Goal: Information Seeking & Learning: Compare options

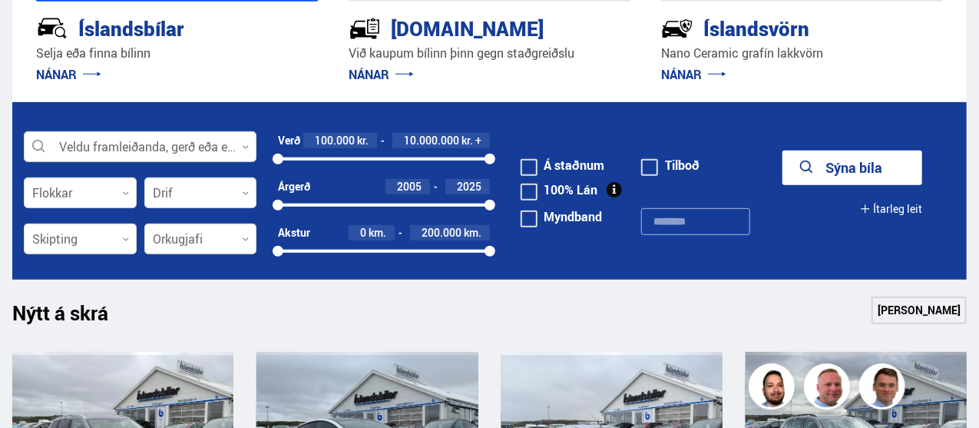
scroll to position [379, 0]
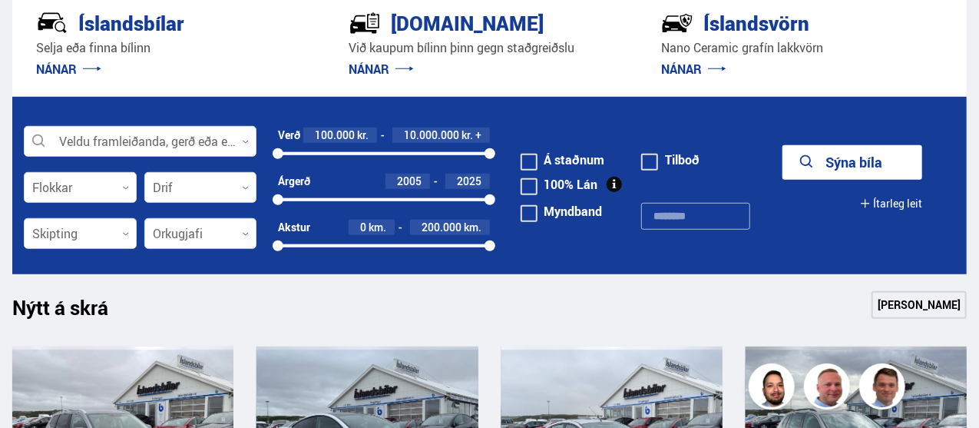
click at [58, 226] on div at bounding box center [80, 234] width 113 height 31
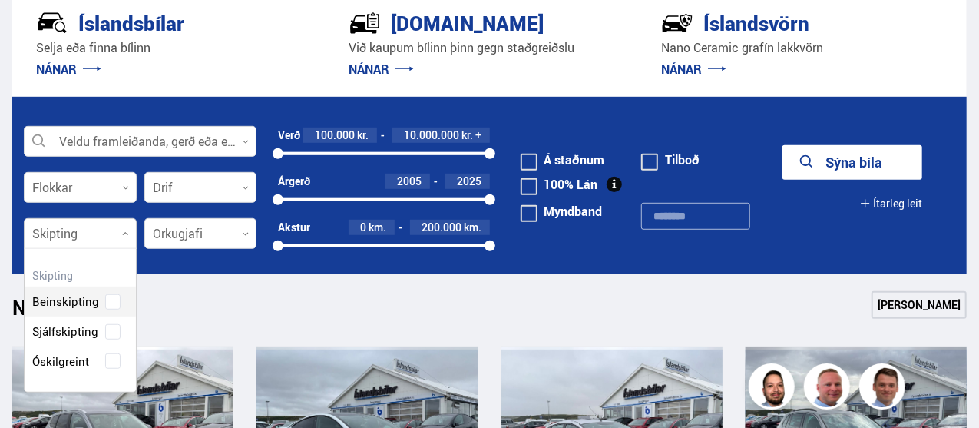
scroll to position [143, 111]
click at [92, 332] on div "Beinskipting Sjálfskipting Óskilgreint" at bounding box center [80, 320] width 111 height 112
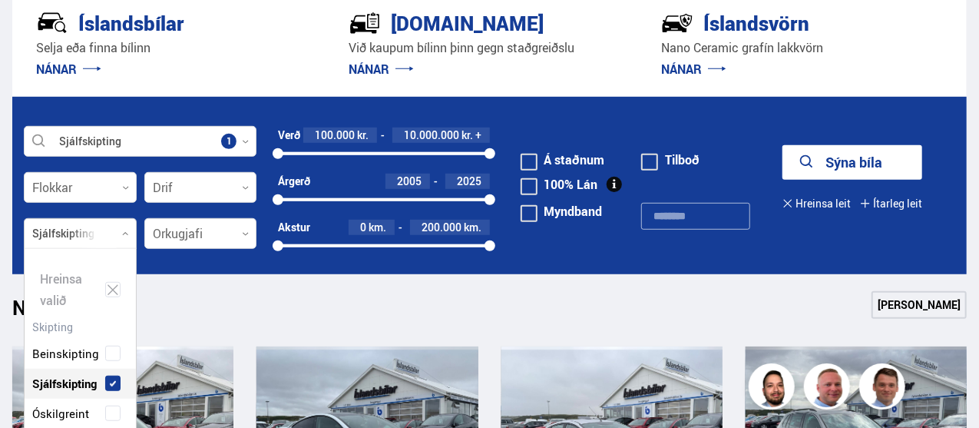
scroll to position [194, 111]
click at [229, 308] on div "Nýtt á skrá Sjá meira" at bounding box center [489, 309] width 955 height 37
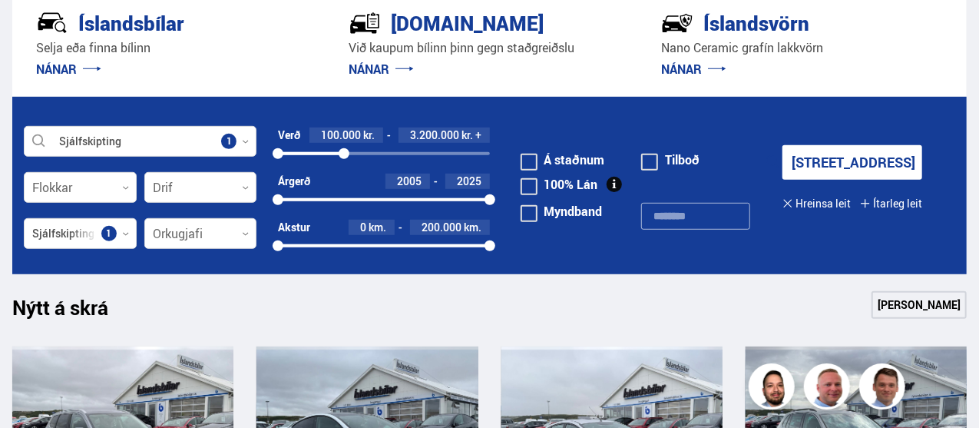
drag, startPoint x: 489, startPoint y: 152, endPoint x: 344, endPoint y: 148, distance: 144.5
click at [344, 148] on div at bounding box center [344, 153] width 11 height 11
click at [830, 158] on button "Sýna 102 bíla" at bounding box center [853, 162] width 140 height 35
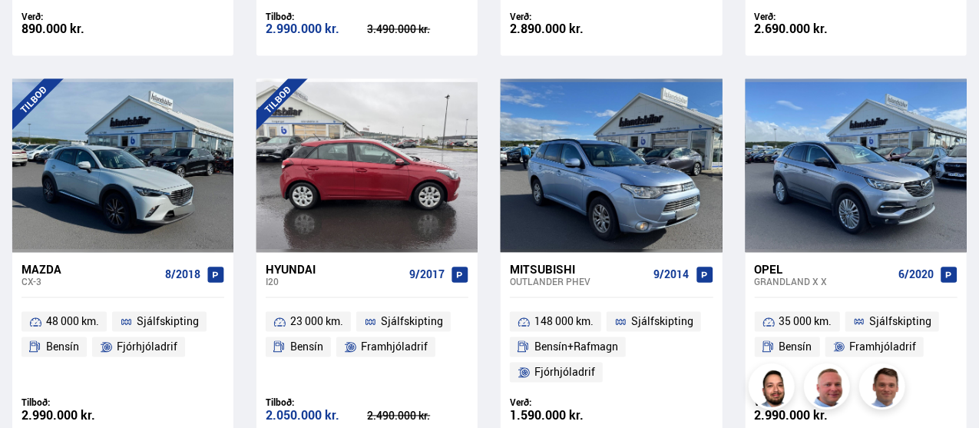
scroll to position [1444, 0]
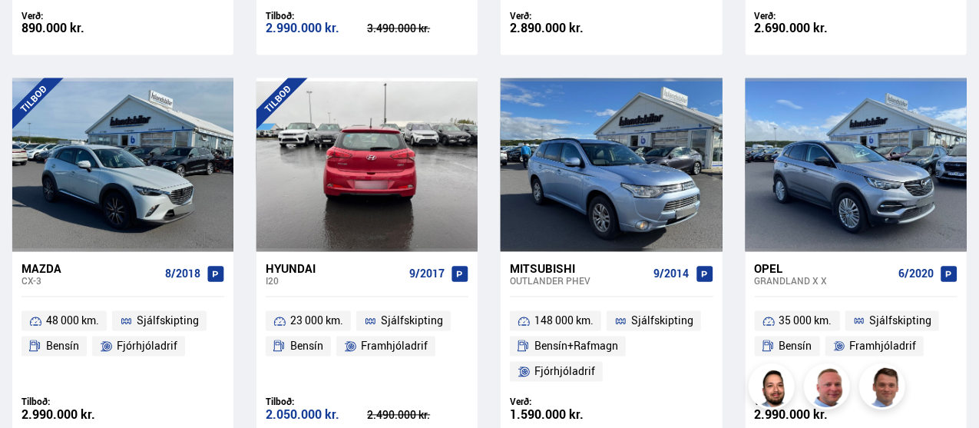
click at [398, 161] on div at bounding box center [411, 165] width 45 height 174
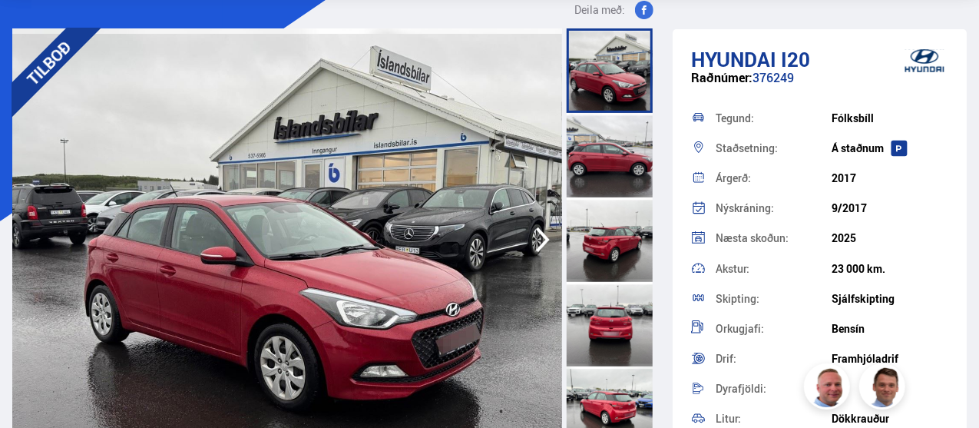
scroll to position [274, 0]
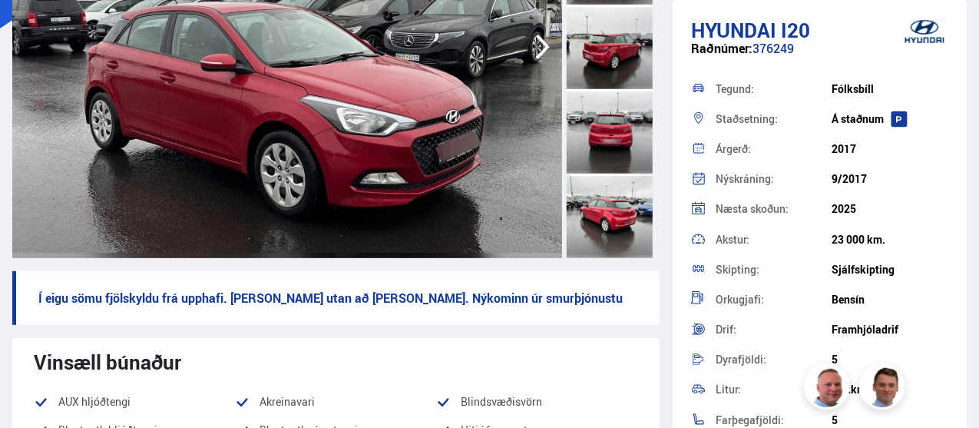
click at [545, 55] on icon "button" at bounding box center [543, 46] width 31 height 37
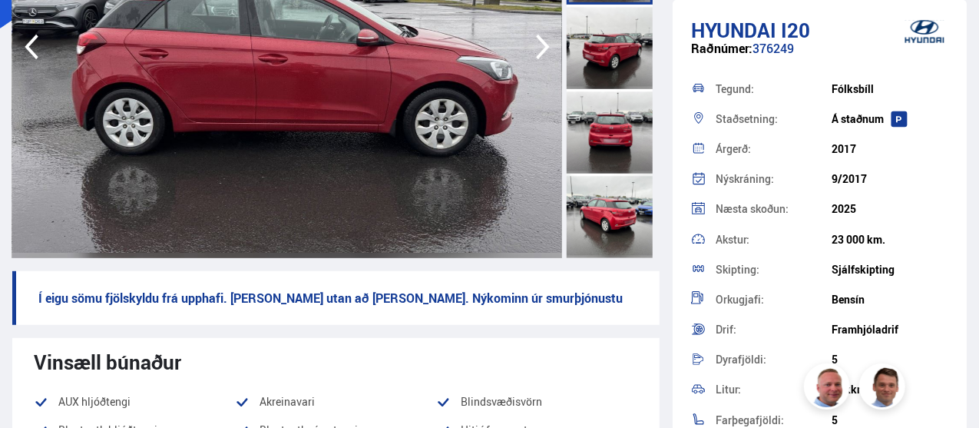
click at [545, 55] on icon "button" at bounding box center [543, 46] width 31 height 37
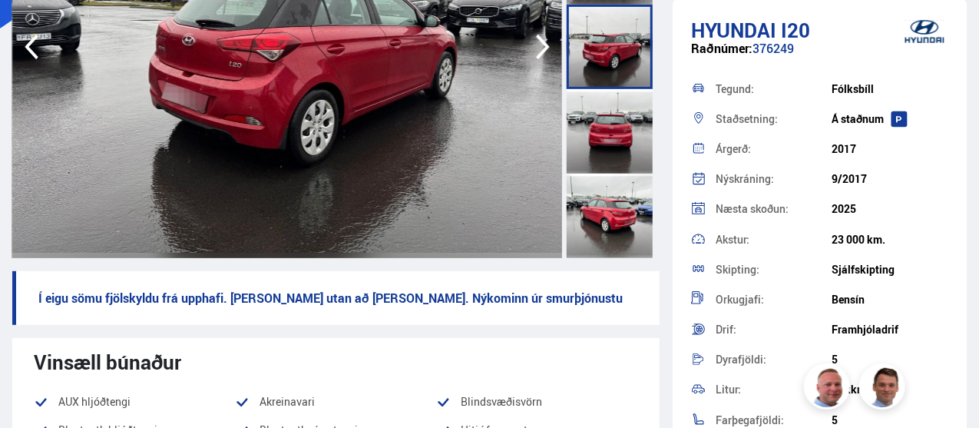
click at [545, 55] on icon "button" at bounding box center [543, 46] width 31 height 37
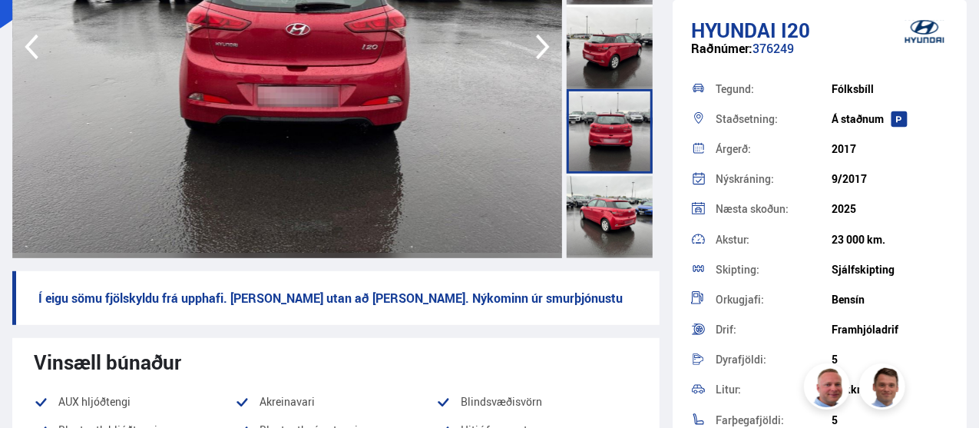
click at [545, 55] on icon "button" at bounding box center [543, 46] width 31 height 37
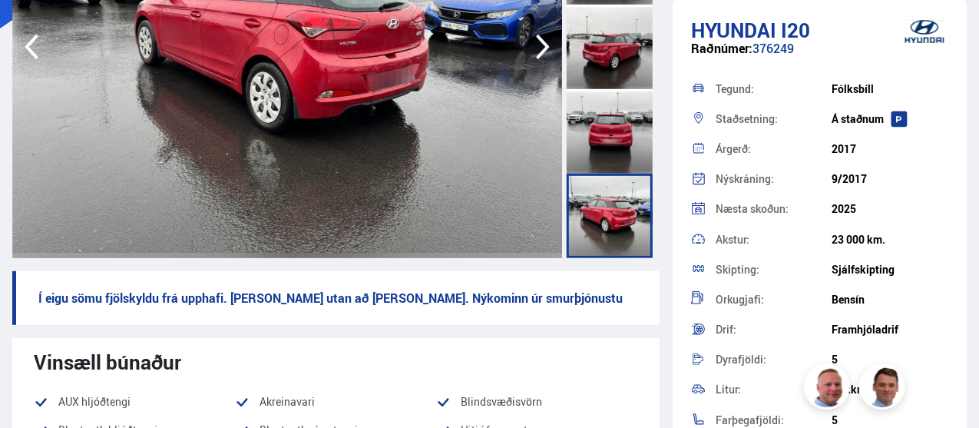
click at [545, 55] on icon "button" at bounding box center [543, 46] width 31 height 37
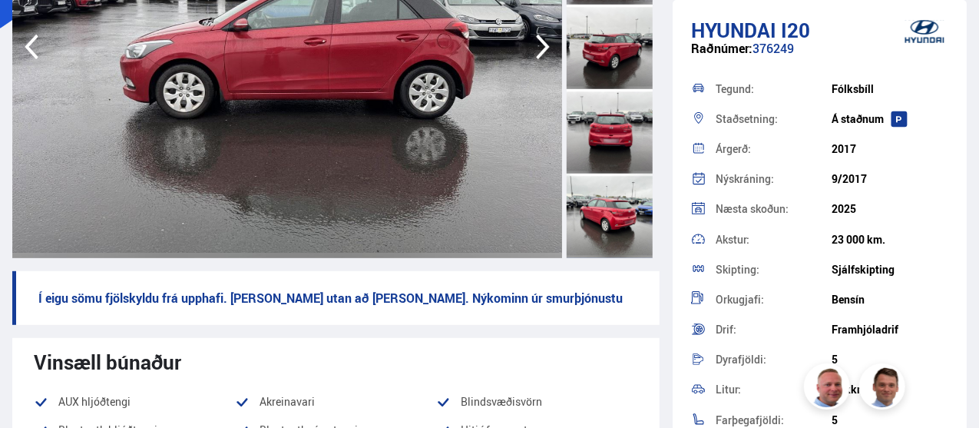
click at [544, 55] on icon "button" at bounding box center [543, 46] width 31 height 37
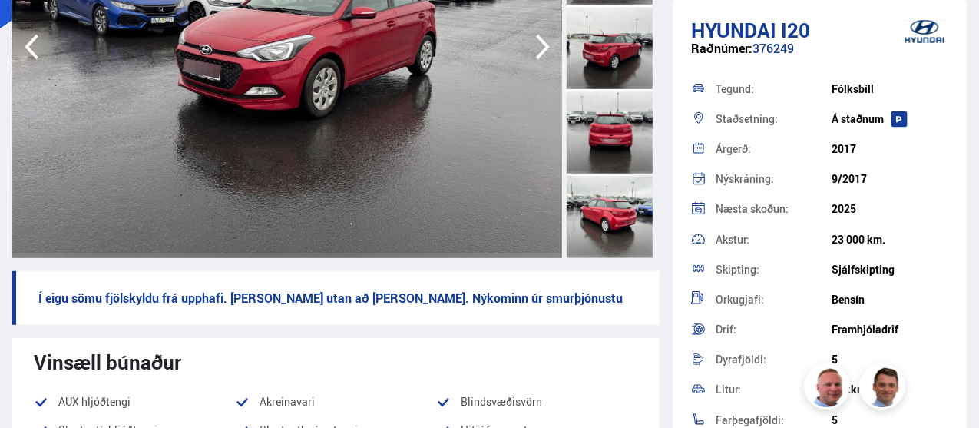
click at [544, 55] on icon "button" at bounding box center [543, 46] width 31 height 37
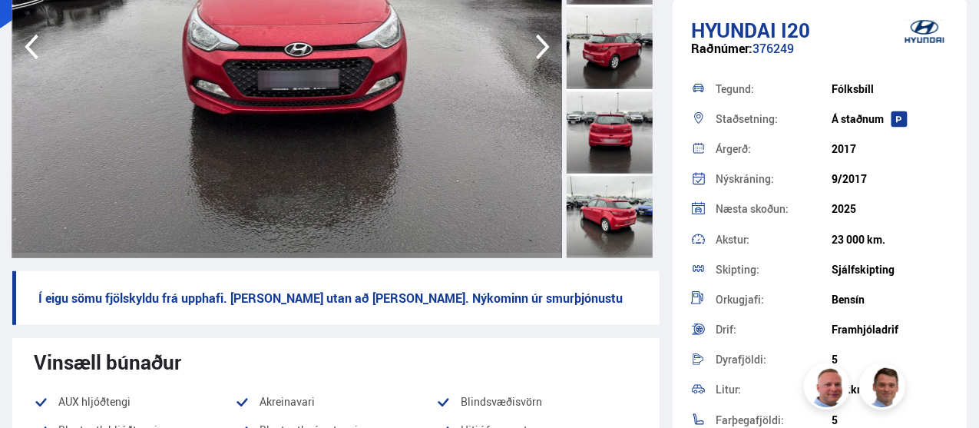
click at [544, 55] on icon "button" at bounding box center [543, 46] width 31 height 37
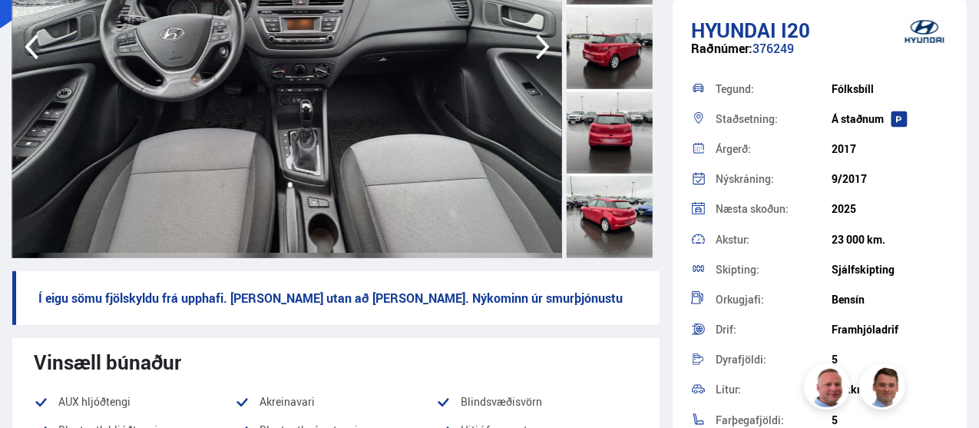
click at [544, 55] on icon "button" at bounding box center [543, 46] width 31 height 37
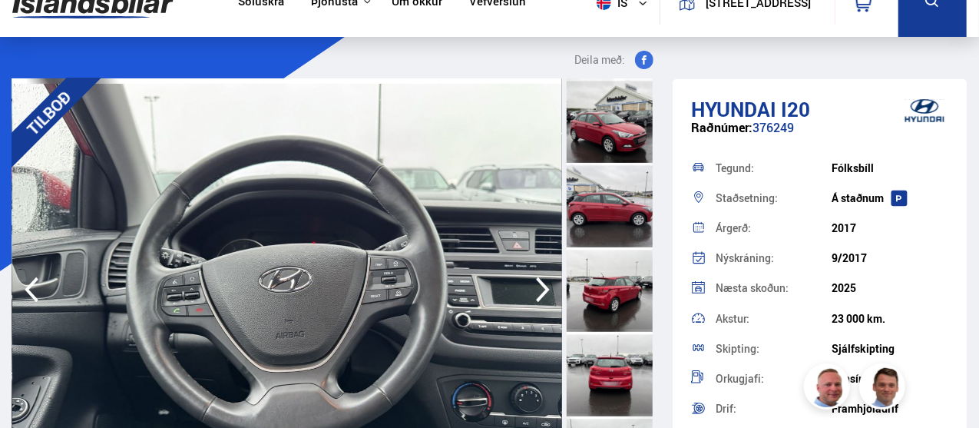
scroll to position [123, 0]
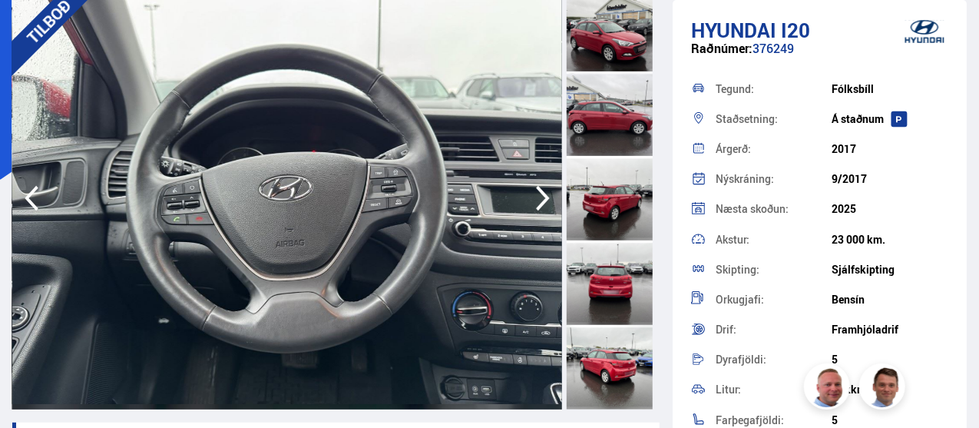
click at [540, 196] on icon "button" at bounding box center [543, 198] width 31 height 37
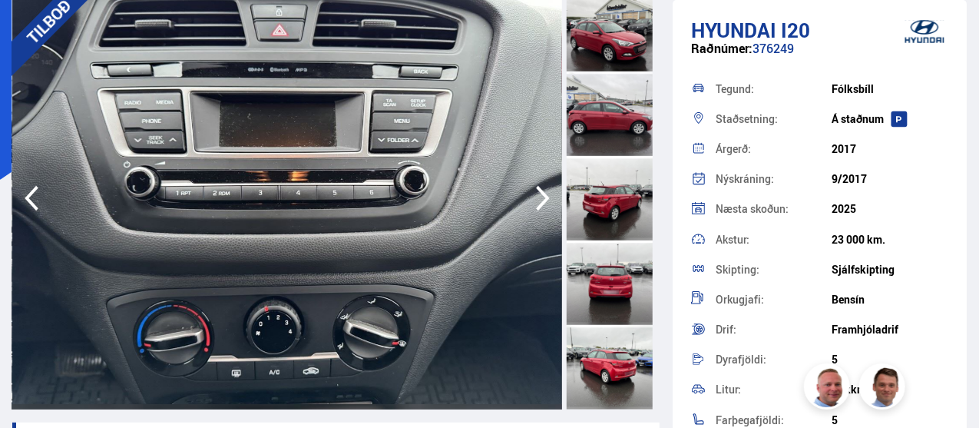
click at [540, 196] on icon "button" at bounding box center [543, 198] width 31 height 37
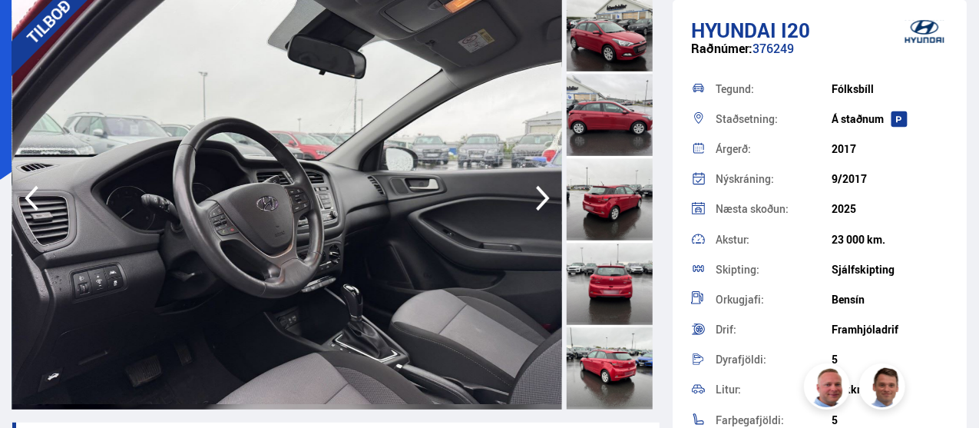
click at [540, 196] on icon "button" at bounding box center [543, 198] width 31 height 37
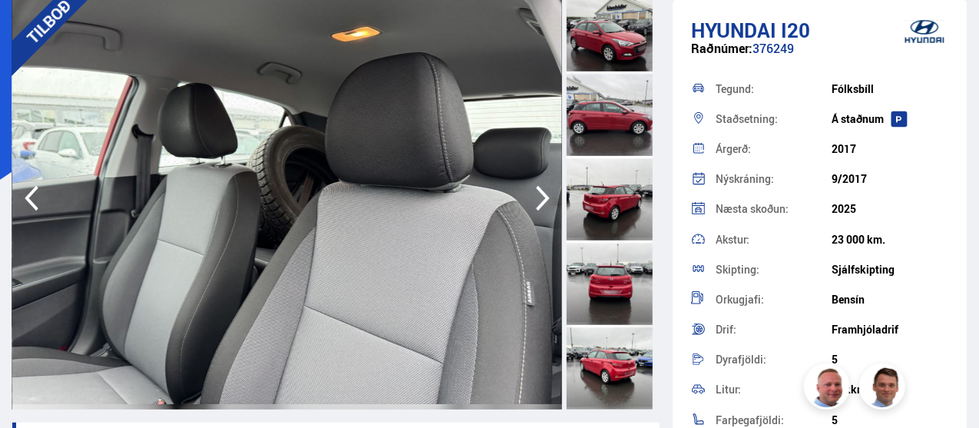
click at [540, 196] on icon "button" at bounding box center [543, 198] width 31 height 37
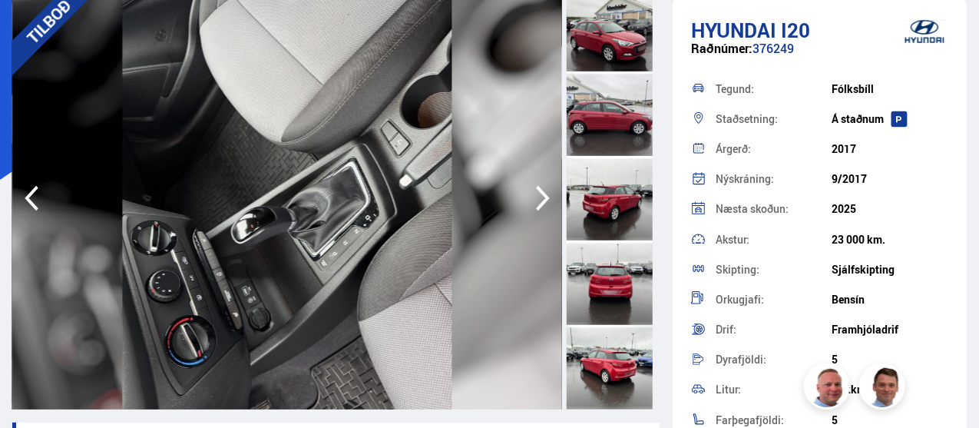
click at [540, 196] on icon "button" at bounding box center [543, 198] width 31 height 37
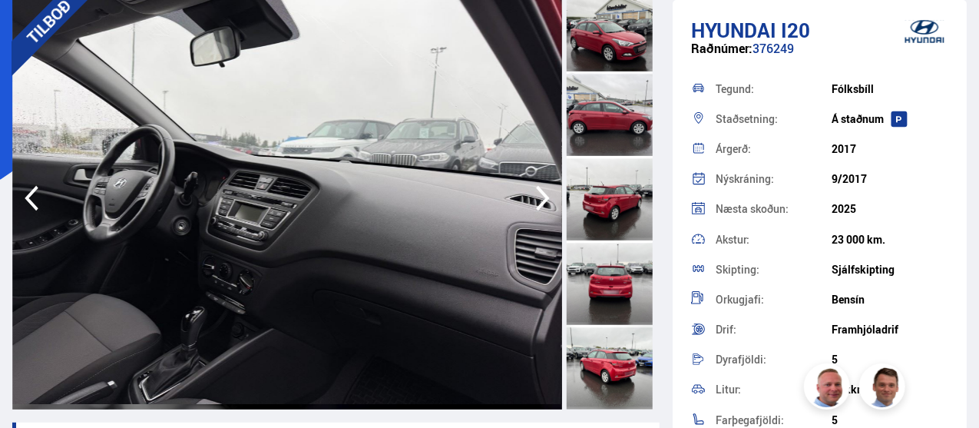
click at [540, 196] on icon "button" at bounding box center [543, 198] width 31 height 37
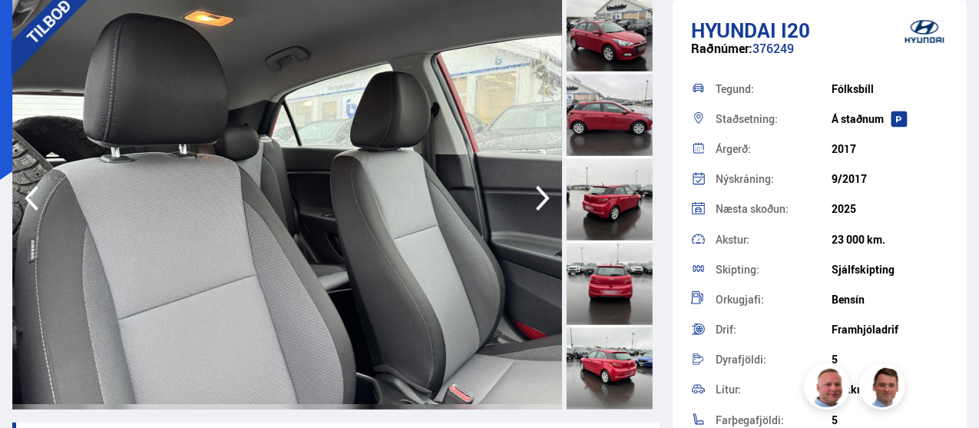
click at [540, 196] on icon "button" at bounding box center [543, 198] width 31 height 37
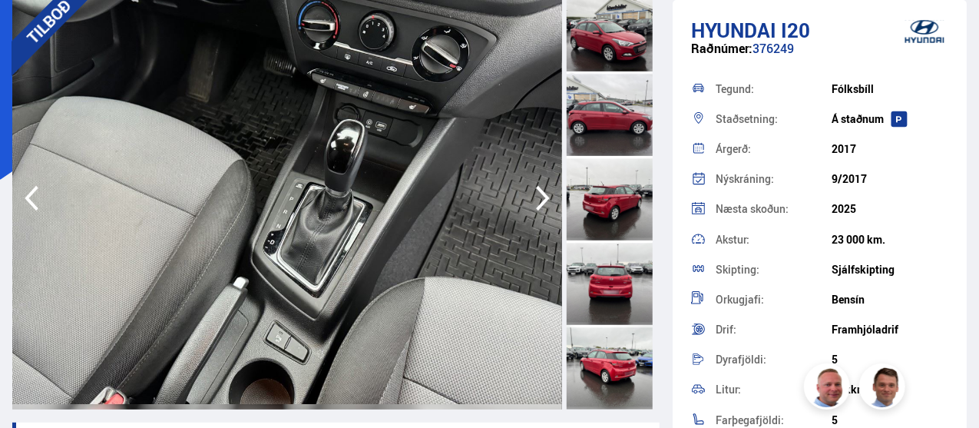
click at [540, 196] on icon "button" at bounding box center [543, 198] width 31 height 37
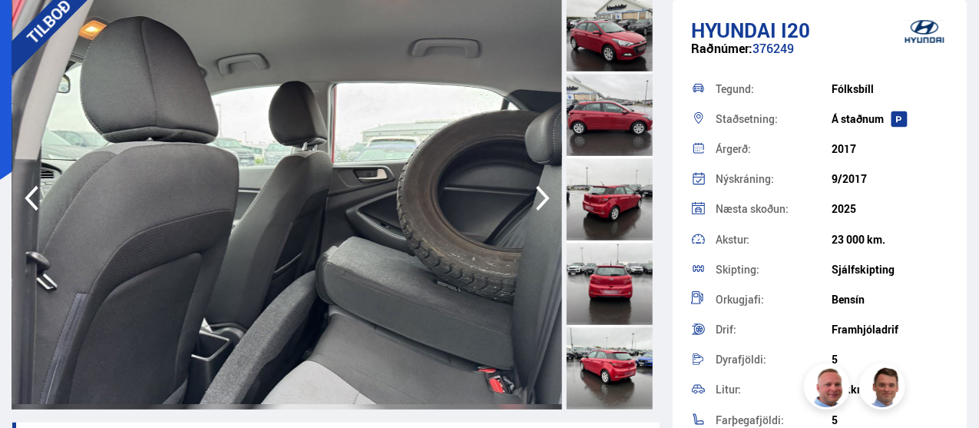
click at [540, 196] on icon "button" at bounding box center [543, 198] width 31 height 37
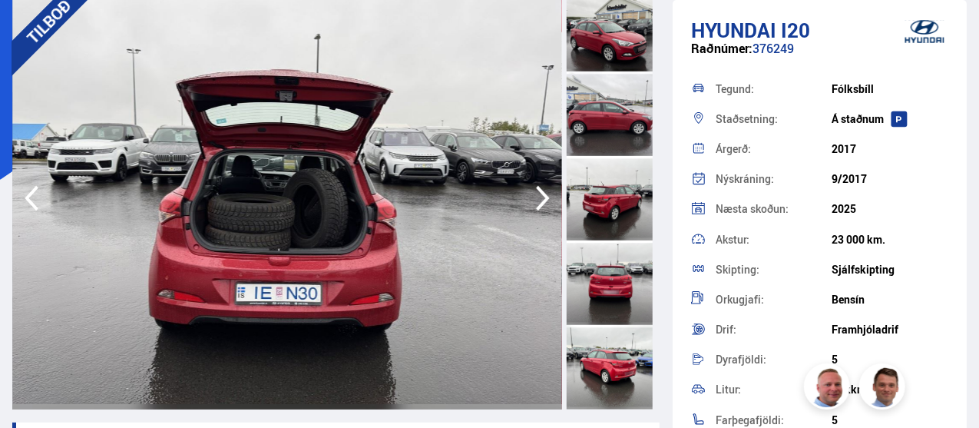
click at [540, 196] on icon "button" at bounding box center [543, 198] width 31 height 37
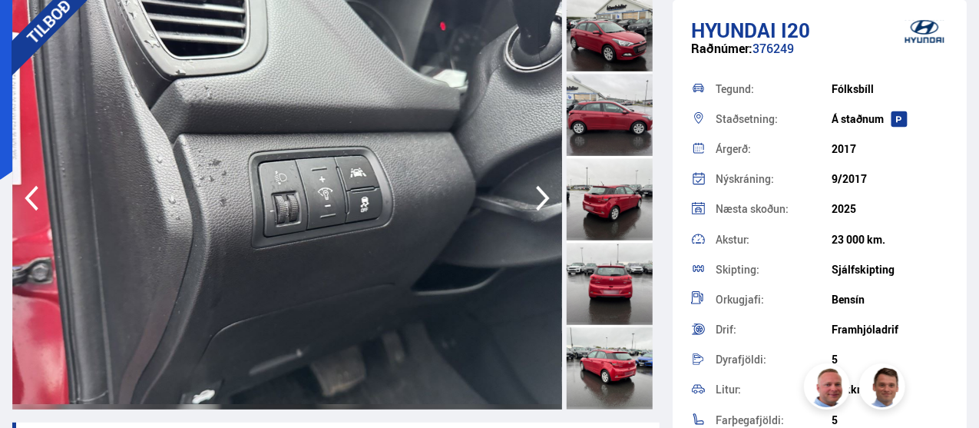
click at [540, 196] on icon "button" at bounding box center [543, 198] width 31 height 37
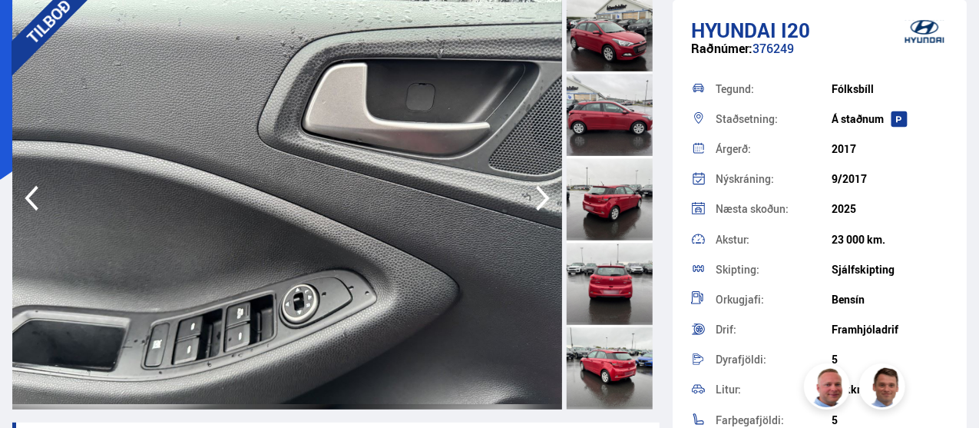
click at [540, 196] on icon "button" at bounding box center [543, 198] width 31 height 37
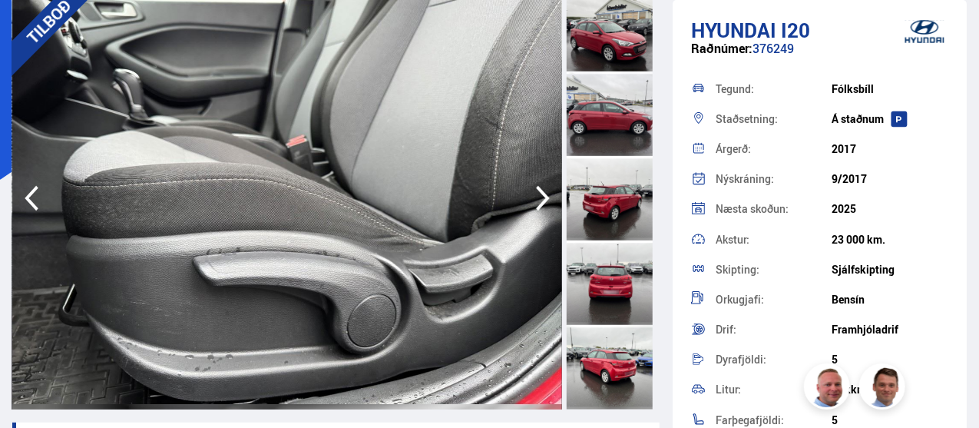
click at [540, 196] on icon "button" at bounding box center [543, 198] width 31 height 37
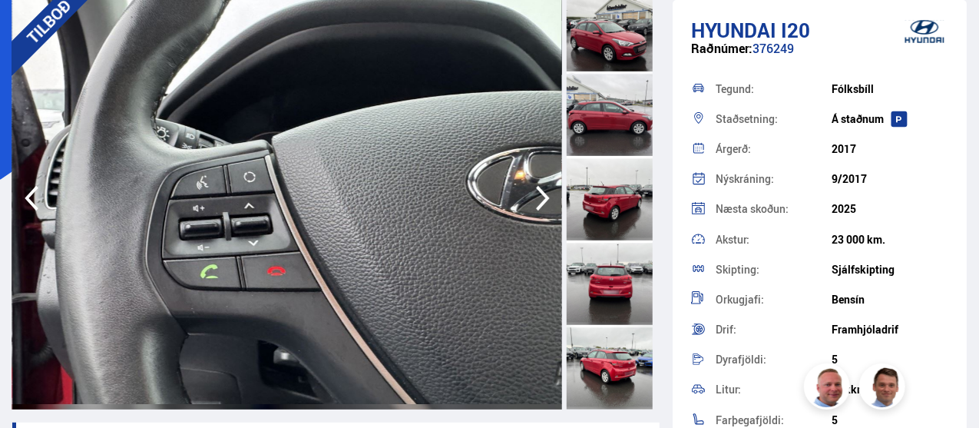
click at [540, 196] on icon "button" at bounding box center [543, 198] width 31 height 37
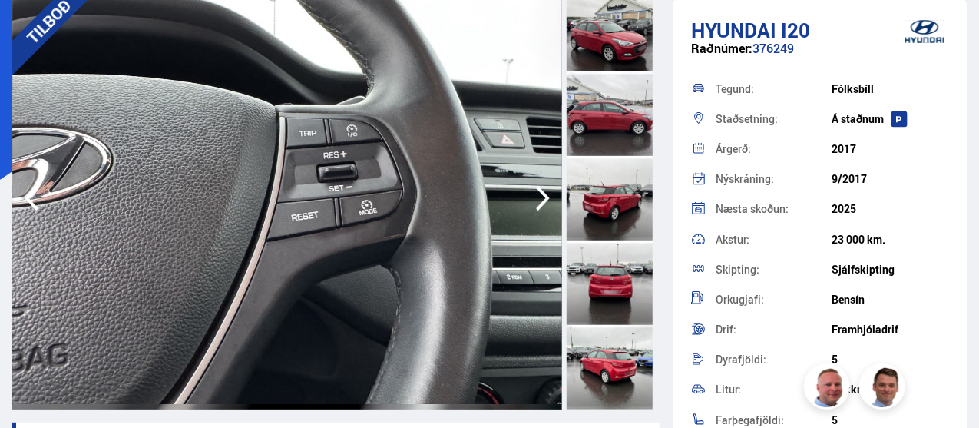
click at [540, 196] on icon "button" at bounding box center [543, 198] width 31 height 37
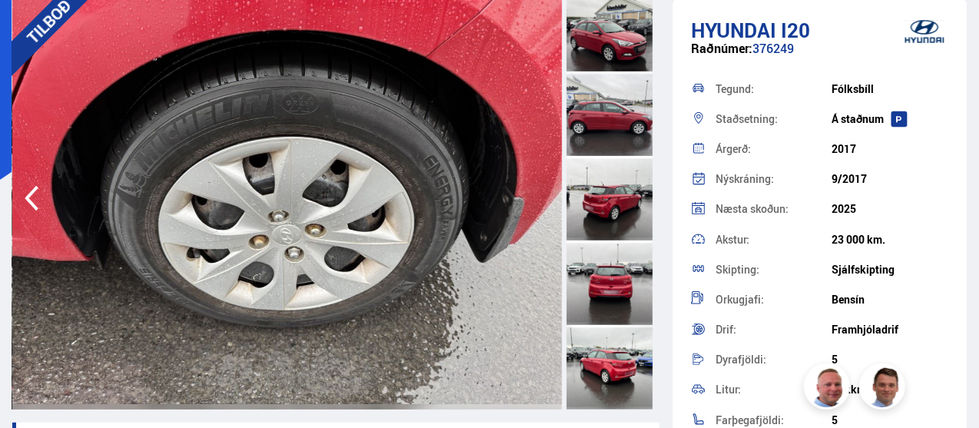
click at [540, 196] on img at bounding box center [287, 198] width 550 height 422
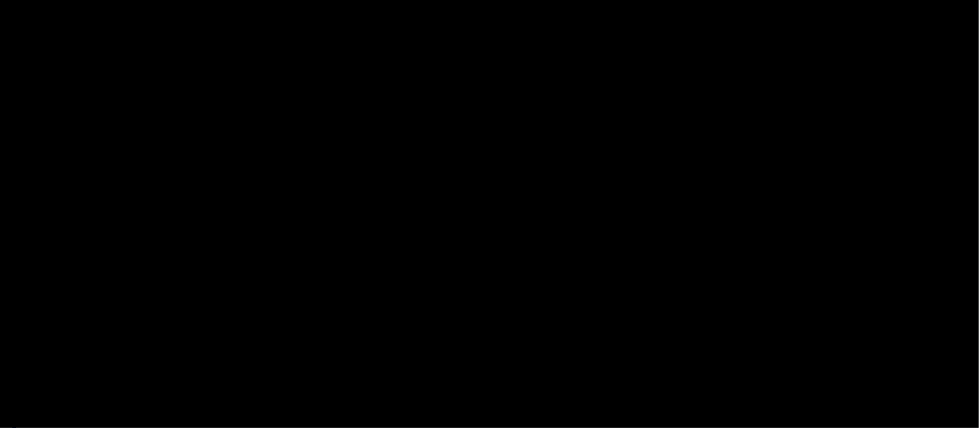
click at [540, 196] on img at bounding box center [489, 214] width 267 height 214
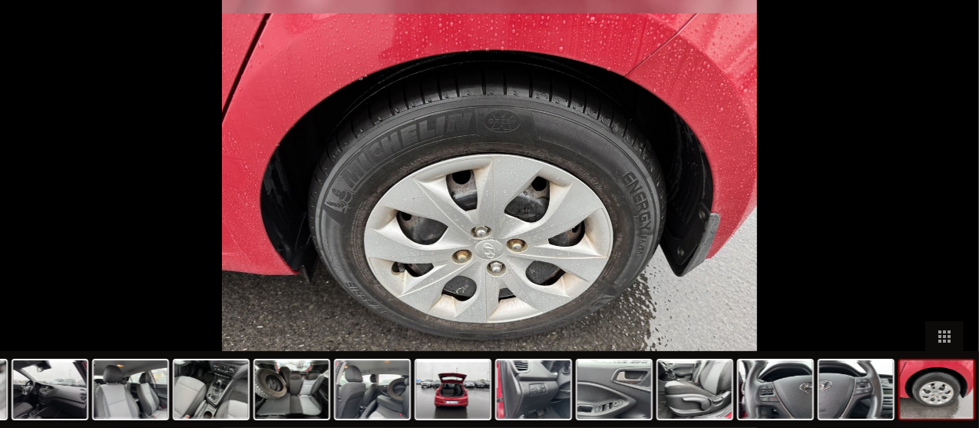
scroll to position [1645, 0]
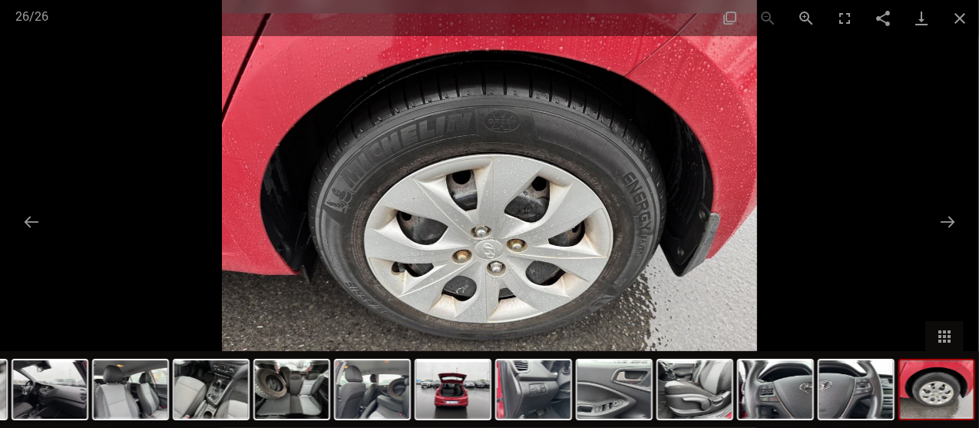
scroll to position [459, 0]
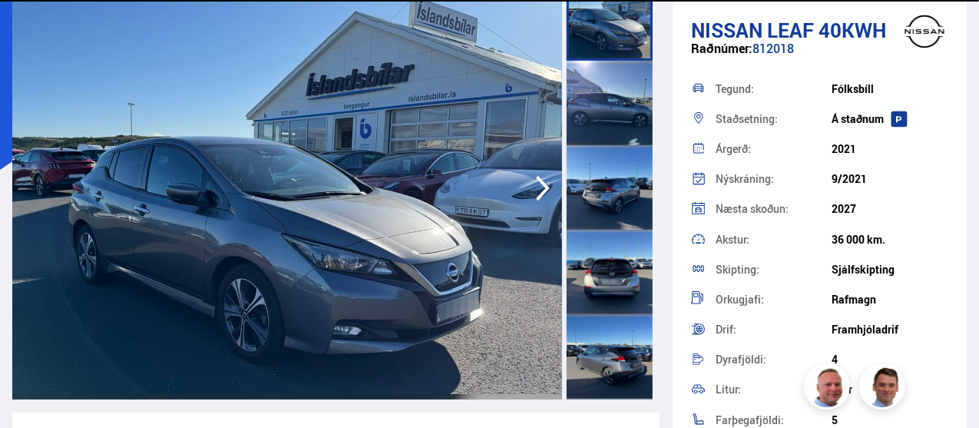
scroll to position [137, 0]
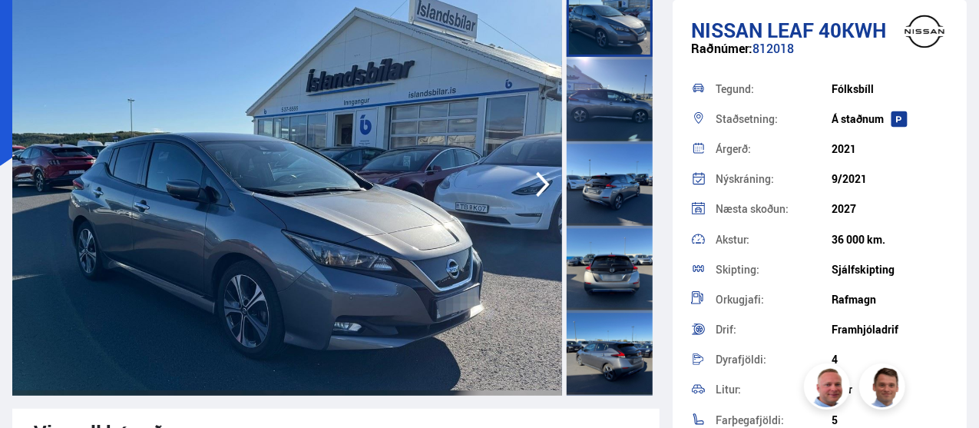
click at [532, 195] on icon "button" at bounding box center [543, 184] width 31 height 37
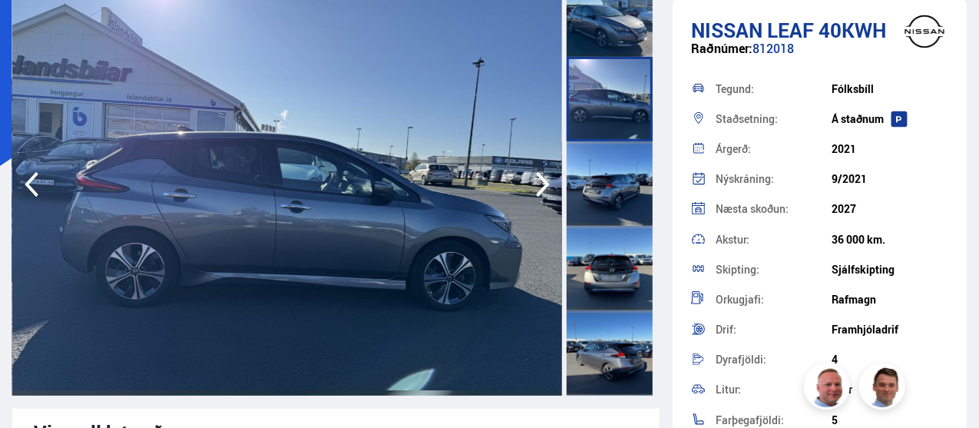
click at [532, 195] on icon "button" at bounding box center [543, 184] width 31 height 37
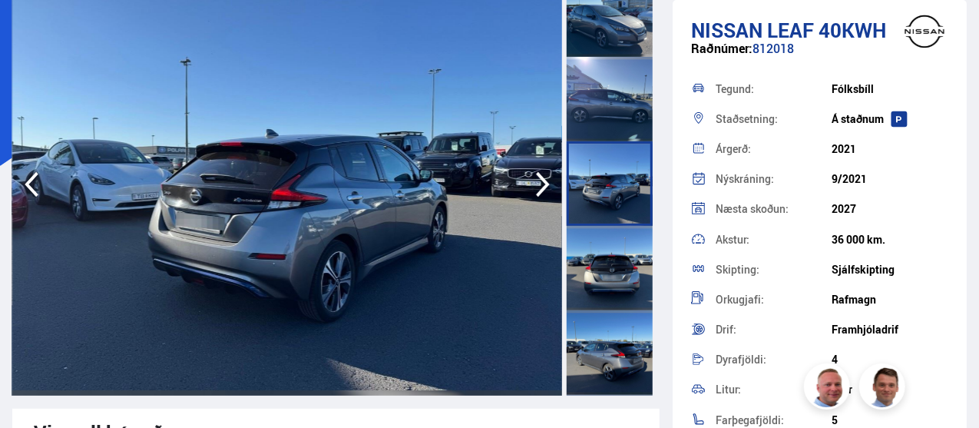
click at [532, 195] on icon "button" at bounding box center [543, 184] width 31 height 37
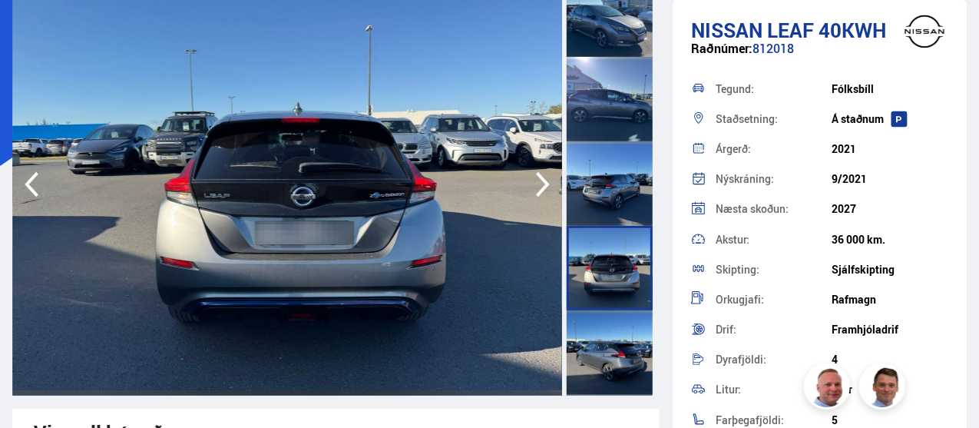
click at [532, 195] on icon "button" at bounding box center [543, 184] width 31 height 37
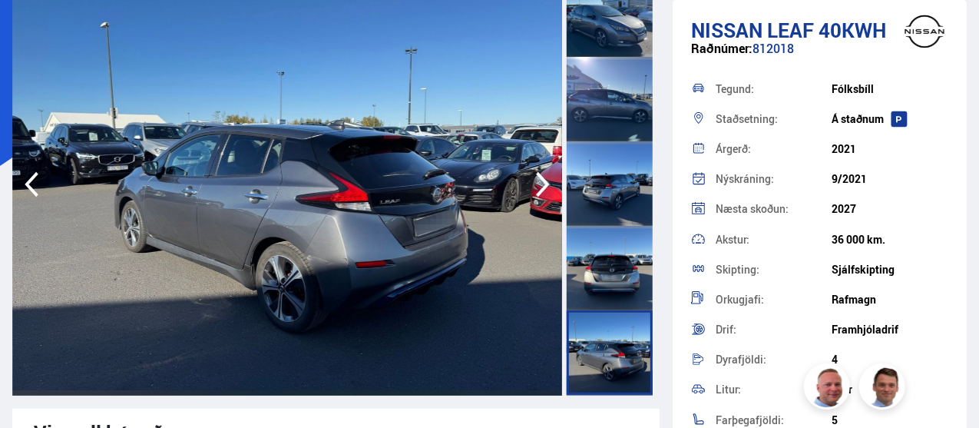
click at [532, 195] on icon "button" at bounding box center [543, 184] width 31 height 37
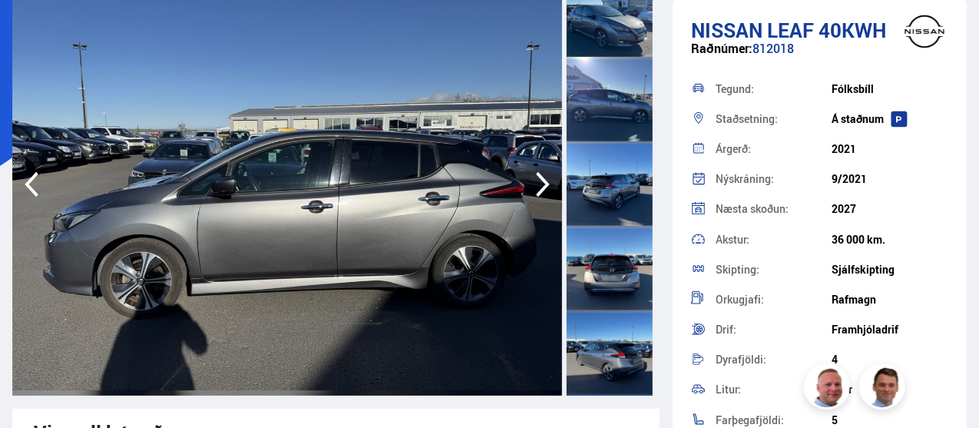
click at [532, 195] on icon "button" at bounding box center [543, 184] width 31 height 37
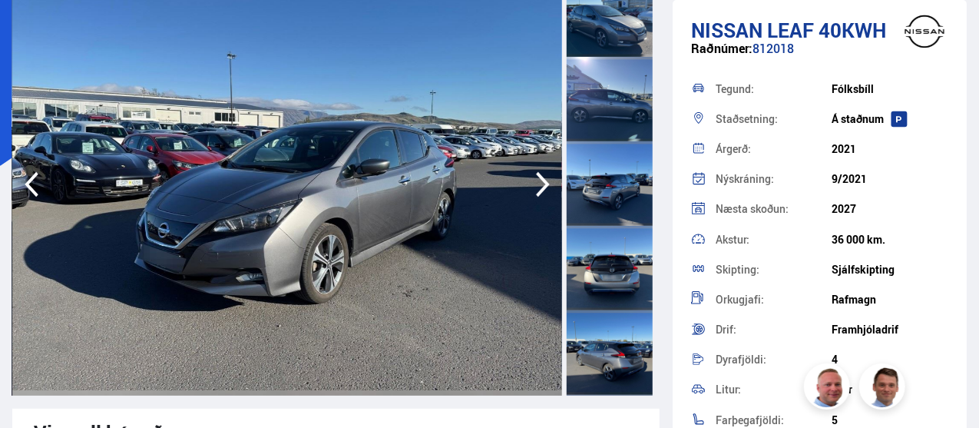
click at [532, 195] on icon "button" at bounding box center [543, 184] width 31 height 37
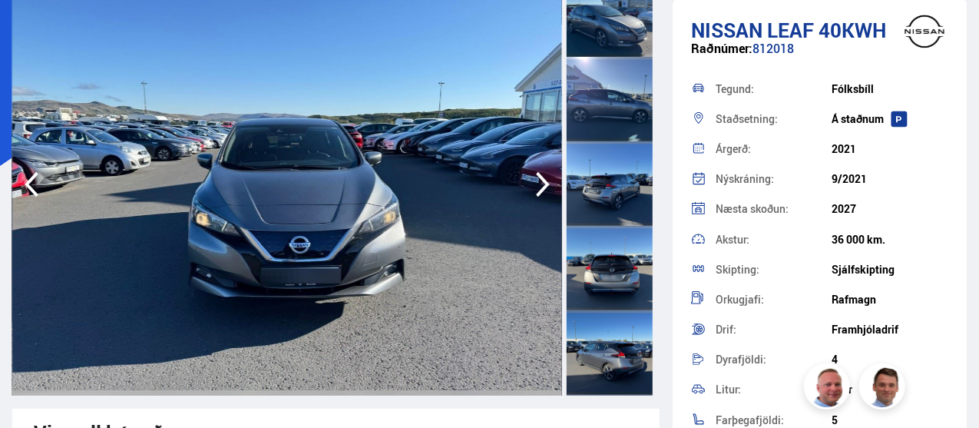
click at [532, 195] on icon "button" at bounding box center [543, 184] width 31 height 37
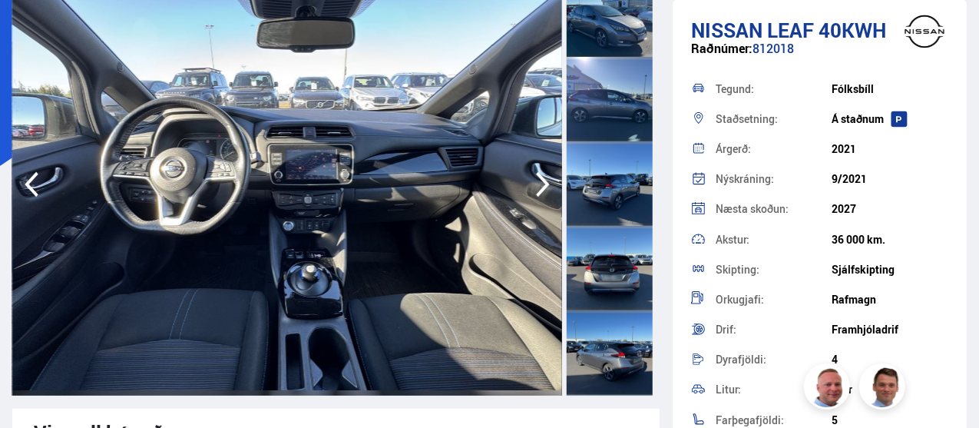
click at [532, 195] on icon "button" at bounding box center [543, 184] width 31 height 37
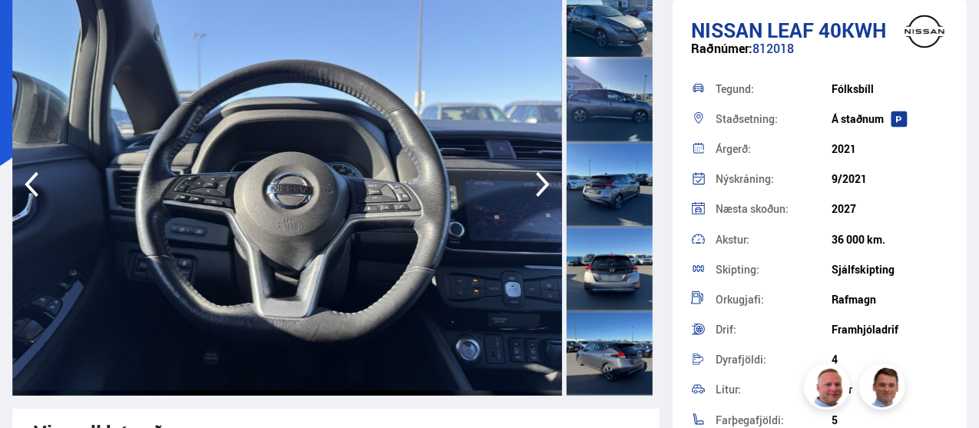
click at [532, 195] on icon "button" at bounding box center [543, 184] width 31 height 37
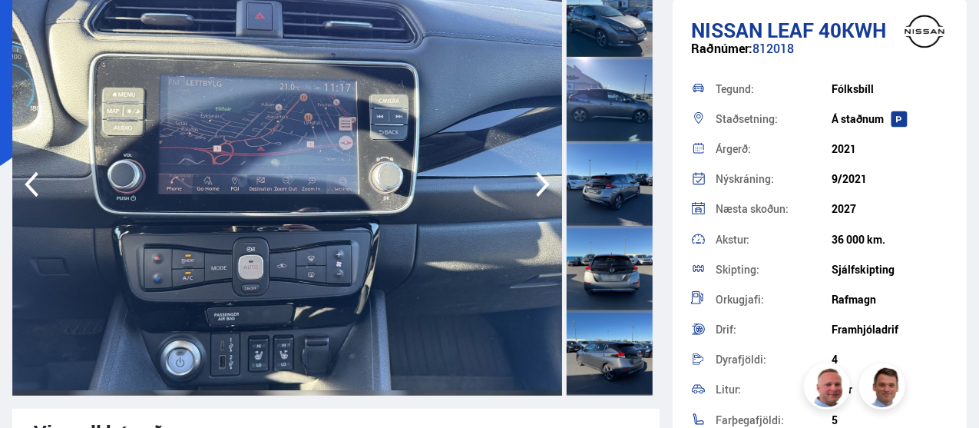
click at [532, 195] on icon "button" at bounding box center [543, 184] width 31 height 37
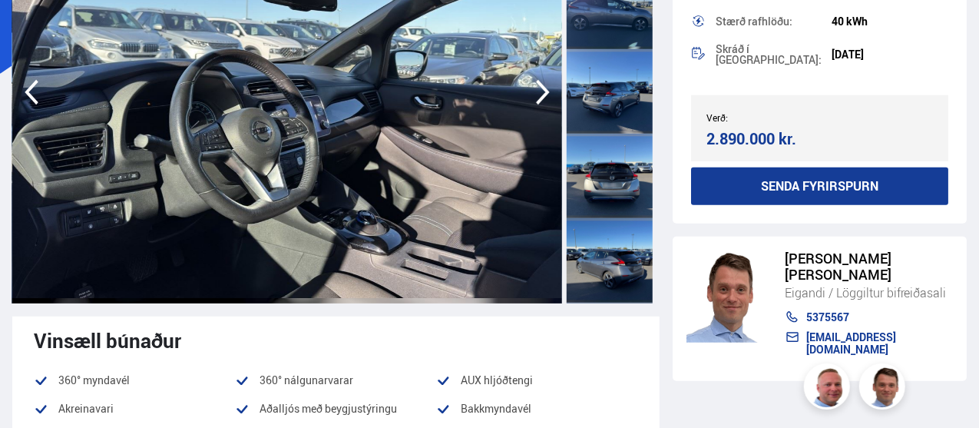
scroll to position [244, 0]
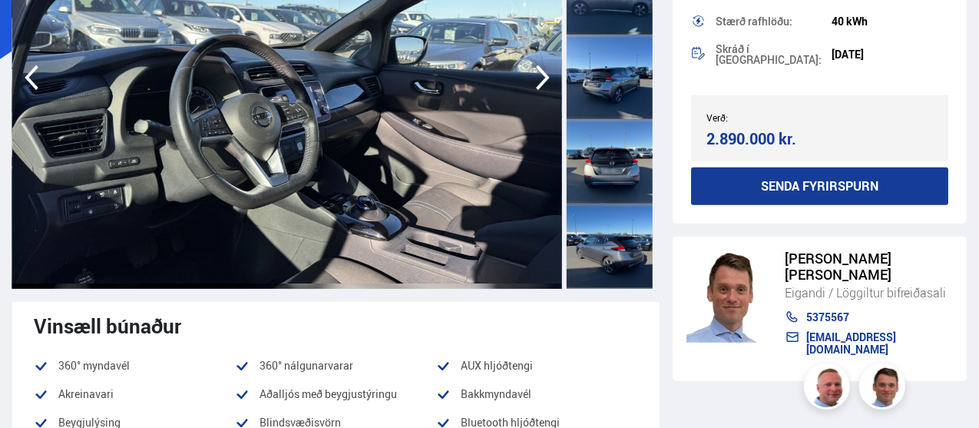
click at [526, 64] on img at bounding box center [287, 77] width 550 height 422
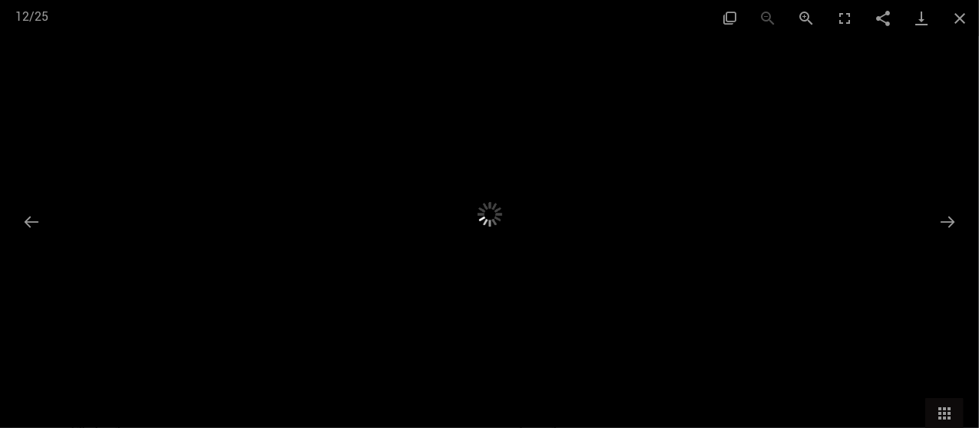
click at [526, 64] on div at bounding box center [489, 214] width 979 height 428
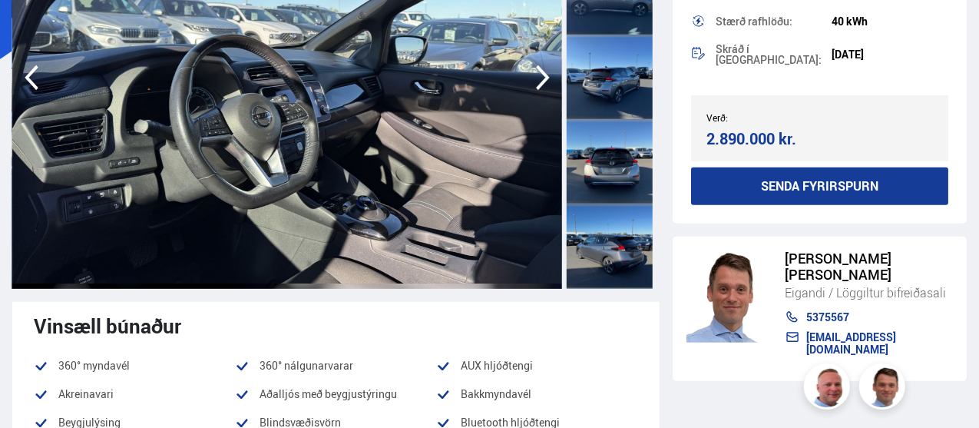
click at [548, 95] on icon "button" at bounding box center [543, 77] width 31 height 37
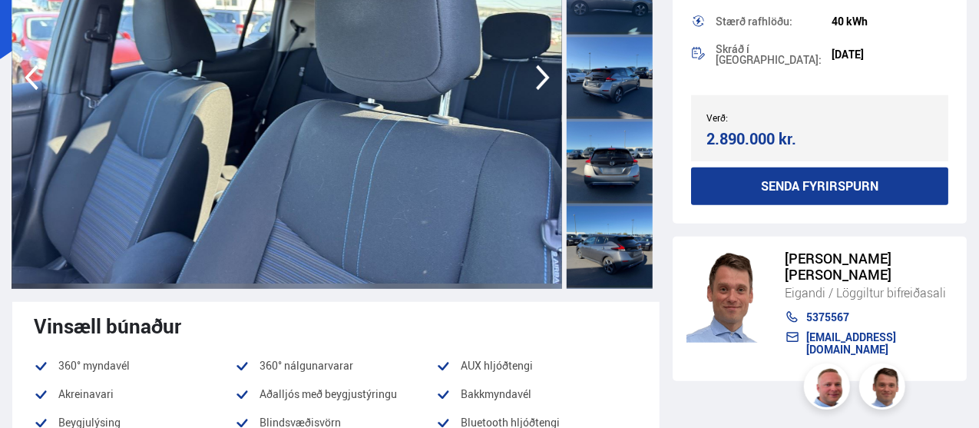
click at [548, 95] on icon "button" at bounding box center [543, 77] width 31 height 37
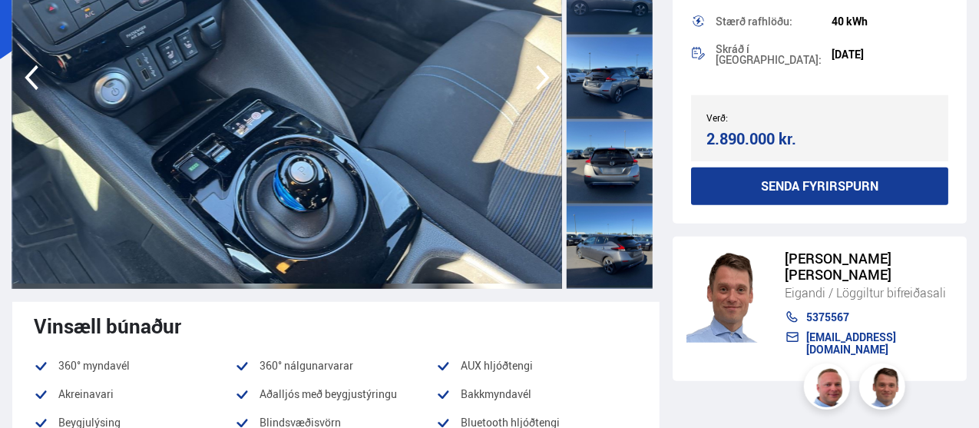
click at [548, 95] on icon "button" at bounding box center [543, 77] width 31 height 37
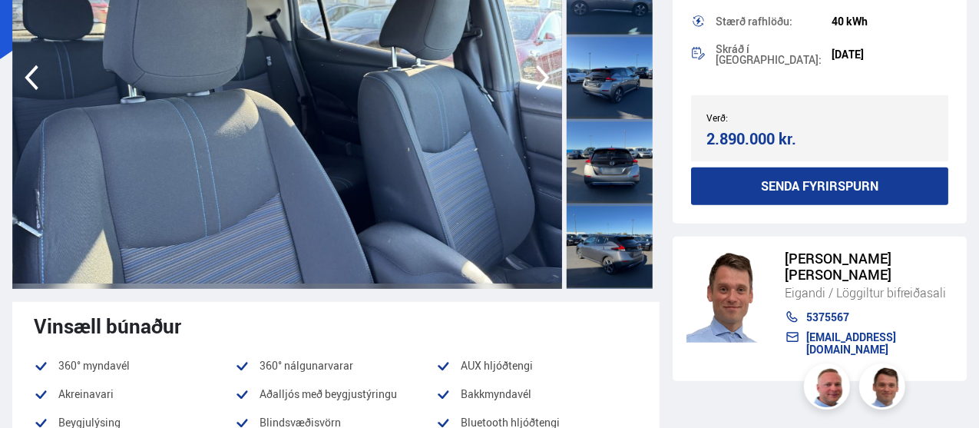
click at [548, 95] on icon "button" at bounding box center [543, 77] width 31 height 37
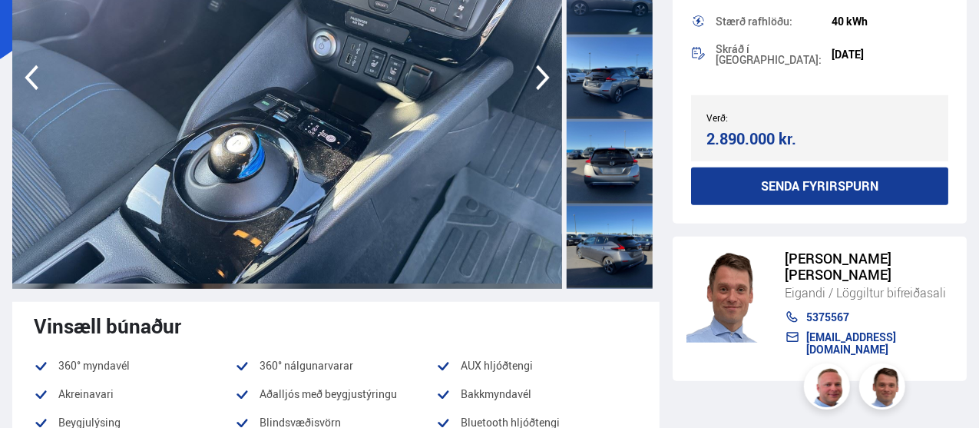
click at [548, 95] on icon "button" at bounding box center [543, 77] width 31 height 37
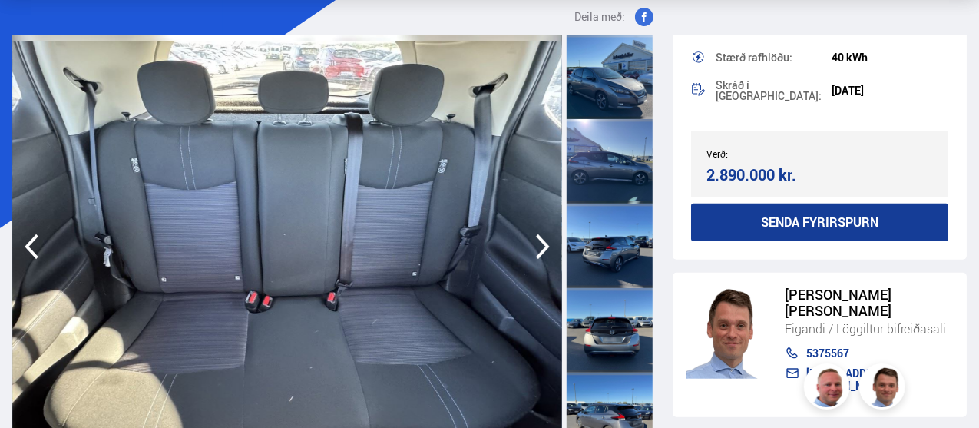
scroll to position [73, 0]
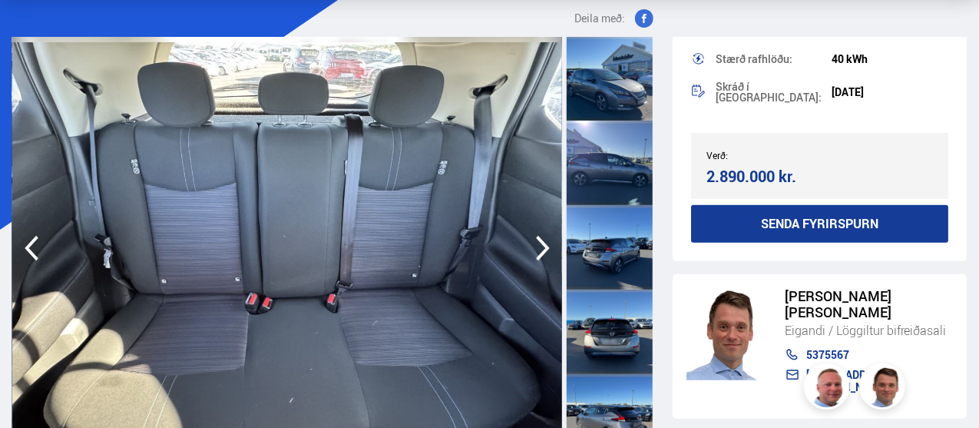
click at [35, 236] on icon "button" at bounding box center [31, 248] width 31 height 37
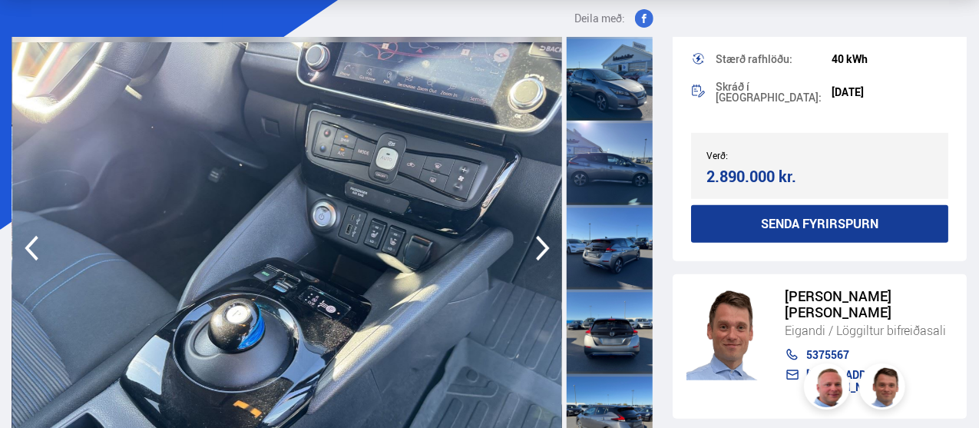
click at [31, 252] on icon "button" at bounding box center [32, 248] width 14 height 25
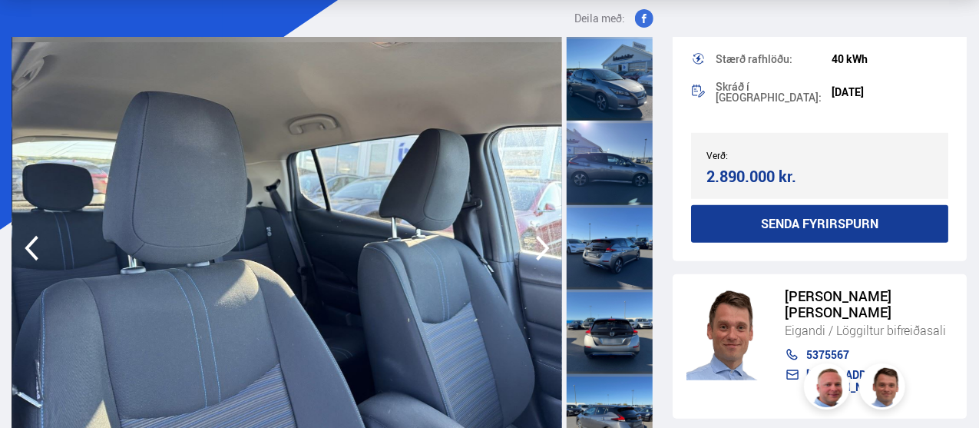
click at [530, 266] on icon "button" at bounding box center [543, 248] width 31 height 37
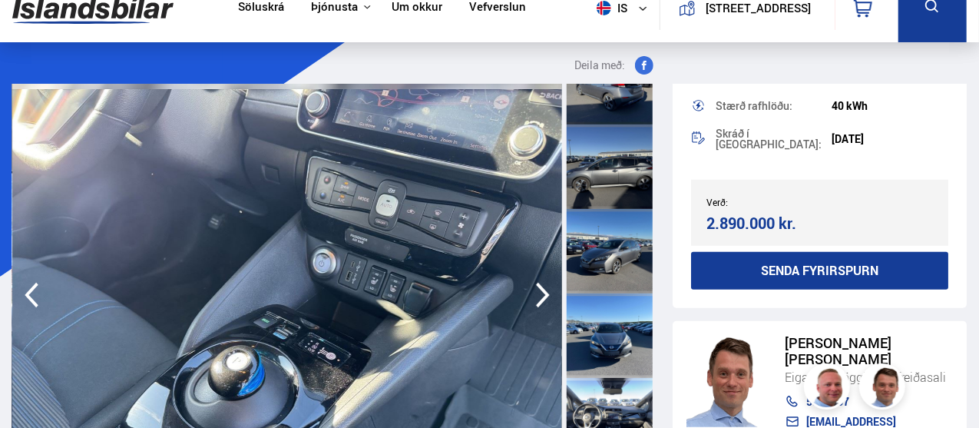
scroll to position [395, 0]
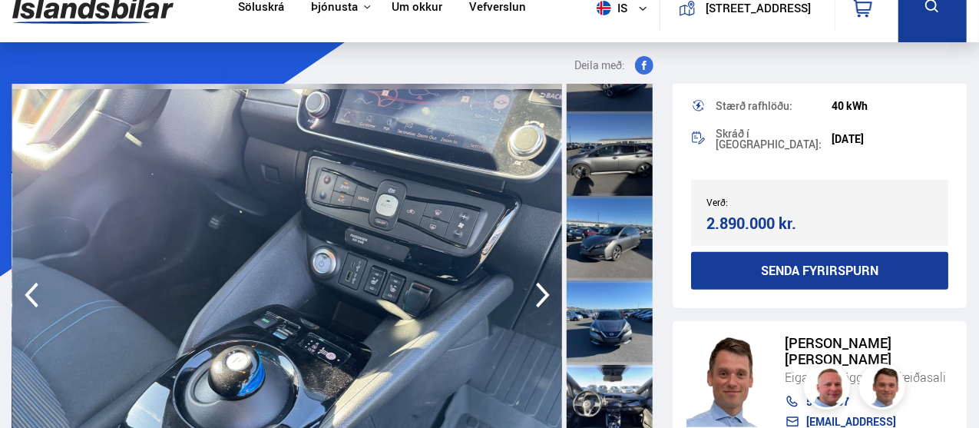
click at [605, 256] on div at bounding box center [610, 238] width 86 height 84
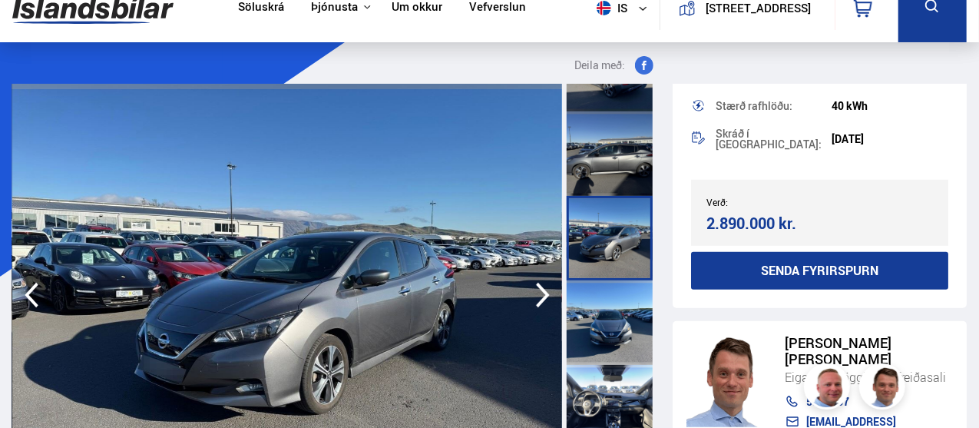
click at [529, 300] on icon "button" at bounding box center [543, 295] width 31 height 37
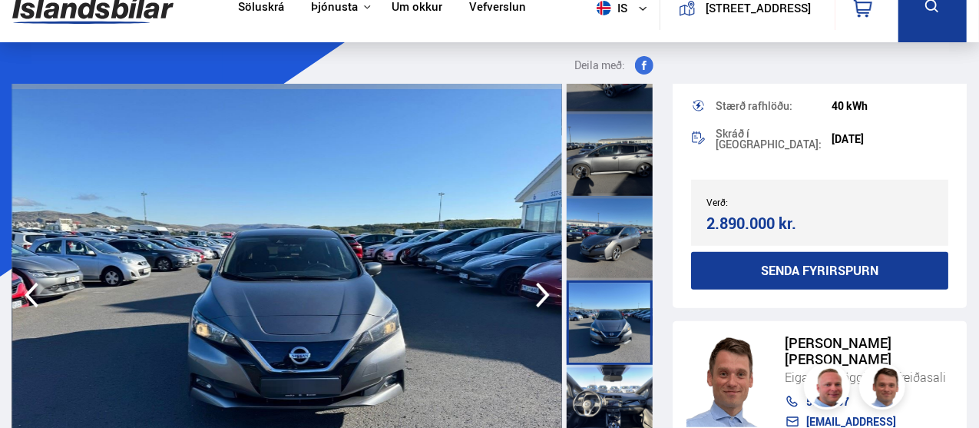
click at [529, 300] on icon "button" at bounding box center [543, 295] width 31 height 37
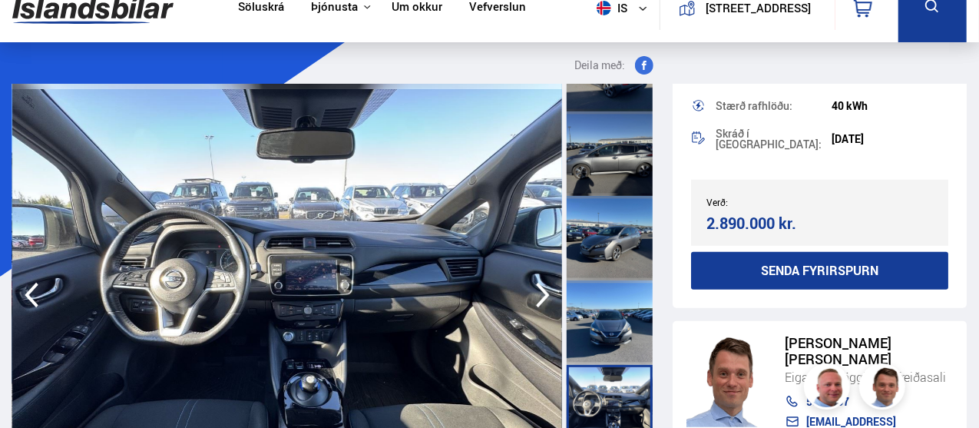
click at [31, 306] on icon "button" at bounding box center [31, 295] width 31 height 37
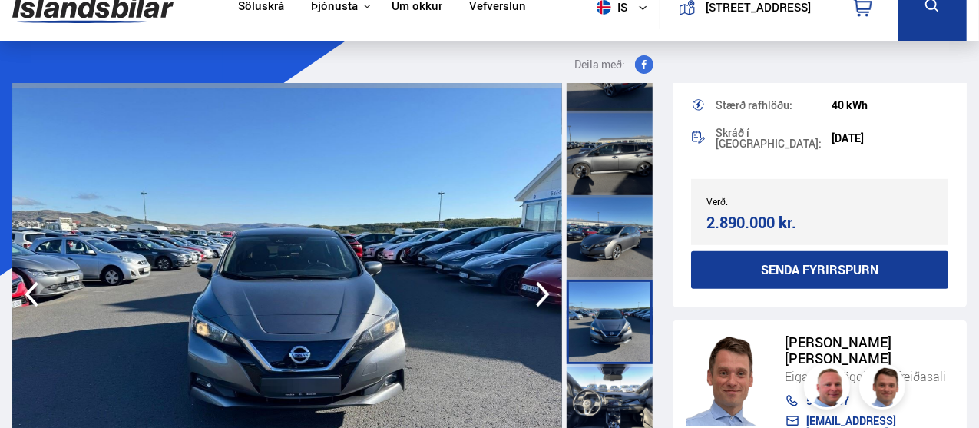
scroll to position [24, 0]
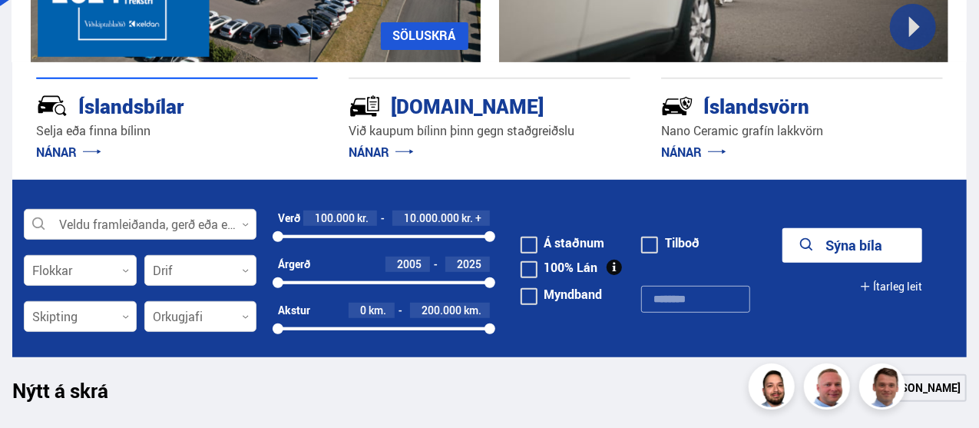
click at [98, 316] on div at bounding box center [80, 317] width 113 height 31
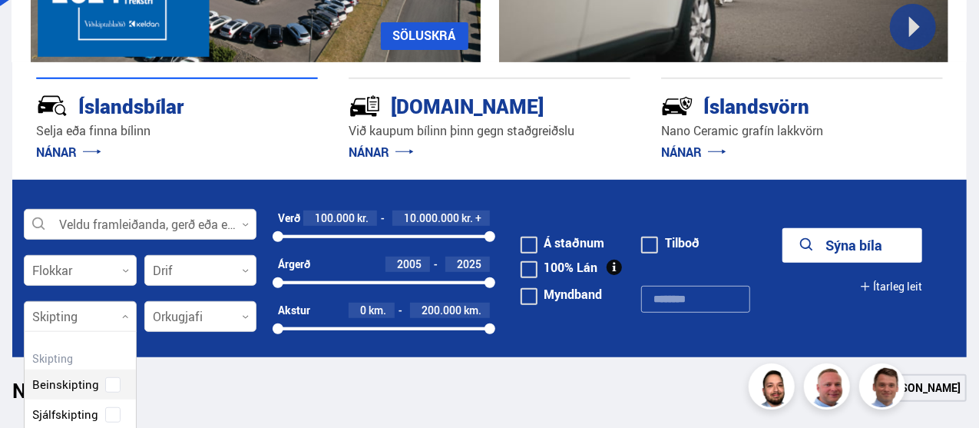
scroll to position [143, 111]
click at [78, 412] on div "Beinskipting Sjálfskipting Óskilgreint" at bounding box center [80, 403] width 111 height 112
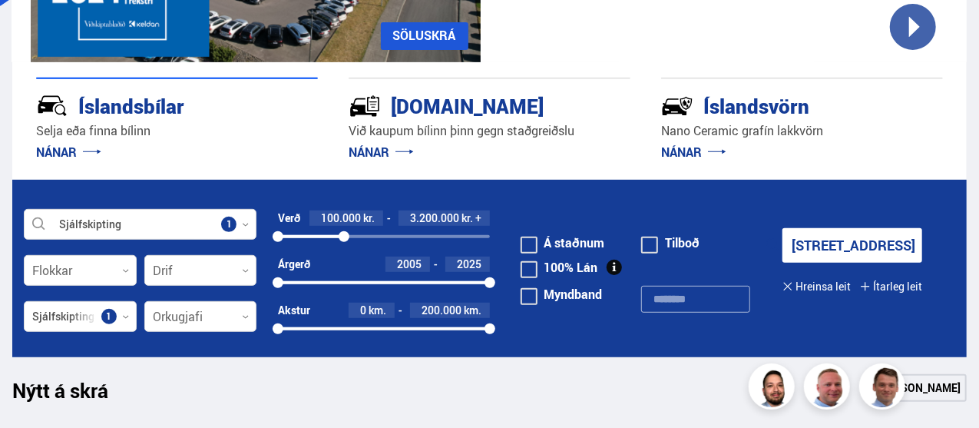
drag, startPoint x: 489, startPoint y: 232, endPoint x: 344, endPoint y: 234, distance: 145.2
click at [344, 234] on div at bounding box center [344, 236] width 11 height 11
click at [834, 251] on button "Sýna 102 bíla" at bounding box center [853, 245] width 140 height 35
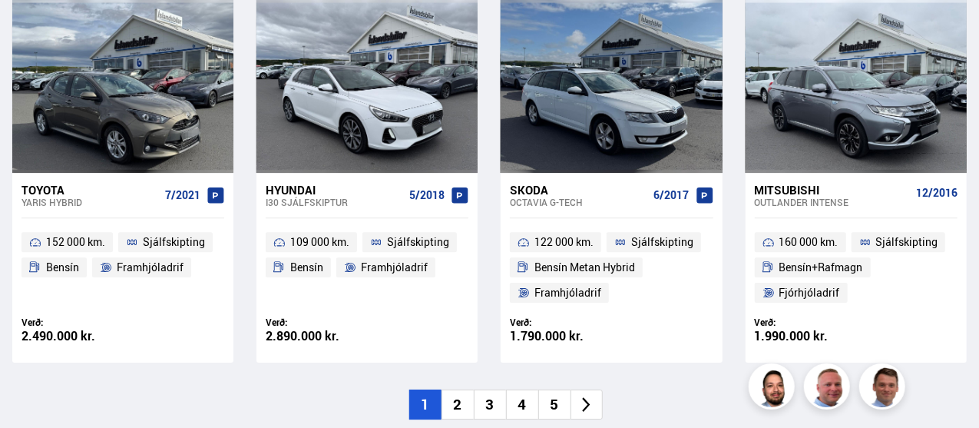
scroll to position [2297, 0]
drag, startPoint x: 130, startPoint y: 50, endPoint x: 367, endPoint y: 396, distance: 419.3
click at [471, 389] on li "2" at bounding box center [458, 404] width 32 height 30
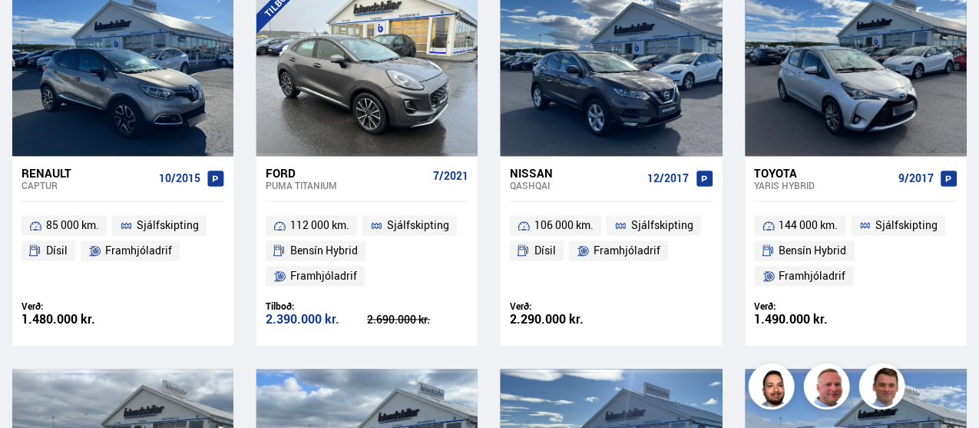
scroll to position [1520, 0]
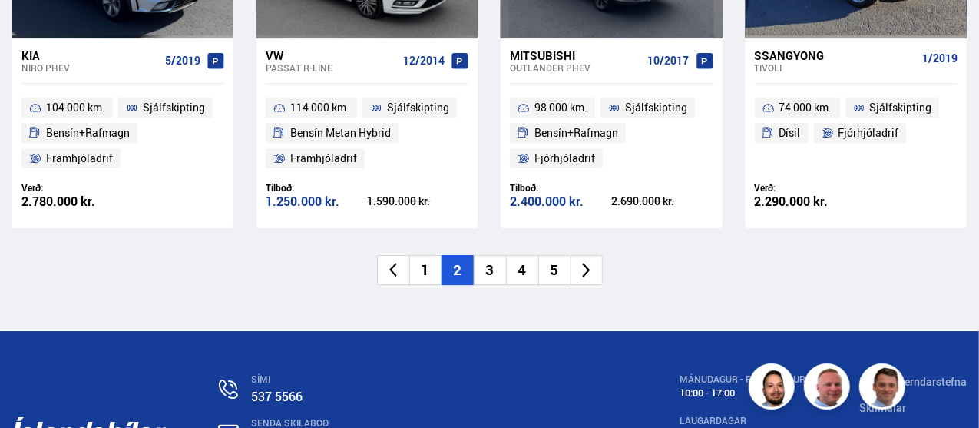
click at [492, 276] on li "3" at bounding box center [490, 270] width 32 height 30
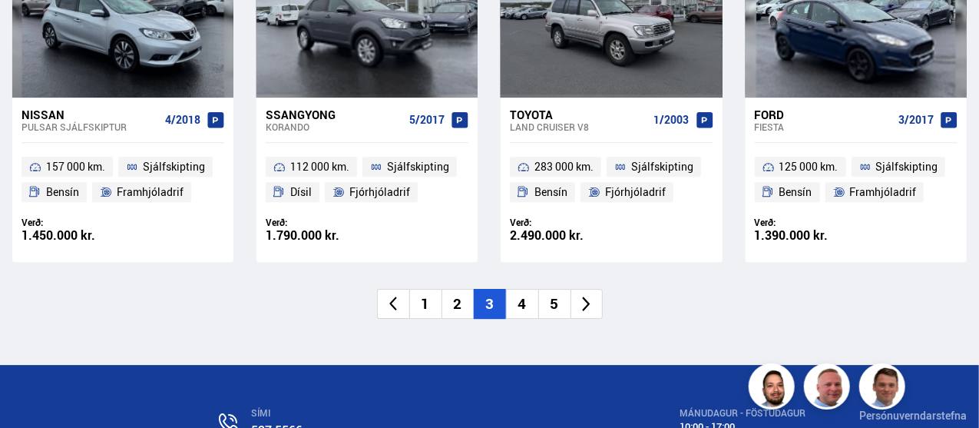
scroll to position [2301, 0]
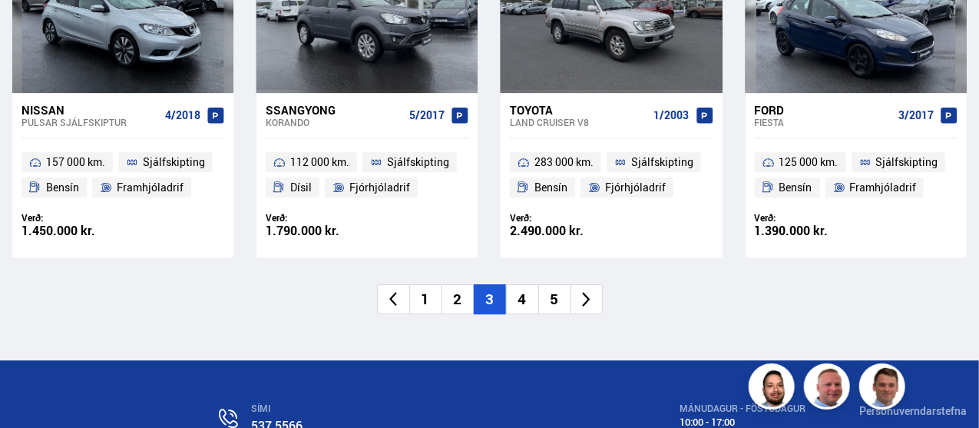
click at [518, 299] on li "4" at bounding box center [522, 299] width 32 height 30
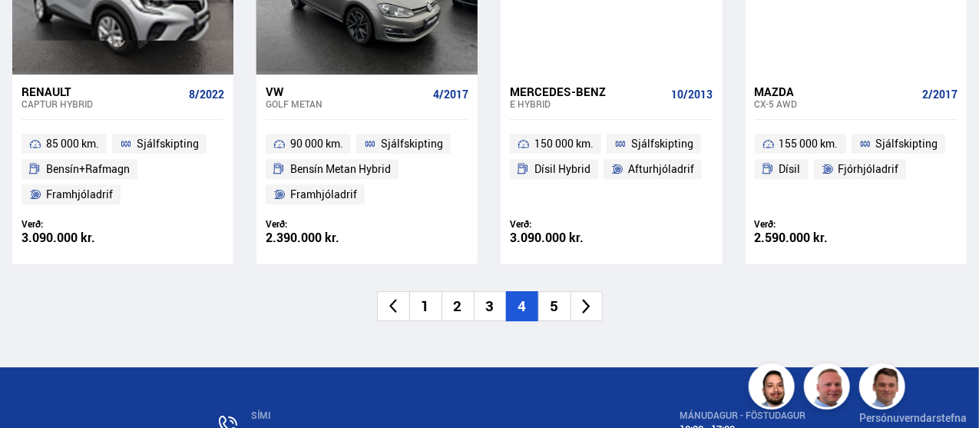
scroll to position [2345, 0]
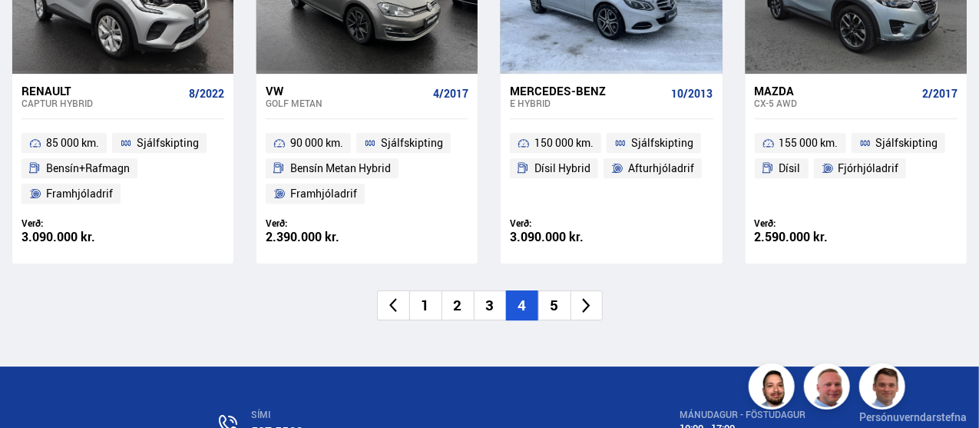
click at [565, 299] on li "5" at bounding box center [554, 305] width 32 height 30
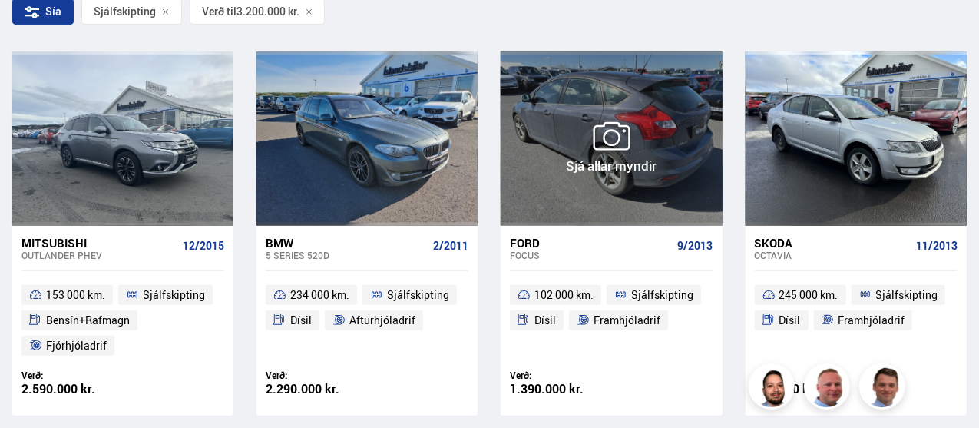
scroll to position [442, 0]
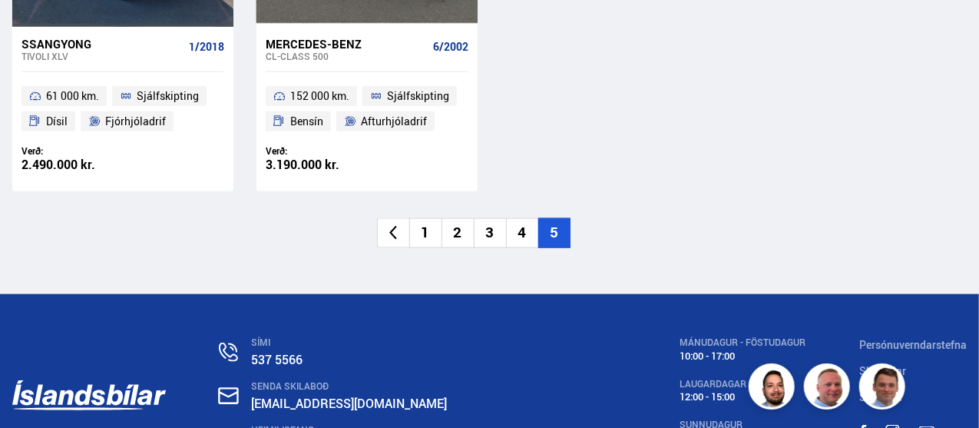
click at [516, 244] on li "4" at bounding box center [522, 233] width 32 height 30
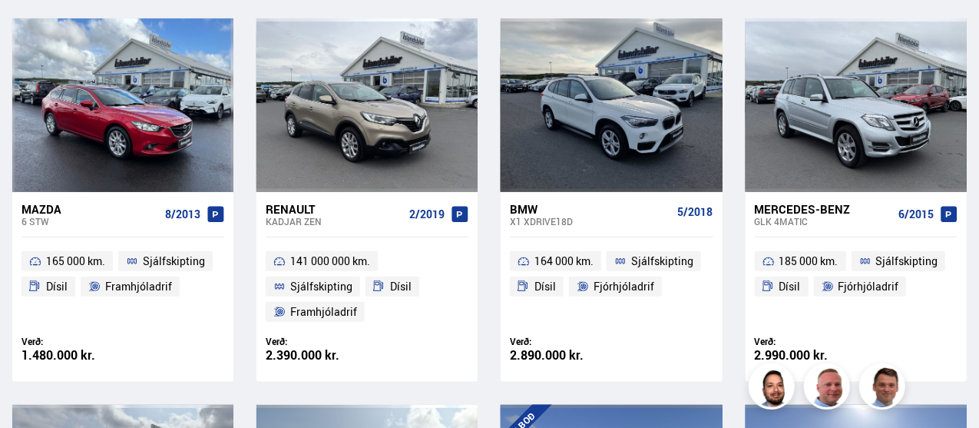
scroll to position [732, 0]
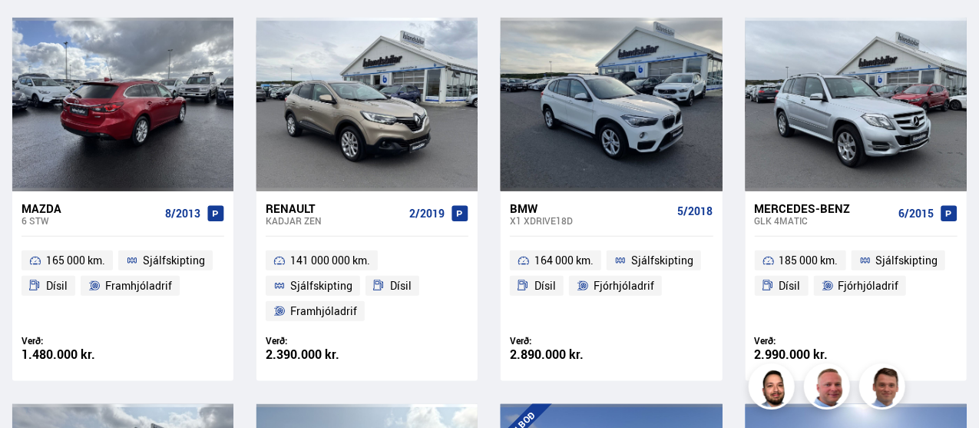
click at [129, 104] on div at bounding box center [123, 105] width 45 height 174
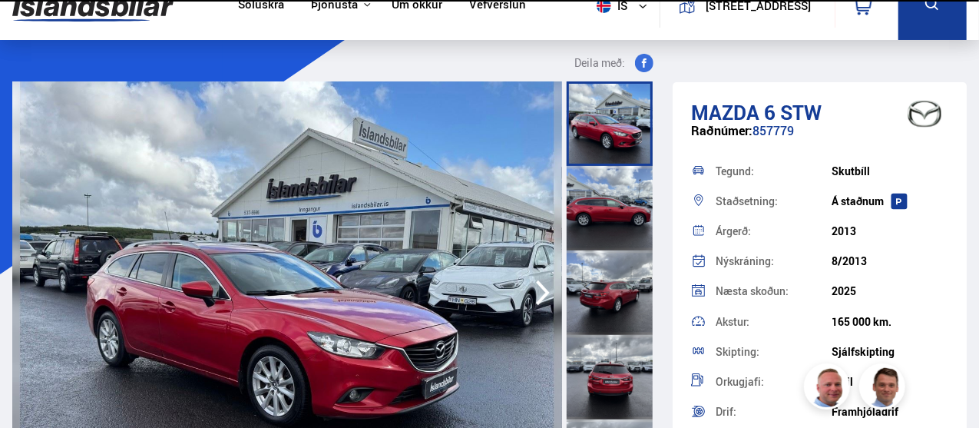
scroll to position [31, 0]
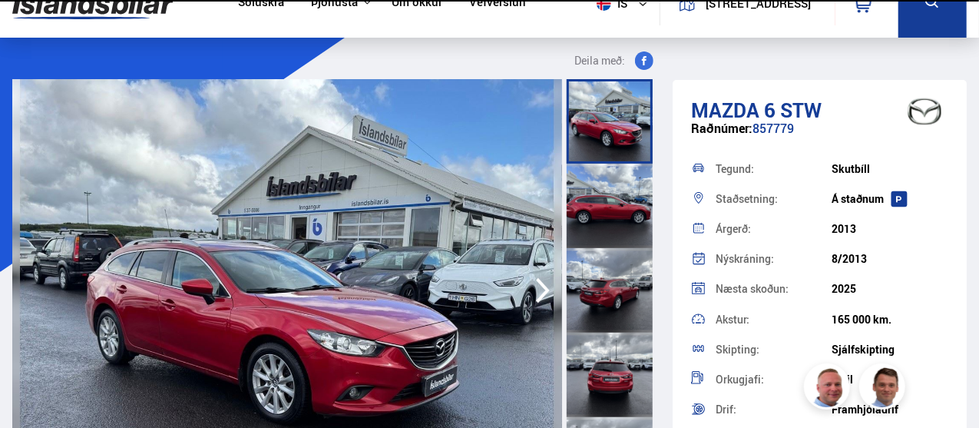
click at [439, 211] on img at bounding box center [287, 290] width 550 height 422
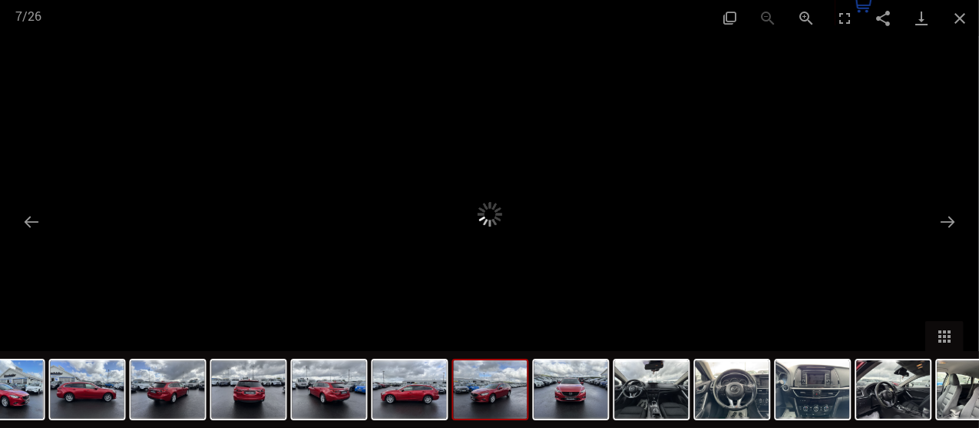
click at [966, 13] on button "Close gallery" at bounding box center [960, 18] width 38 height 36
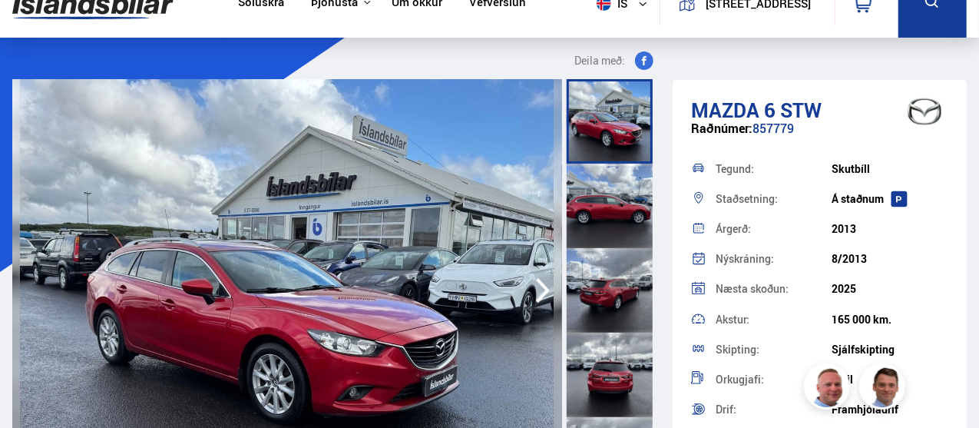
scroll to position [0, 0]
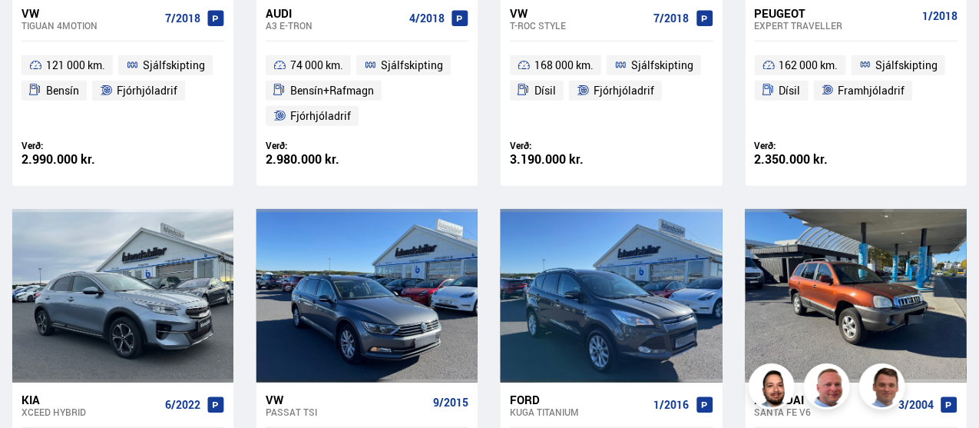
scroll to position [546, 0]
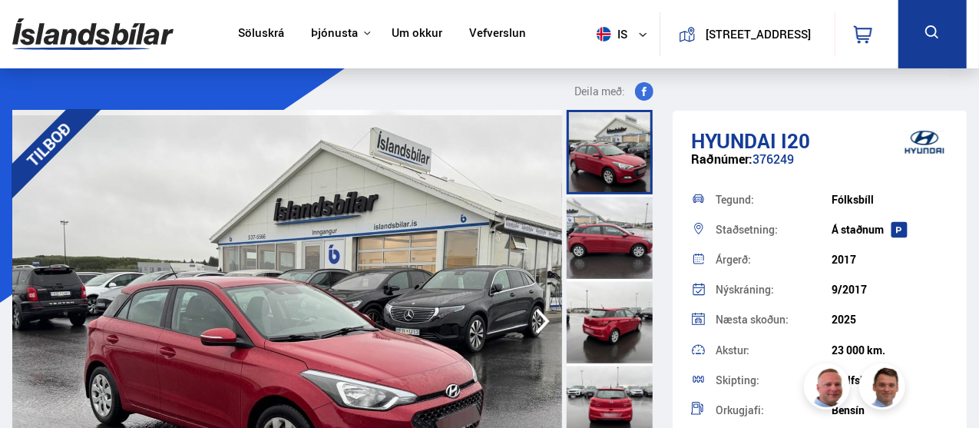
click at [487, 137] on img at bounding box center [287, 321] width 550 height 422
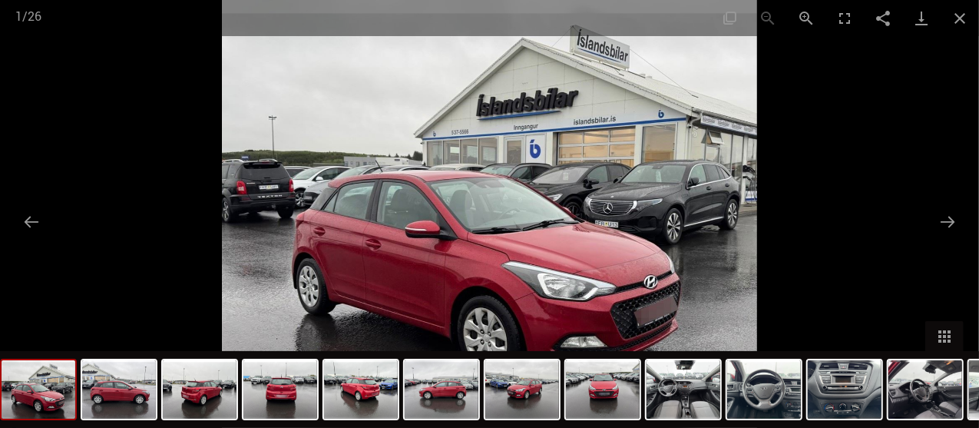
scroll to position [128, 0]
click at [706, 410] on img at bounding box center [684, 389] width 74 height 58
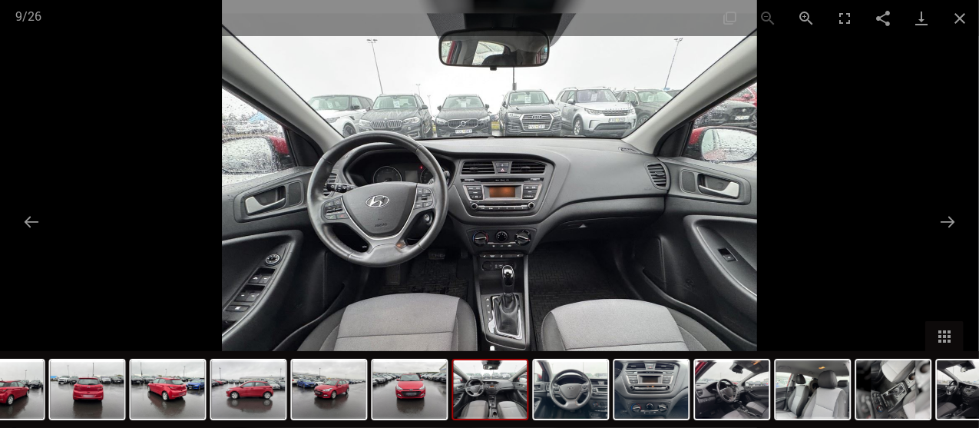
click at [664, 395] on img at bounding box center [652, 389] width 74 height 58
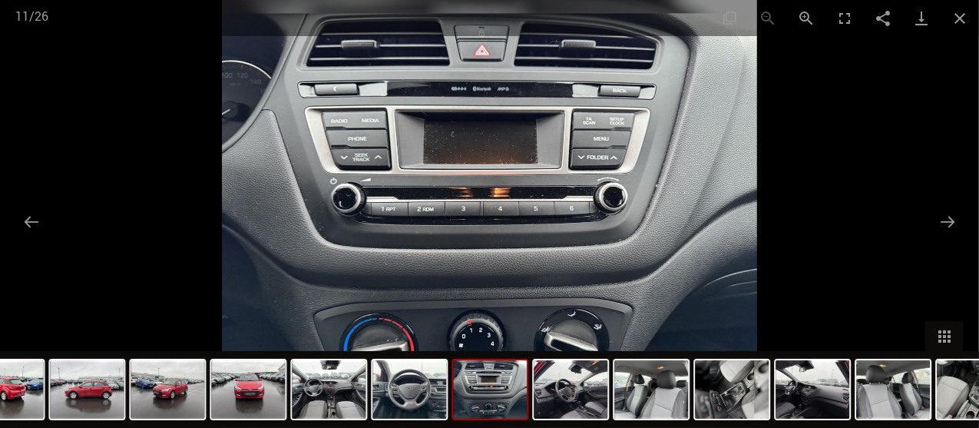
click at [701, 394] on img at bounding box center [733, 389] width 74 height 58
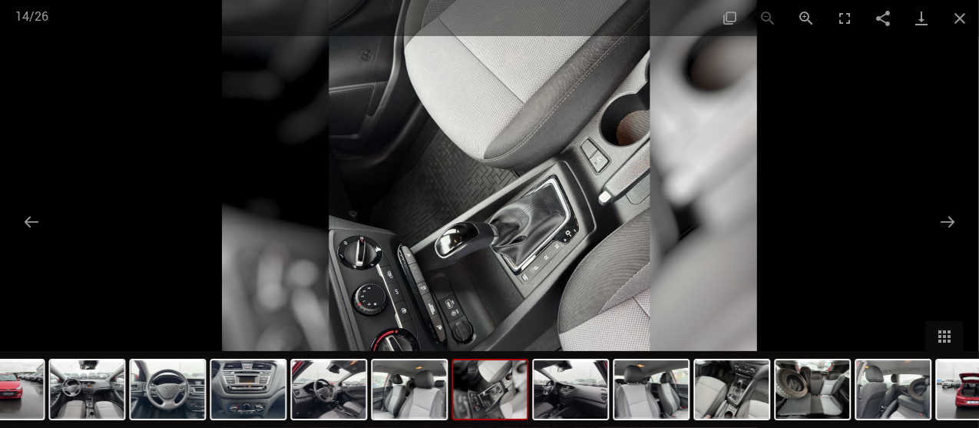
click at [794, 403] on img at bounding box center [814, 389] width 74 height 58
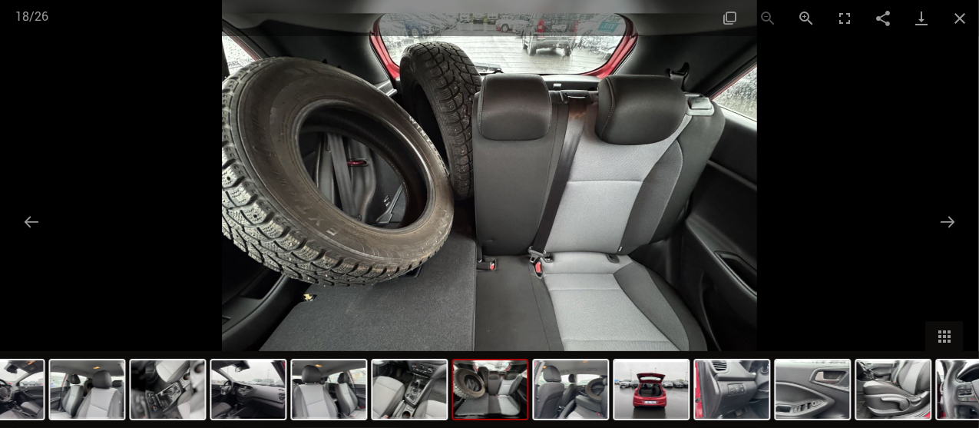
click at [419, 376] on img at bounding box center [410, 389] width 74 height 58
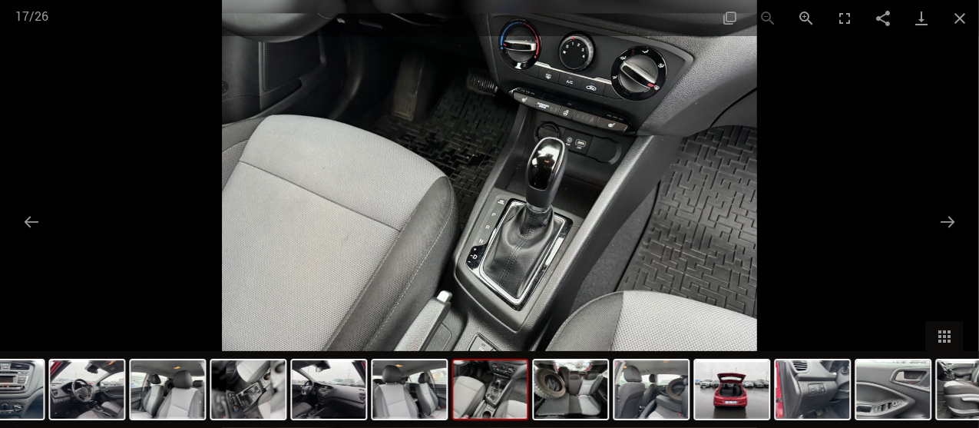
click at [416, 386] on img at bounding box center [410, 389] width 74 height 58
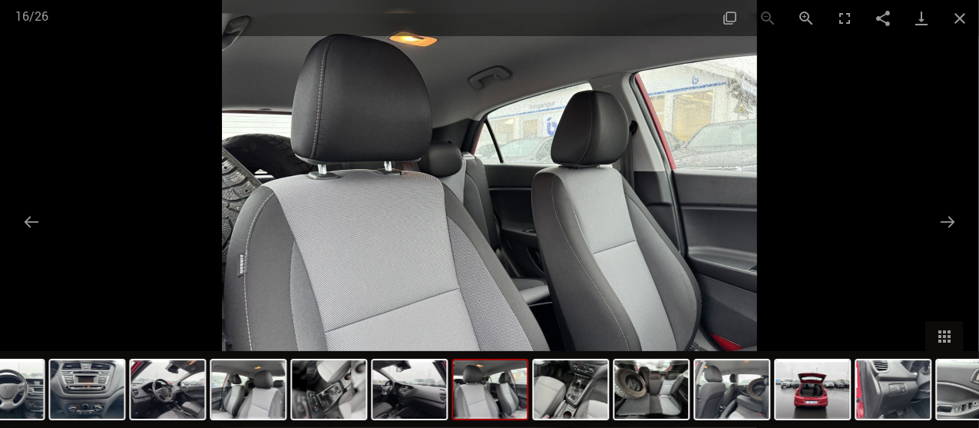
click at [379, 388] on img at bounding box center [410, 389] width 74 height 58
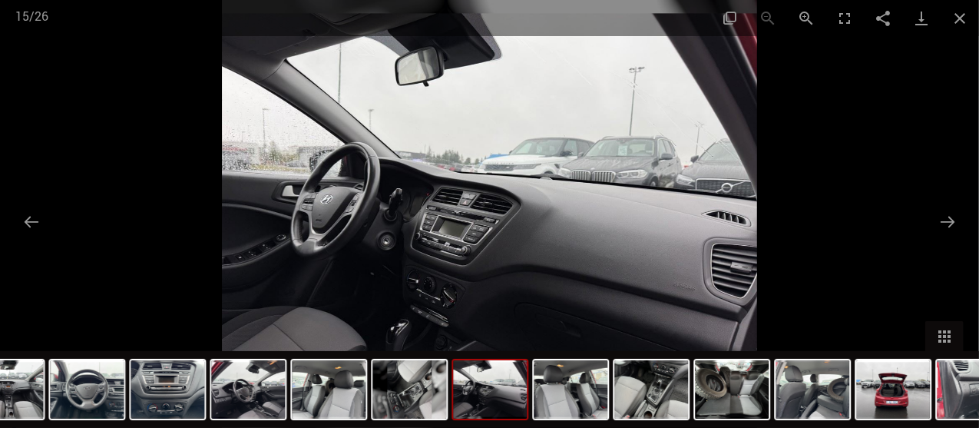
click at [962, 25] on button "Close gallery" at bounding box center [960, 18] width 38 height 36
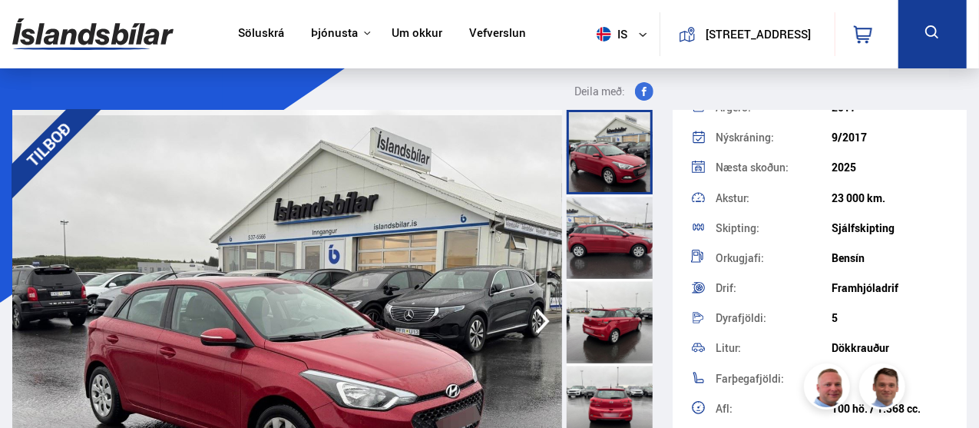
scroll to position [157, 0]
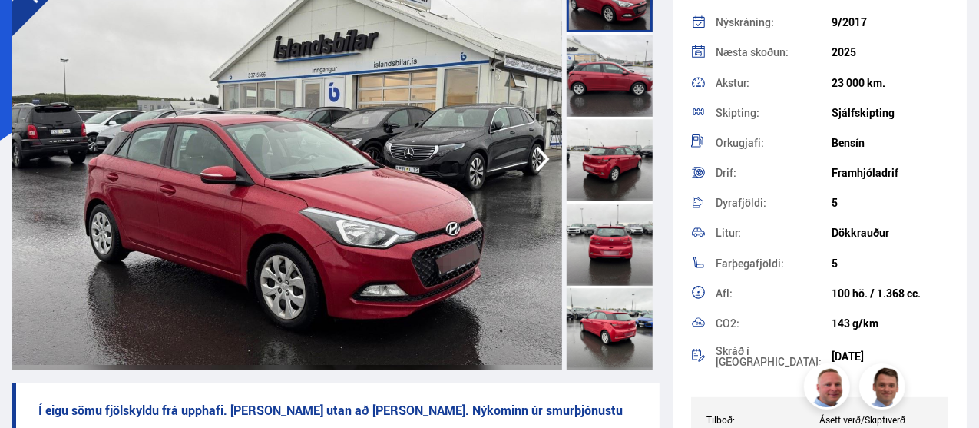
click at [485, 258] on img at bounding box center [287, 159] width 550 height 422
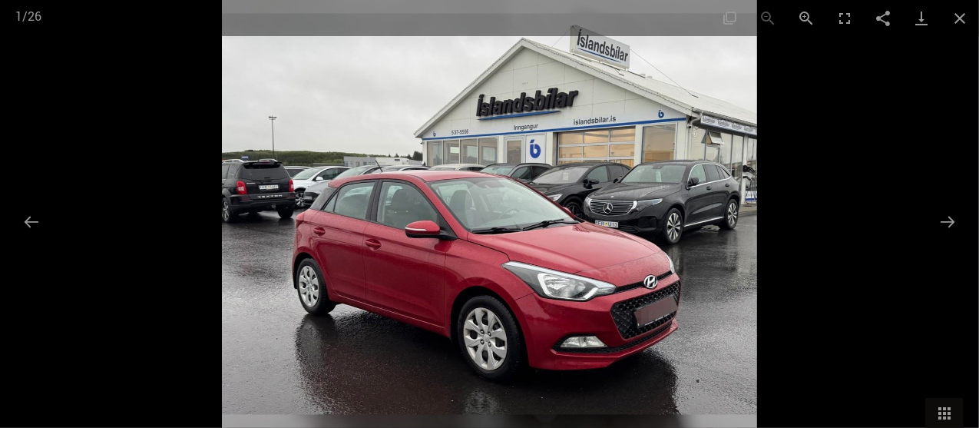
scroll to position [116, 0]
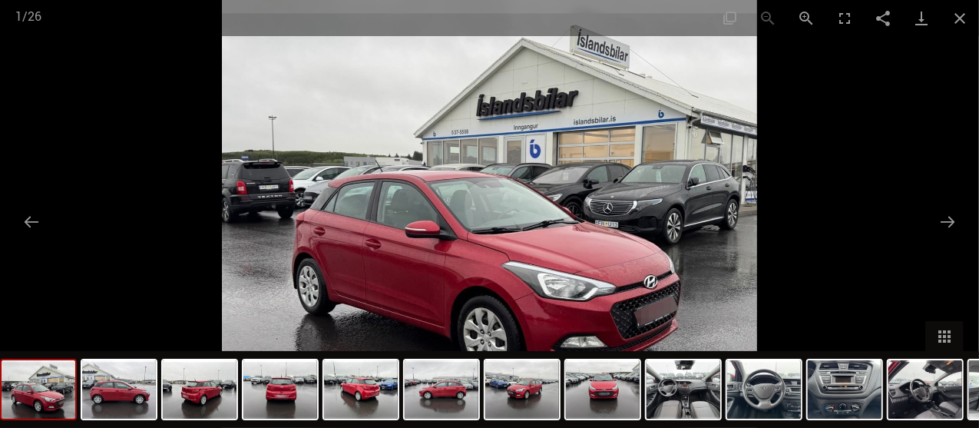
click at [961, 20] on button "Close gallery" at bounding box center [960, 18] width 38 height 36
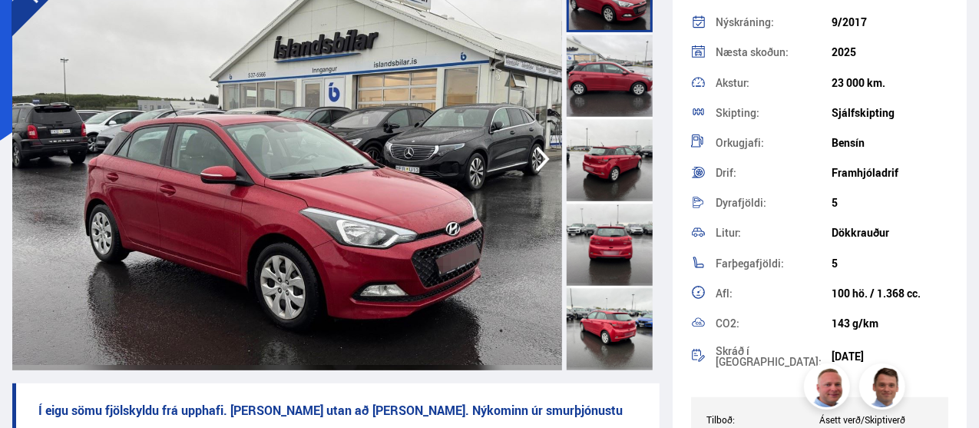
click at [540, 151] on icon "button" at bounding box center [543, 159] width 14 height 25
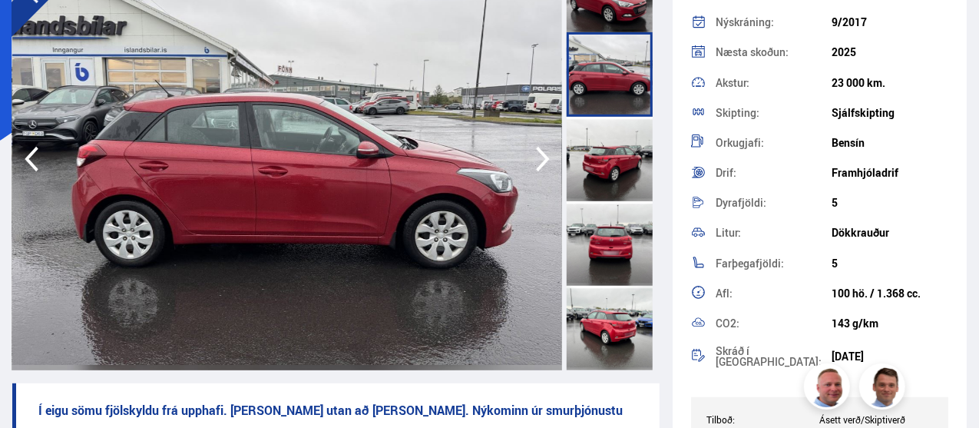
click at [540, 151] on icon "button" at bounding box center [543, 159] width 14 height 25
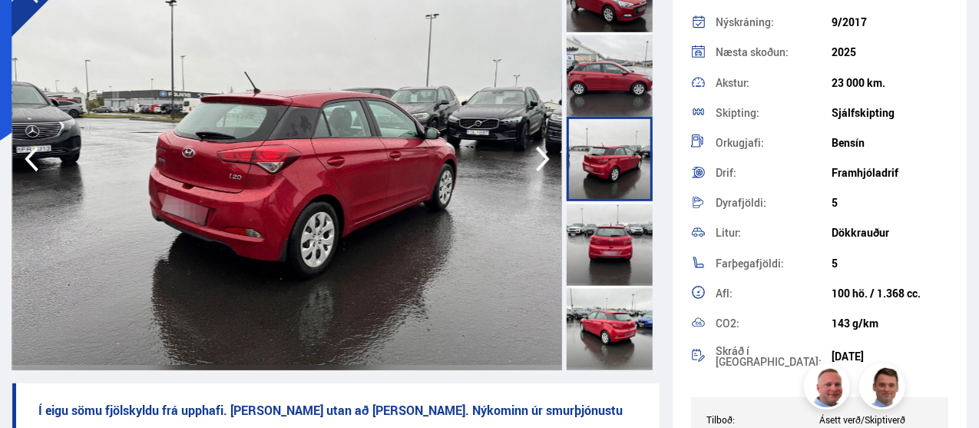
click at [540, 151] on icon "button" at bounding box center [543, 159] width 14 height 25
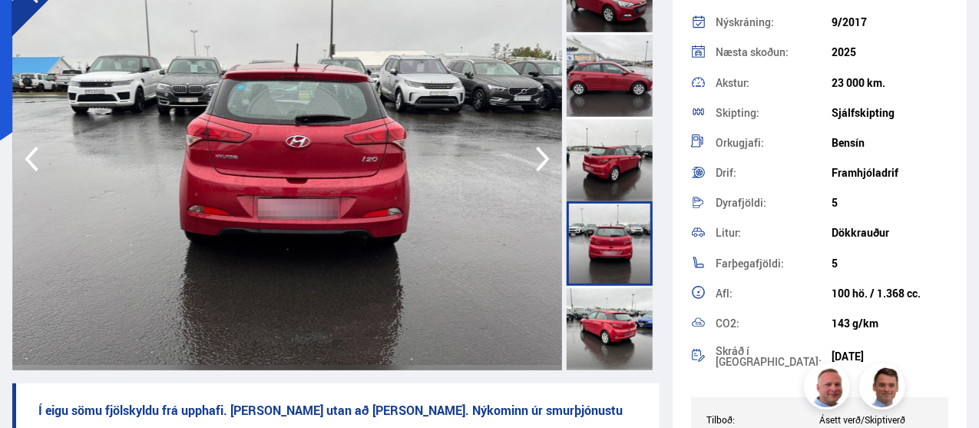
click at [540, 151] on icon "button" at bounding box center [543, 159] width 14 height 25
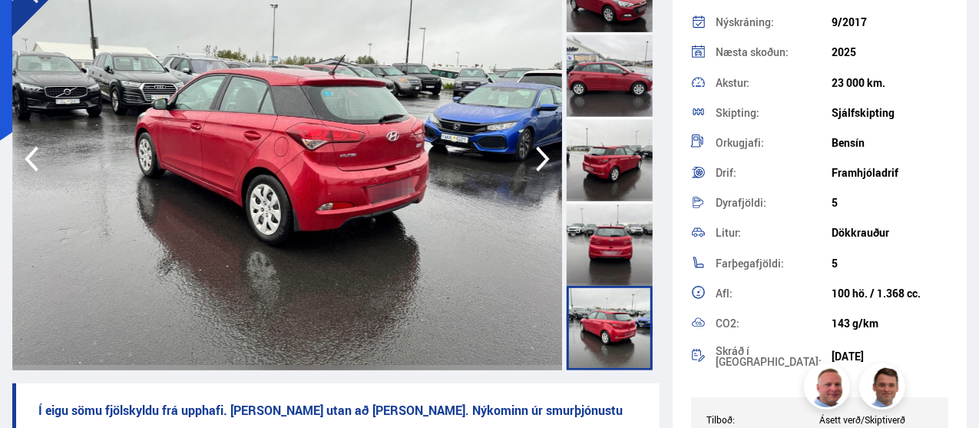
click at [540, 151] on icon "button" at bounding box center [543, 159] width 14 height 25
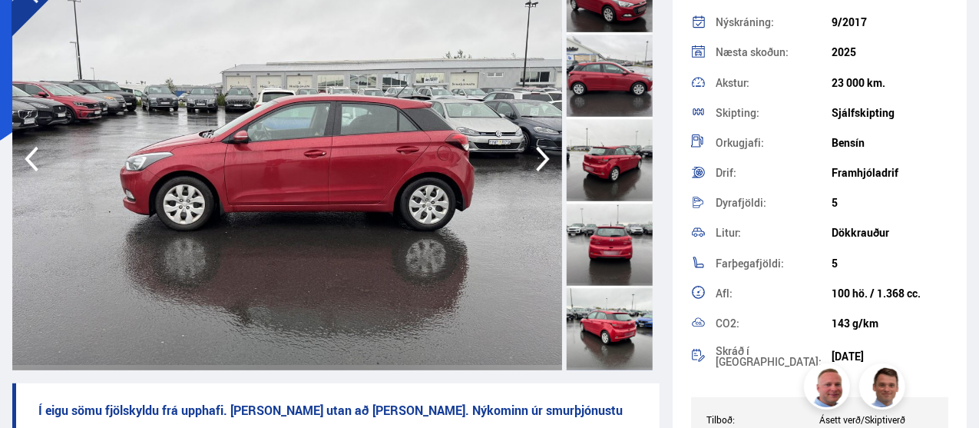
click at [540, 151] on icon "button" at bounding box center [543, 159] width 14 height 25
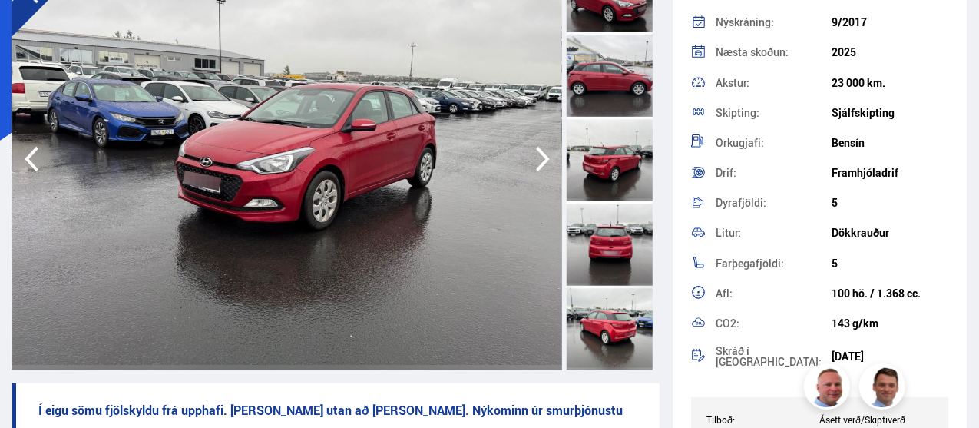
click at [540, 151] on icon "button" at bounding box center [543, 159] width 14 height 25
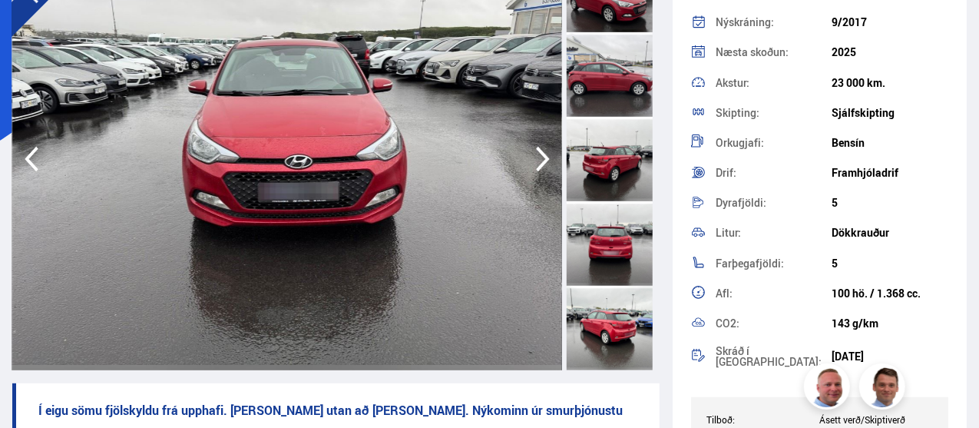
click at [540, 151] on icon "button" at bounding box center [543, 159] width 14 height 25
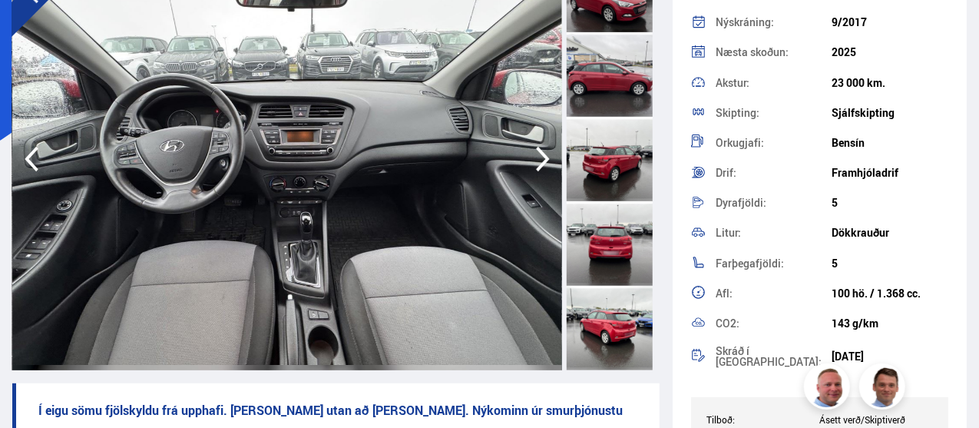
click at [540, 151] on icon "button" at bounding box center [543, 159] width 14 height 25
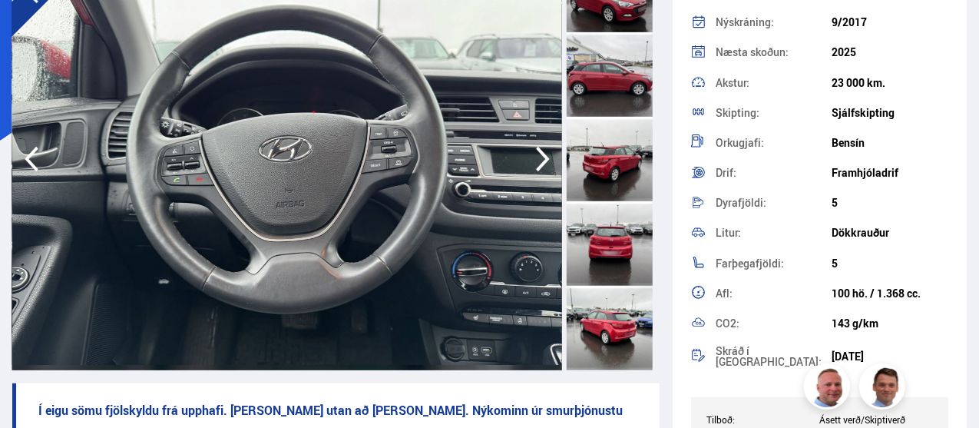
click at [540, 151] on icon "button" at bounding box center [543, 159] width 14 height 25
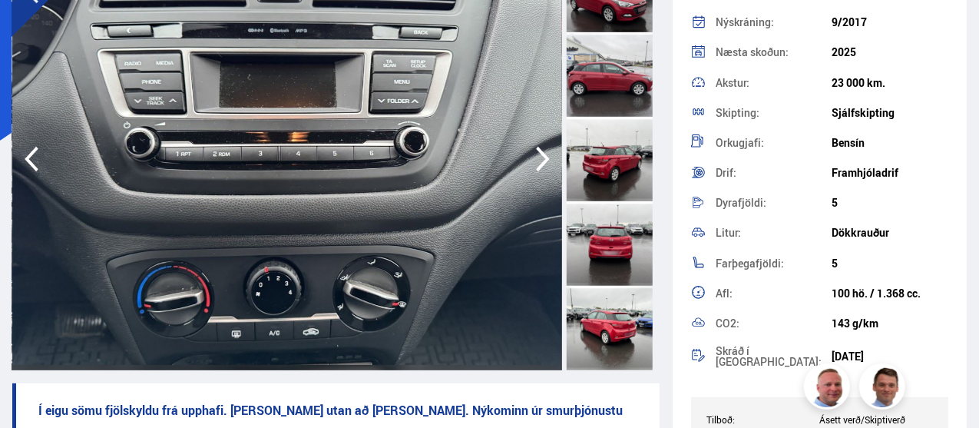
click at [540, 151] on icon "button" at bounding box center [543, 159] width 14 height 25
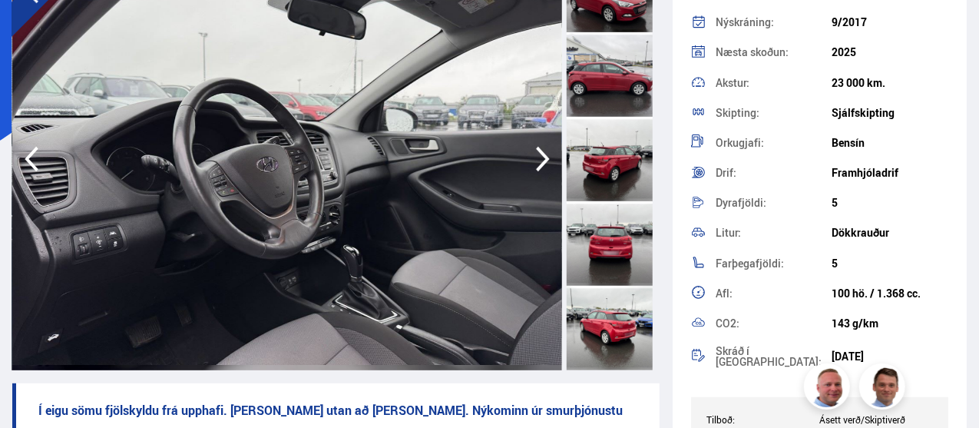
click at [540, 151] on icon "button" at bounding box center [543, 159] width 14 height 25
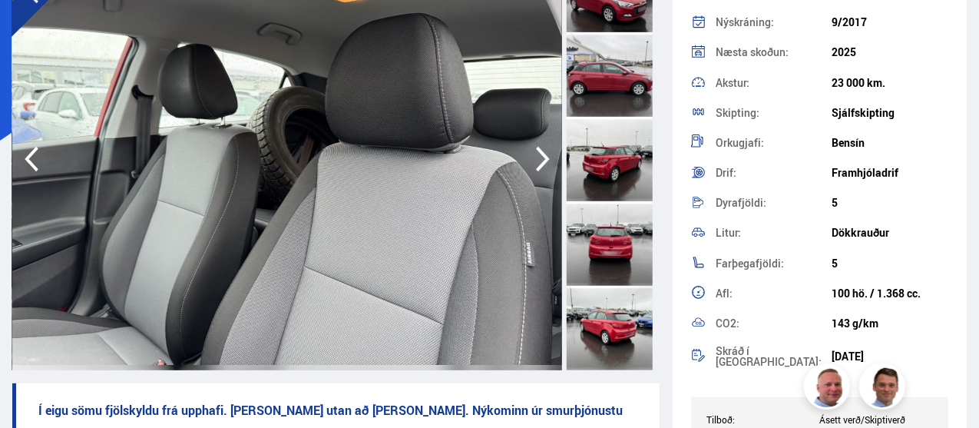
click at [540, 151] on icon "button" at bounding box center [543, 159] width 14 height 25
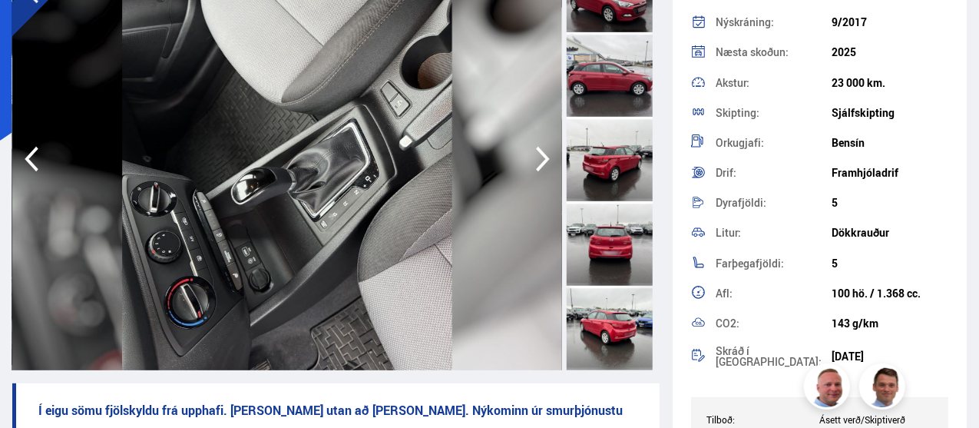
click at [540, 151] on icon "button" at bounding box center [543, 159] width 14 height 25
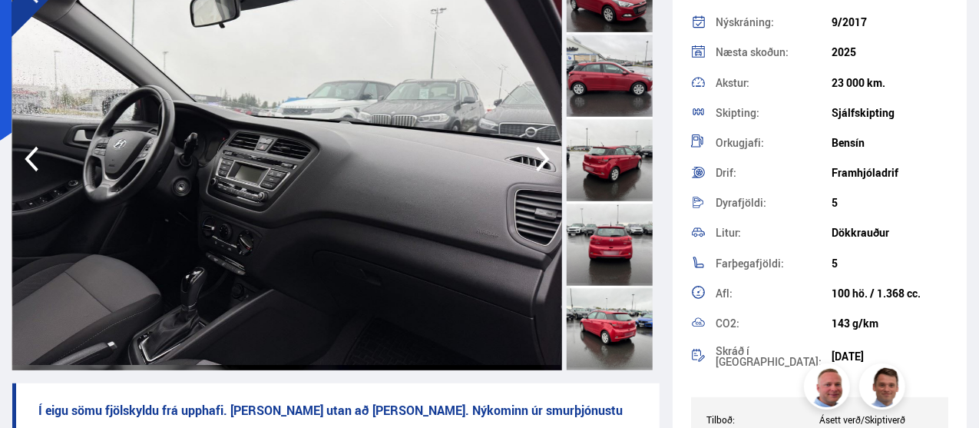
click at [540, 151] on icon "button" at bounding box center [543, 159] width 14 height 25
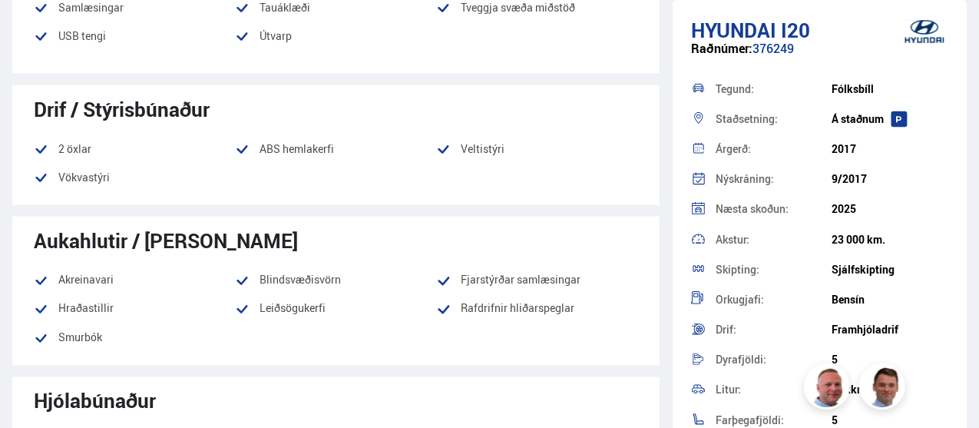
scroll to position [1167, 0]
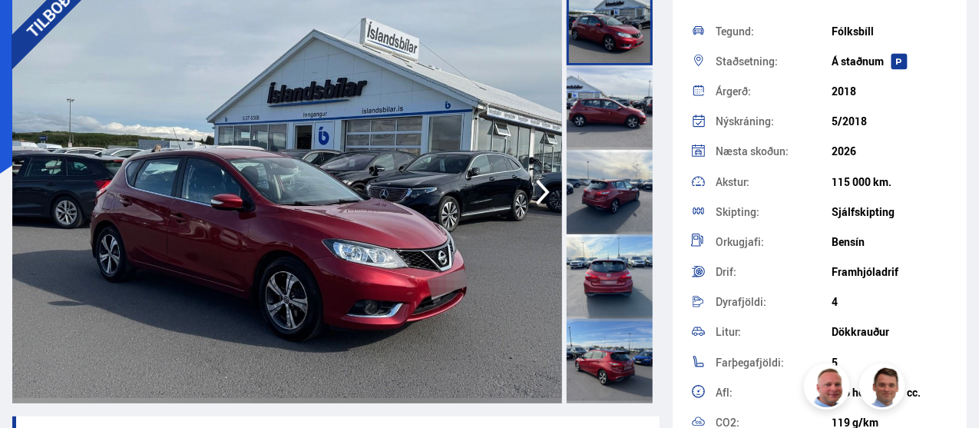
scroll to position [71, 0]
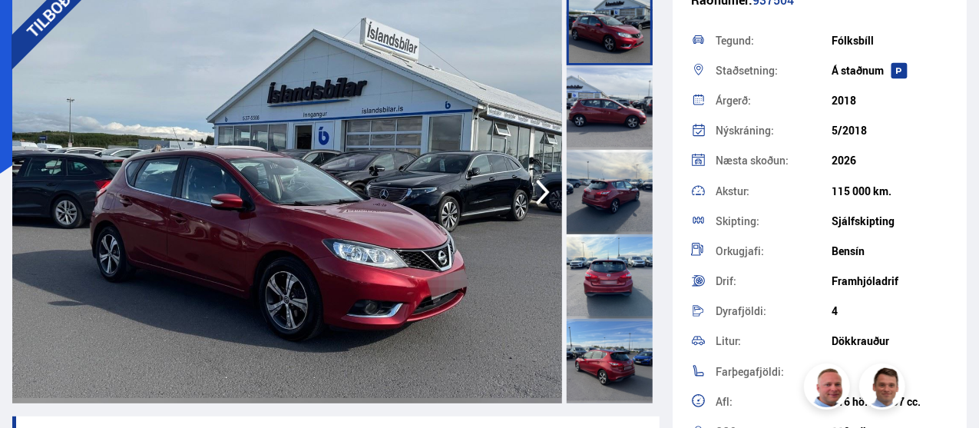
click at [535, 193] on icon "button" at bounding box center [543, 192] width 31 height 37
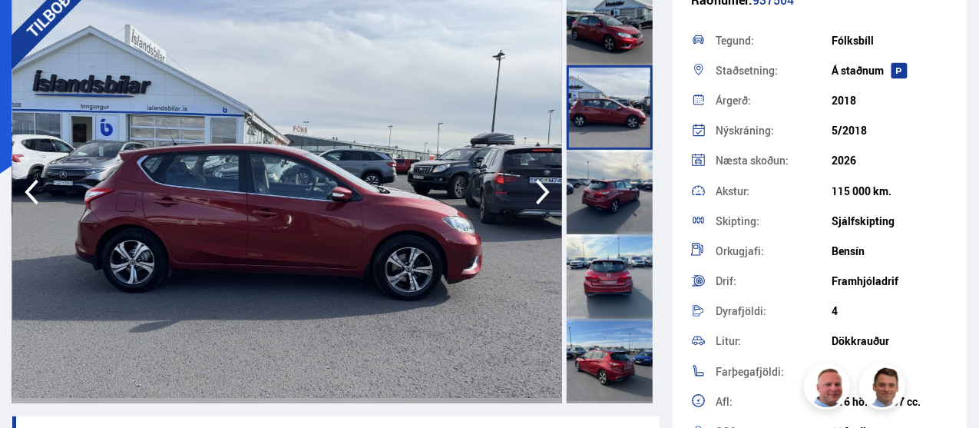
click at [535, 194] on icon "button" at bounding box center [543, 192] width 31 height 37
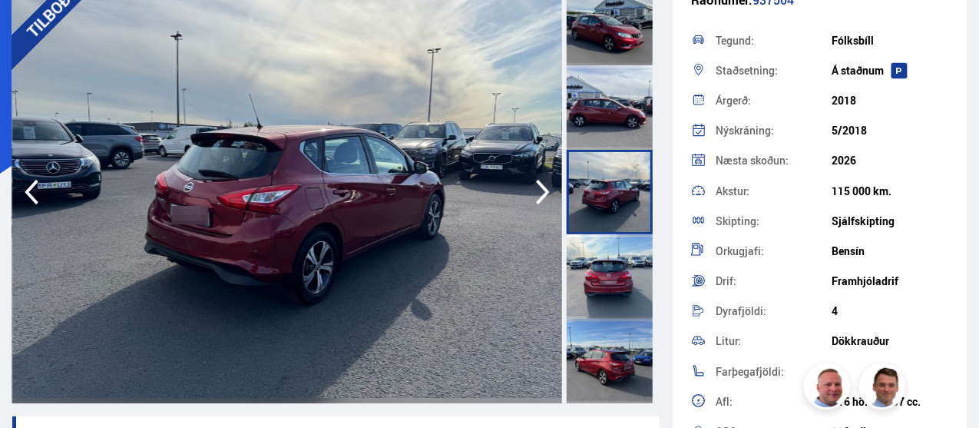
click at [535, 194] on icon "button" at bounding box center [543, 192] width 31 height 37
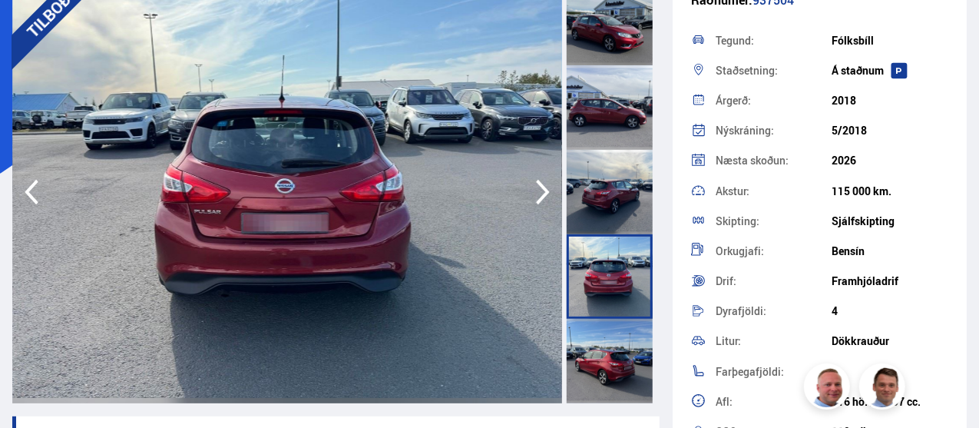
click at [535, 194] on icon "button" at bounding box center [543, 192] width 31 height 37
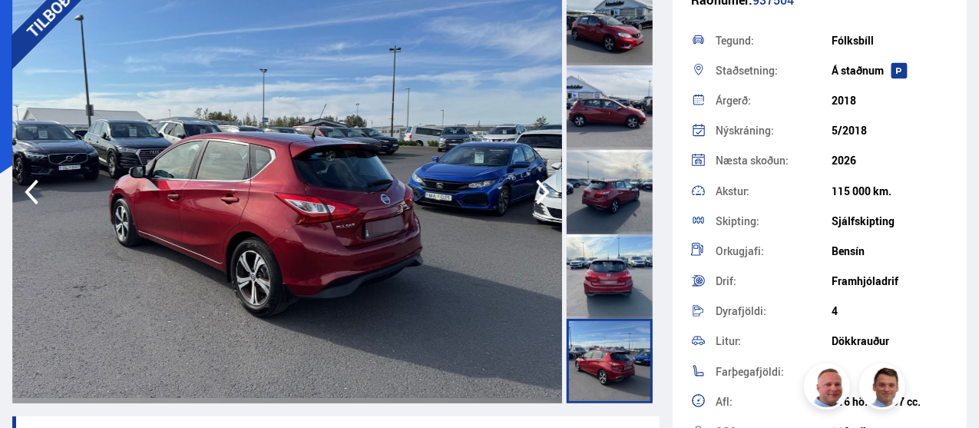
click at [535, 194] on icon "button" at bounding box center [543, 192] width 31 height 37
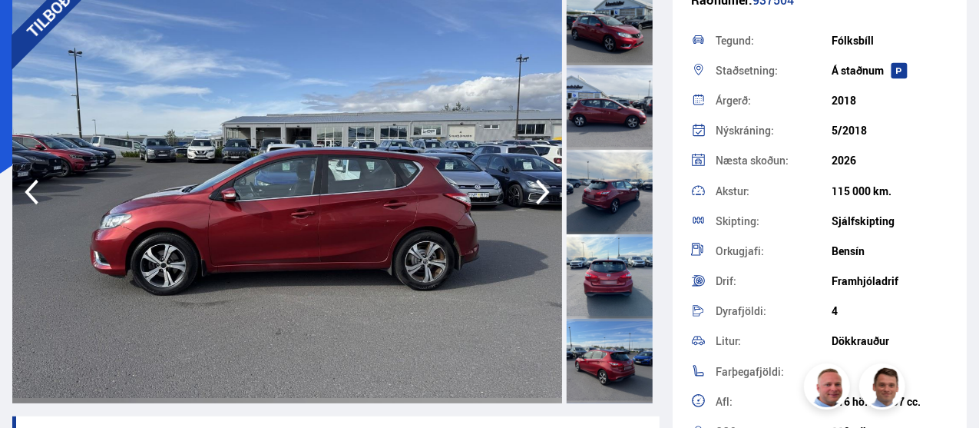
click at [535, 194] on icon "button" at bounding box center [543, 192] width 31 height 37
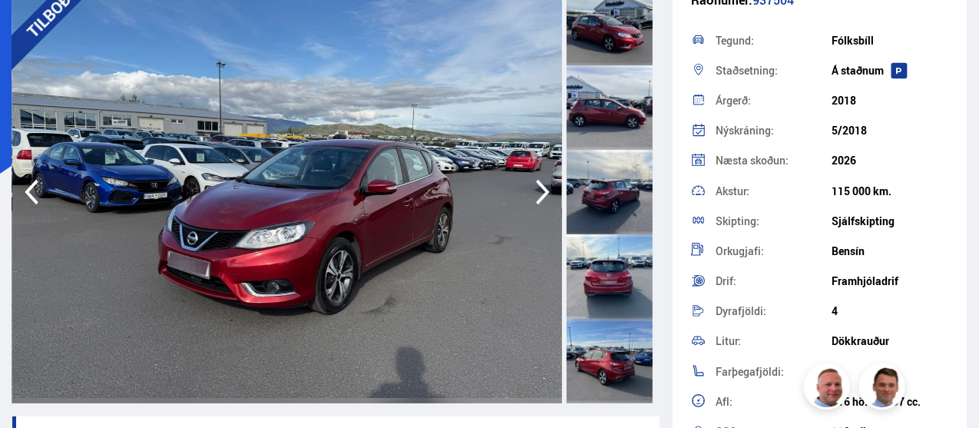
click at [535, 194] on icon "button" at bounding box center [543, 192] width 31 height 37
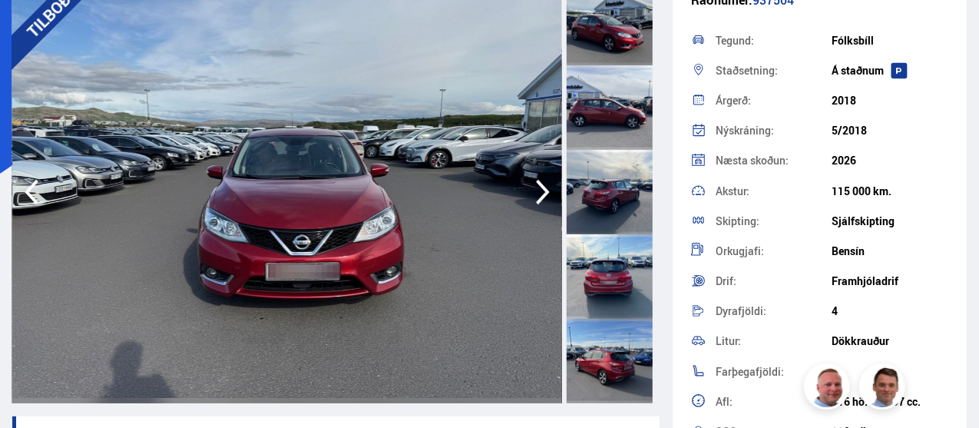
click at [535, 194] on icon "button" at bounding box center [543, 192] width 31 height 37
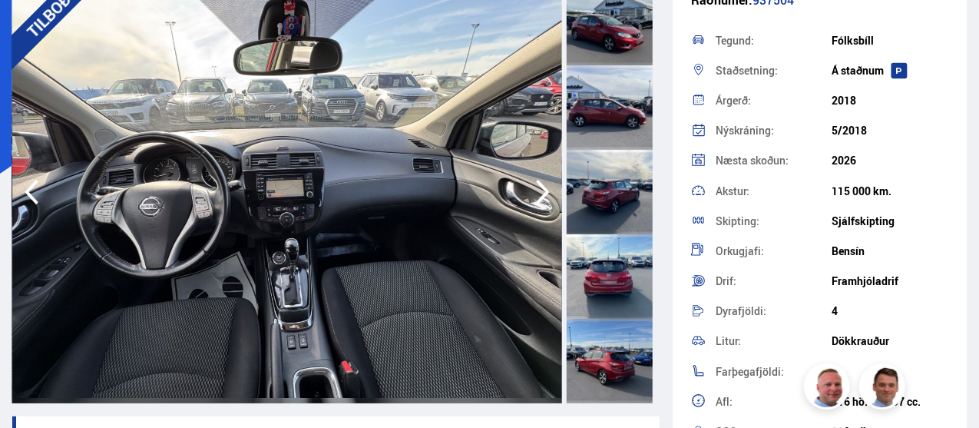
click at [535, 194] on icon "button" at bounding box center [543, 192] width 31 height 37
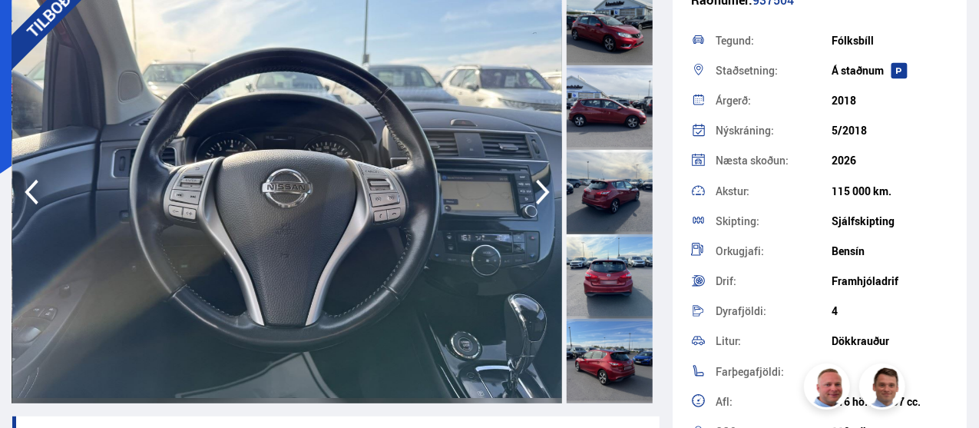
click at [535, 194] on icon "button" at bounding box center [543, 192] width 31 height 37
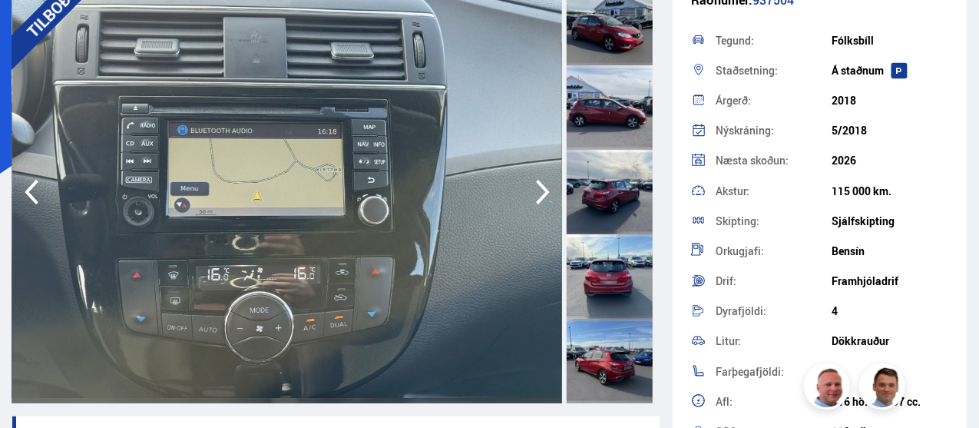
click at [535, 194] on icon "button" at bounding box center [543, 192] width 31 height 37
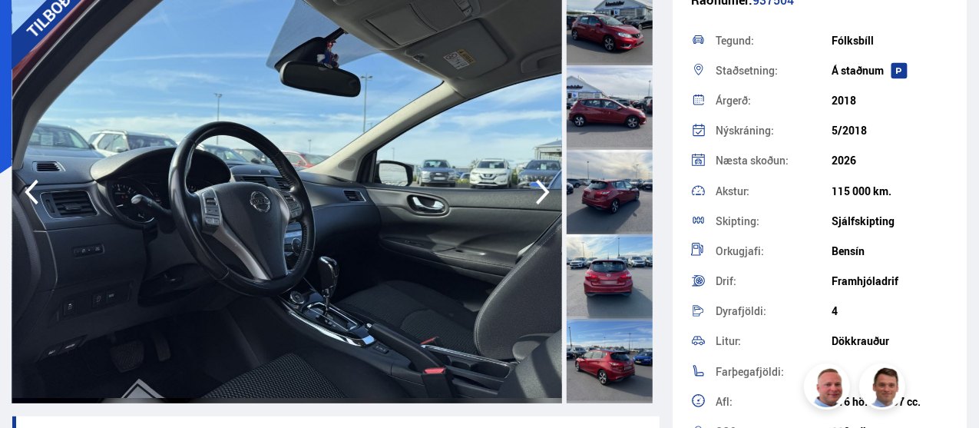
click at [546, 204] on icon "button" at bounding box center [543, 192] width 31 height 37
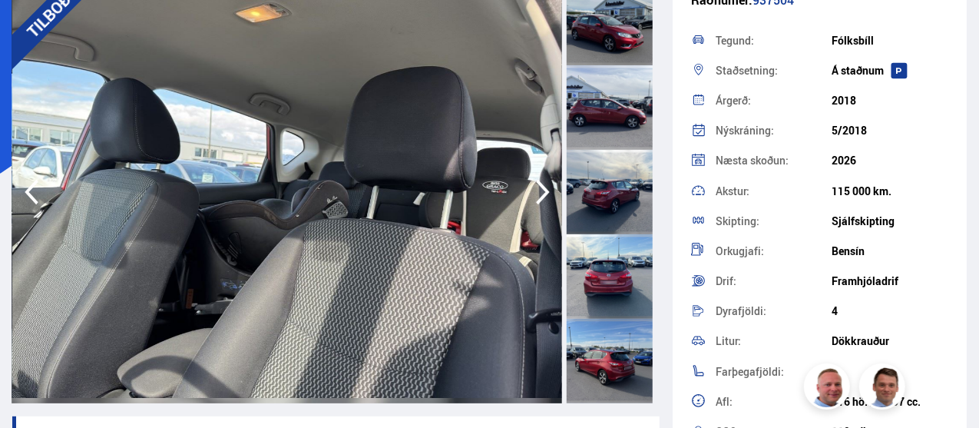
click at [546, 204] on icon "button" at bounding box center [543, 192] width 31 height 37
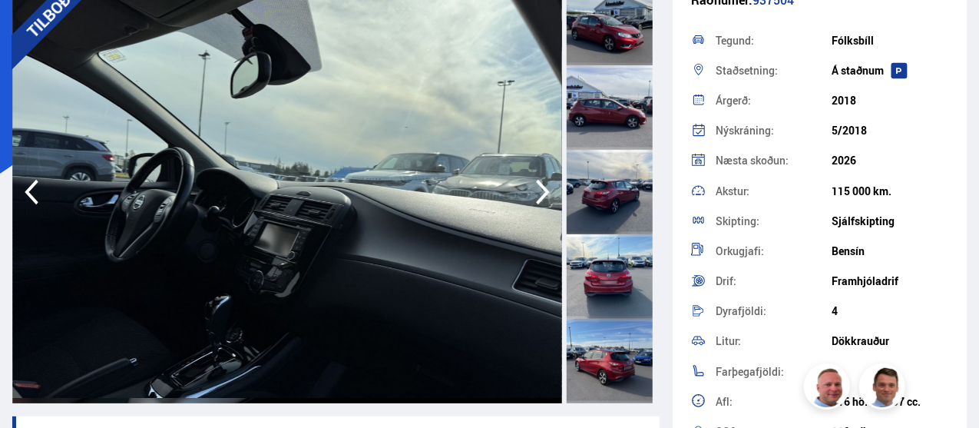
click at [546, 204] on icon "button" at bounding box center [543, 192] width 31 height 37
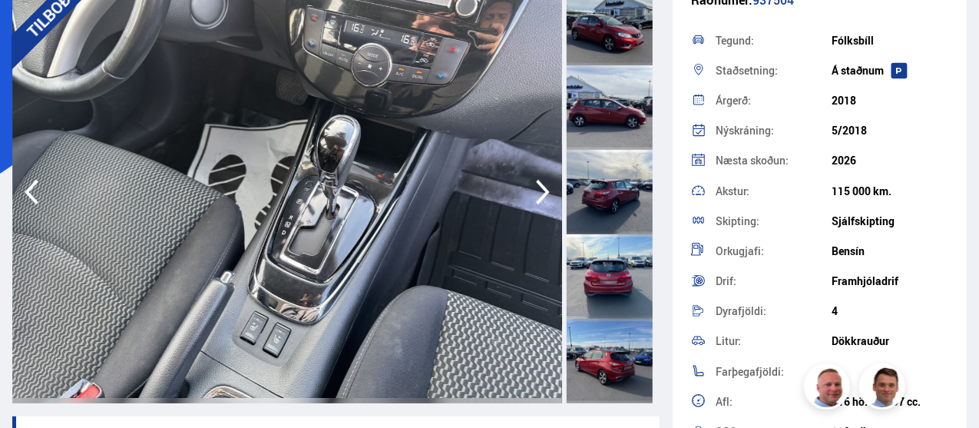
click at [546, 204] on icon "button" at bounding box center [543, 192] width 31 height 37
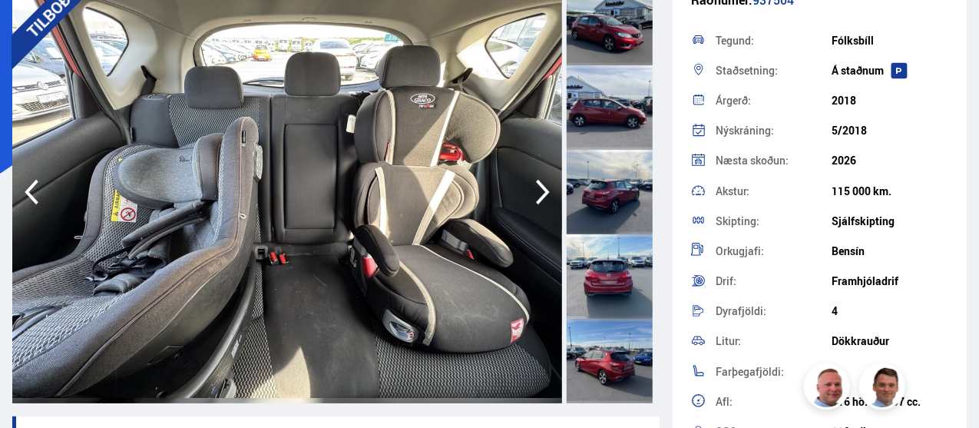
click at [546, 204] on icon "button" at bounding box center [543, 192] width 31 height 37
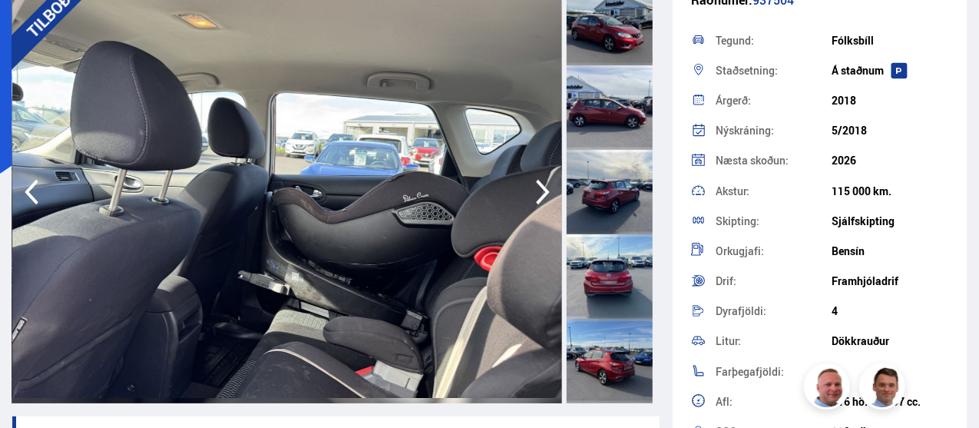
click at [546, 204] on icon "button" at bounding box center [543, 192] width 31 height 37
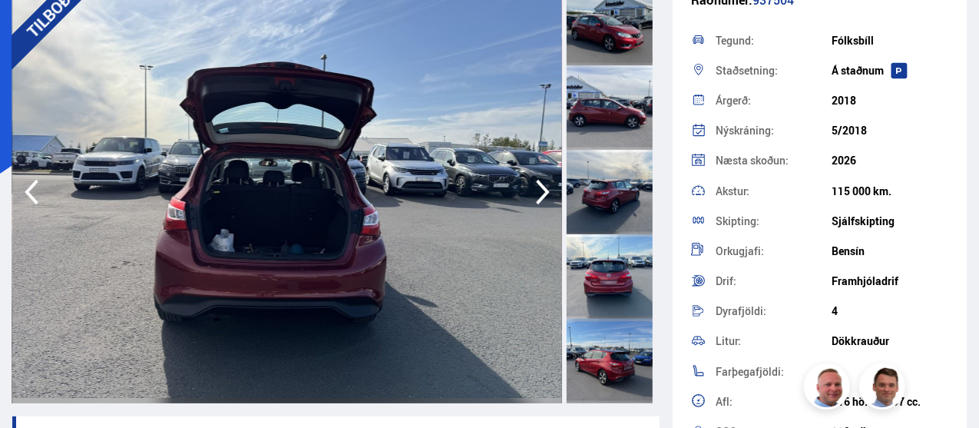
click at [546, 204] on icon "button" at bounding box center [543, 192] width 31 height 37
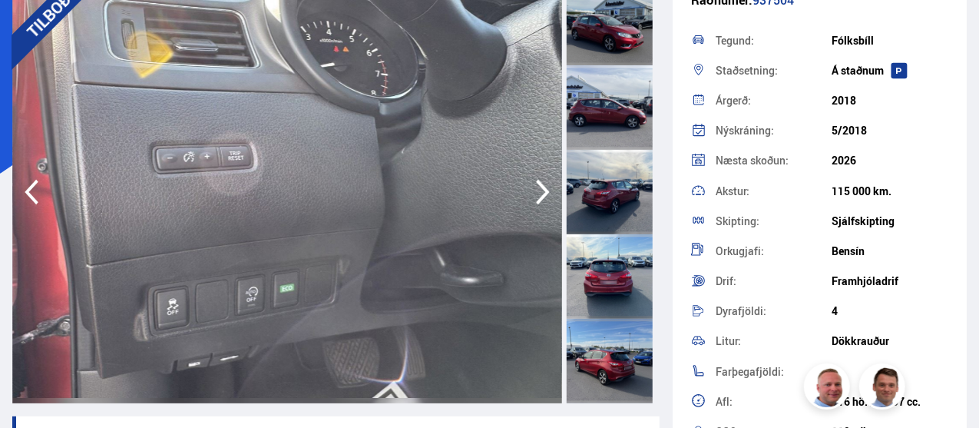
click at [546, 204] on icon "button" at bounding box center [543, 192] width 31 height 37
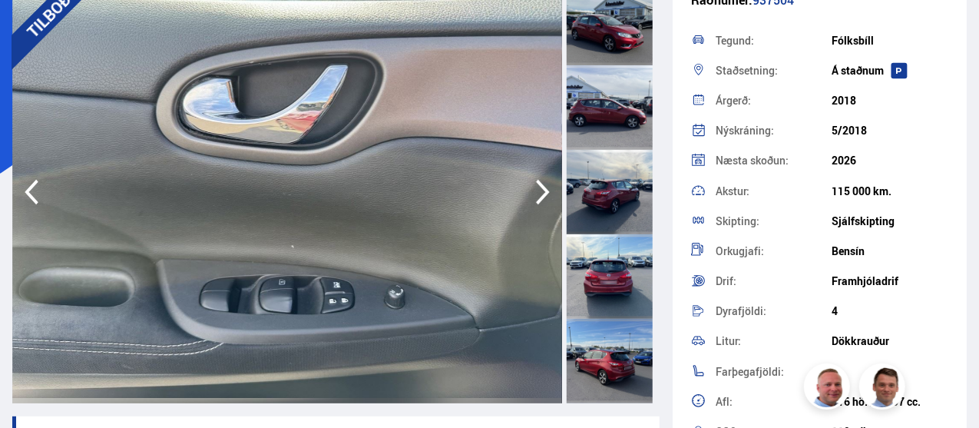
click at [546, 204] on icon "button" at bounding box center [543, 192] width 31 height 37
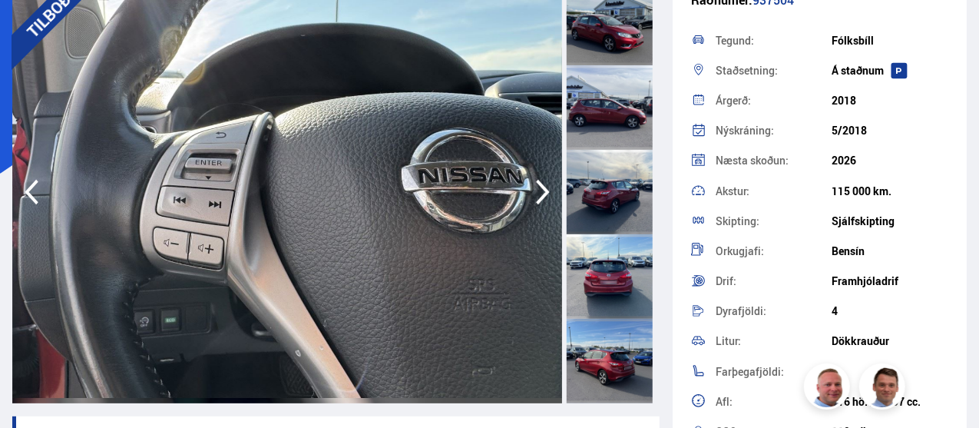
click at [546, 204] on icon "button" at bounding box center [543, 192] width 31 height 37
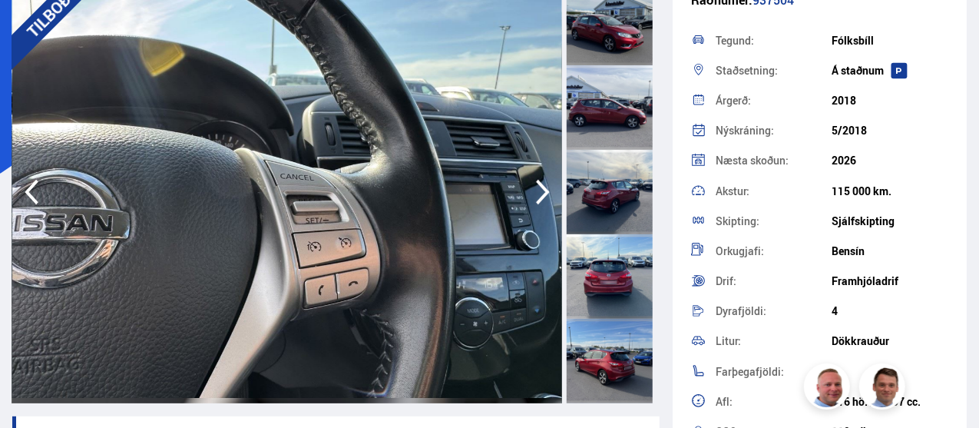
click at [546, 204] on icon "button" at bounding box center [543, 192] width 31 height 37
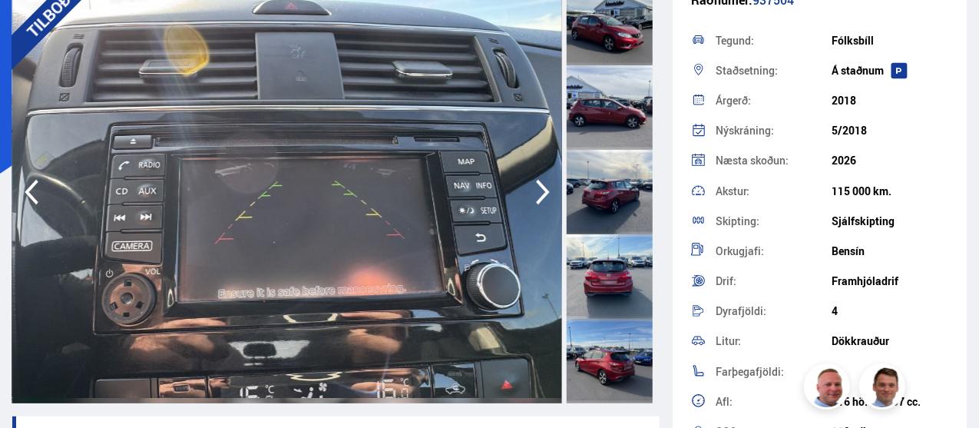
click at [546, 204] on icon "button" at bounding box center [543, 192] width 31 height 37
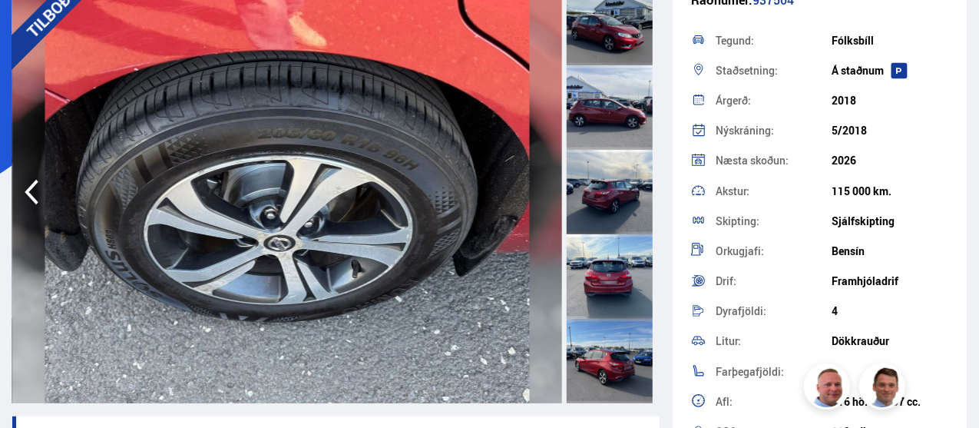
click at [546, 204] on img at bounding box center [287, 192] width 550 height 422
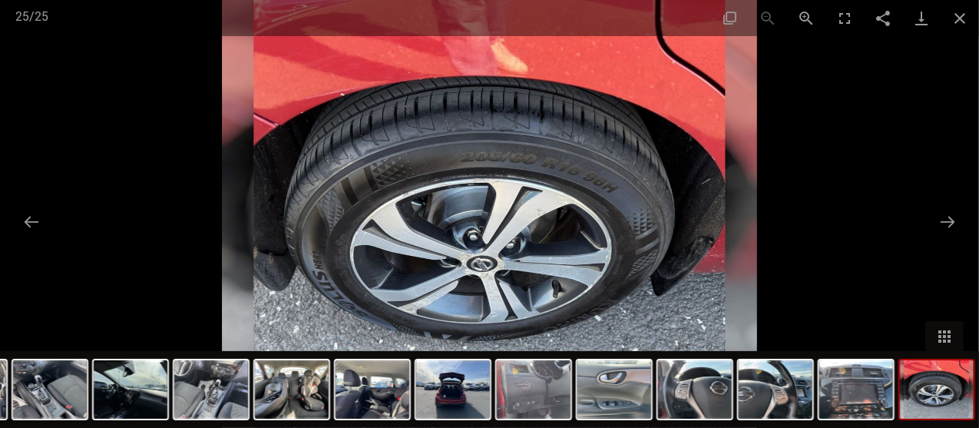
click at [38, 223] on button "Previous slide" at bounding box center [31, 222] width 32 height 30
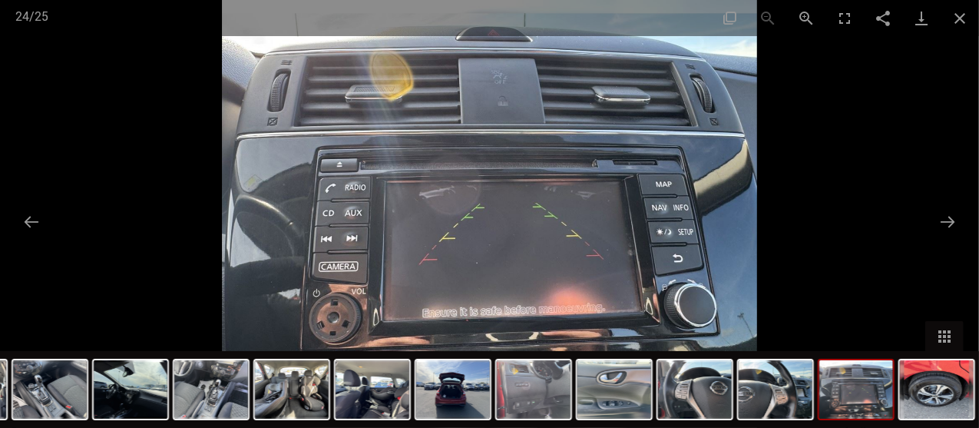
click at [38, 223] on button "Previous slide" at bounding box center [31, 222] width 32 height 30
click at [954, 22] on button "Close gallery" at bounding box center [960, 18] width 38 height 36
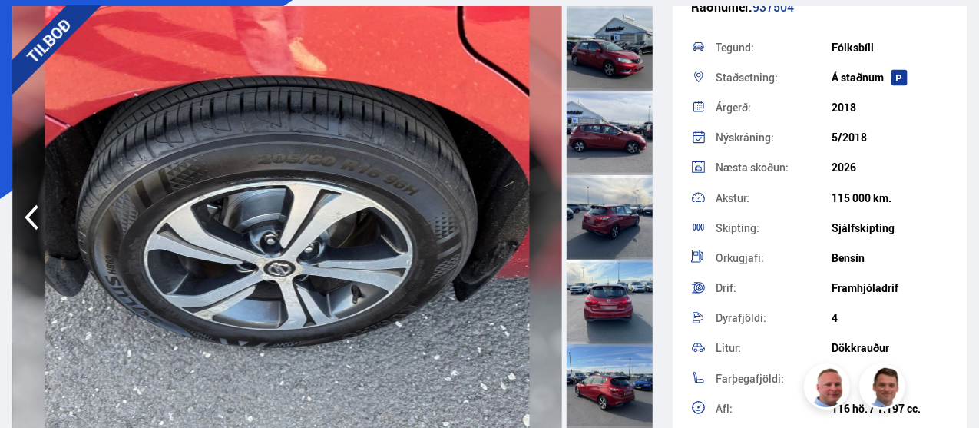
scroll to position [104, 0]
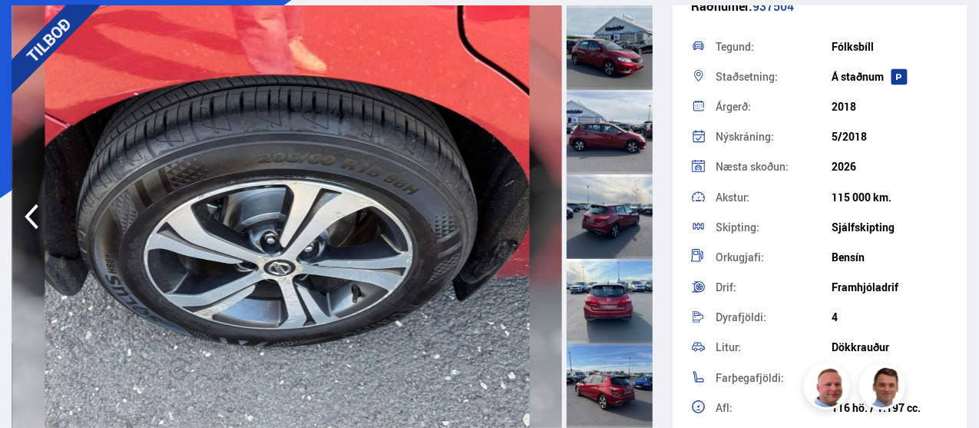
click at [28, 201] on icon "button" at bounding box center [31, 216] width 31 height 37
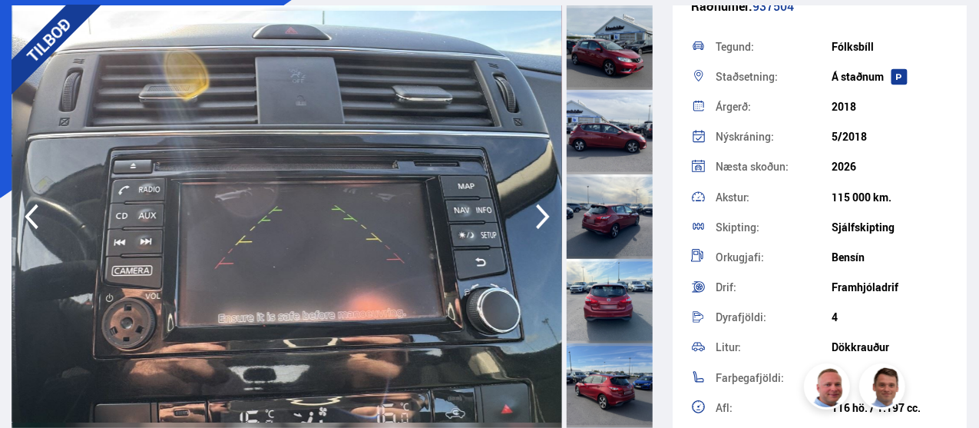
click at [28, 201] on icon "button" at bounding box center [31, 216] width 31 height 37
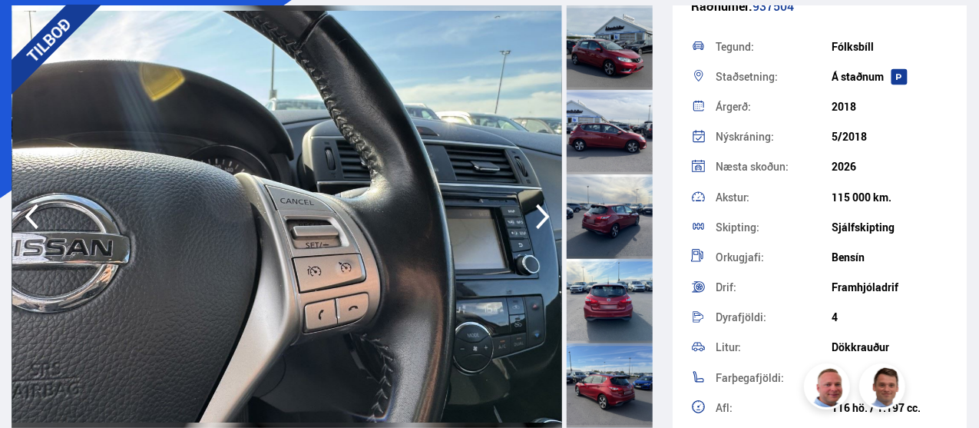
click at [28, 201] on icon "button" at bounding box center [31, 216] width 31 height 37
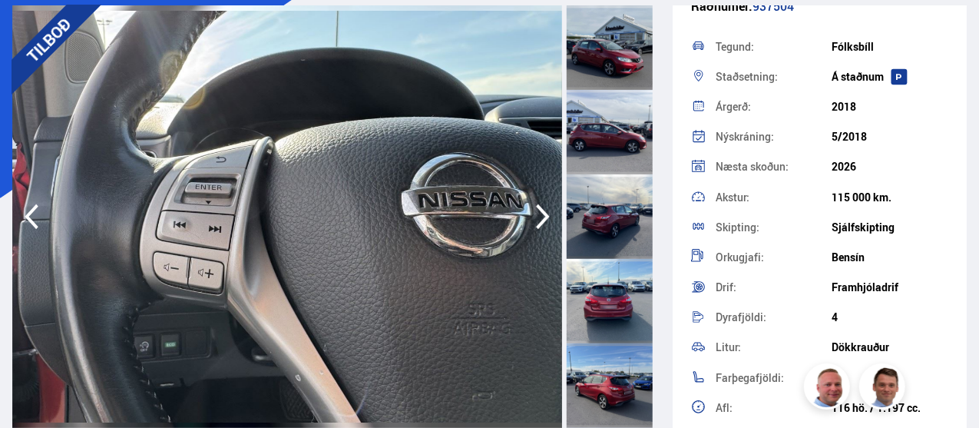
click at [28, 201] on icon "button" at bounding box center [31, 216] width 31 height 37
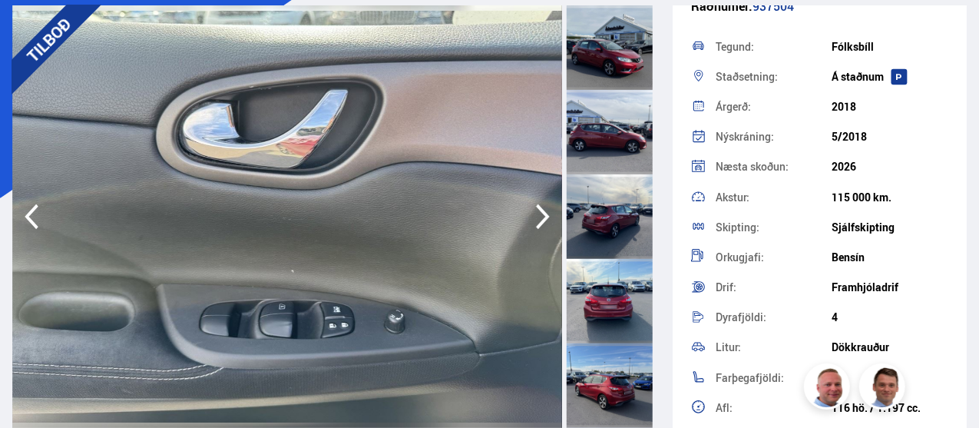
click at [28, 201] on icon "button" at bounding box center [31, 216] width 31 height 37
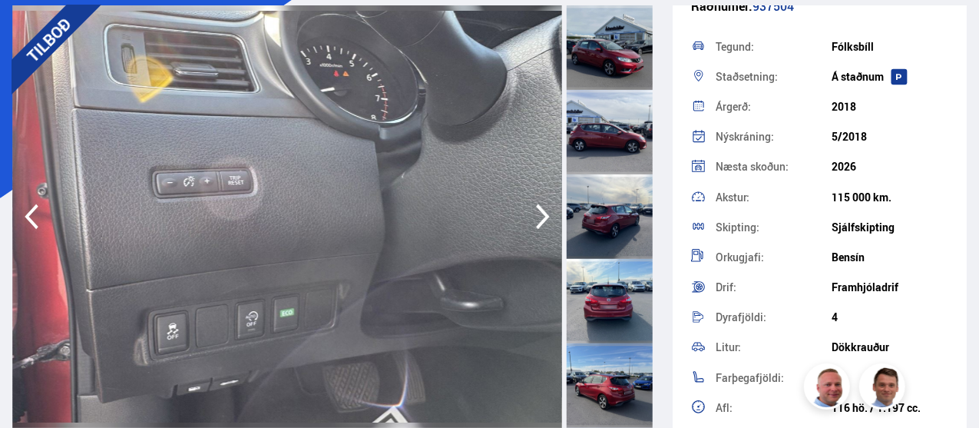
click at [28, 201] on icon "button" at bounding box center [31, 216] width 31 height 37
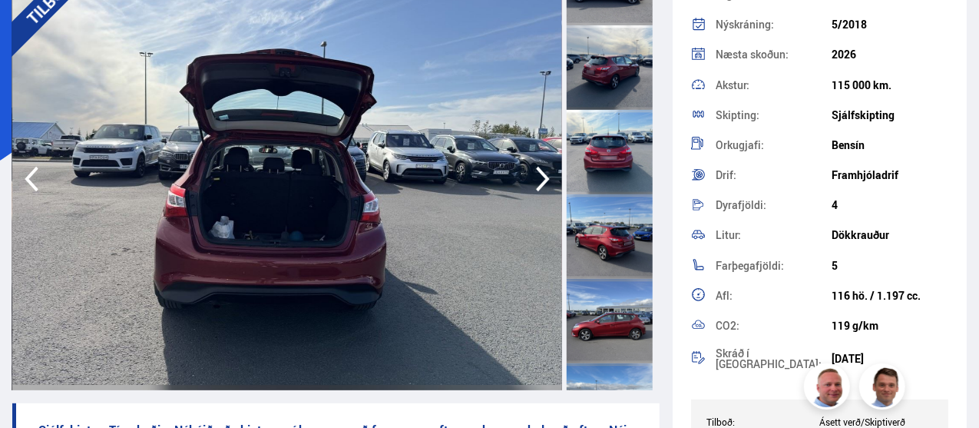
scroll to position [143, 0]
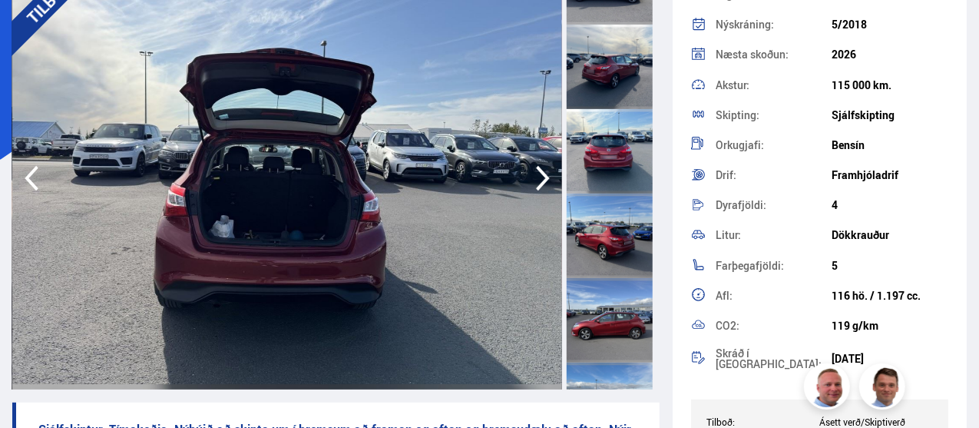
click at [542, 186] on icon "button" at bounding box center [543, 178] width 14 height 25
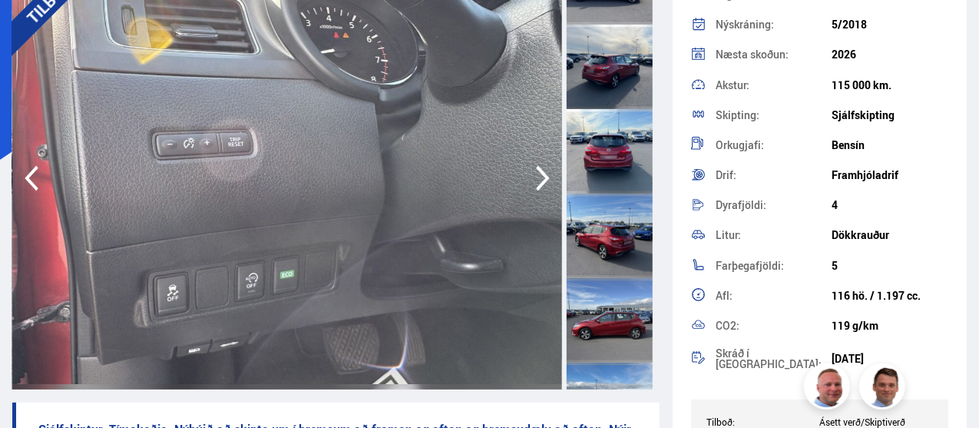
click at [542, 186] on icon "button" at bounding box center [543, 178] width 14 height 25
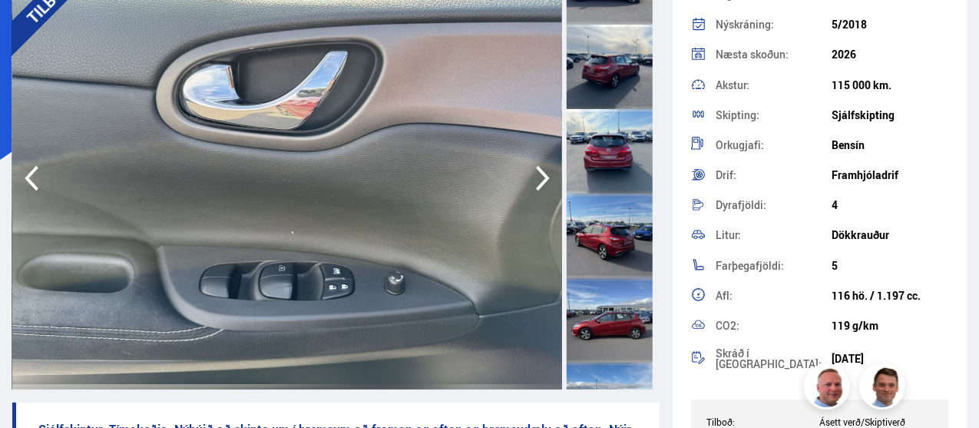
click at [542, 186] on icon "button" at bounding box center [543, 178] width 14 height 25
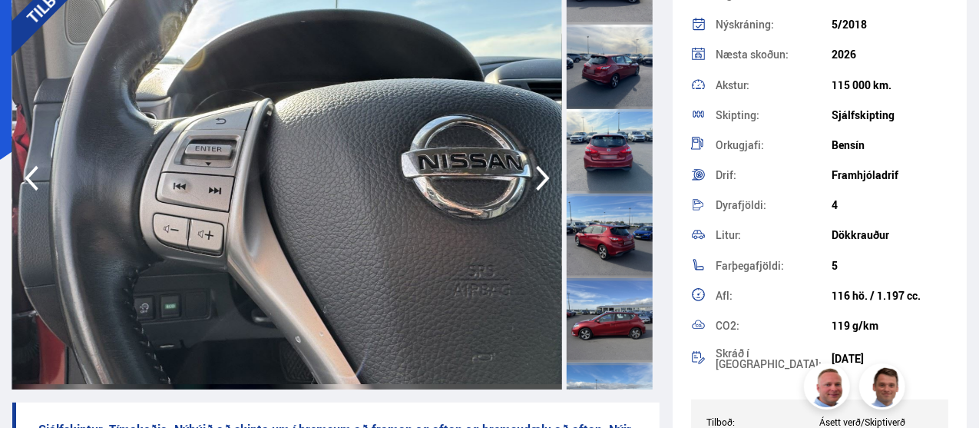
click at [542, 186] on icon "button" at bounding box center [543, 178] width 14 height 25
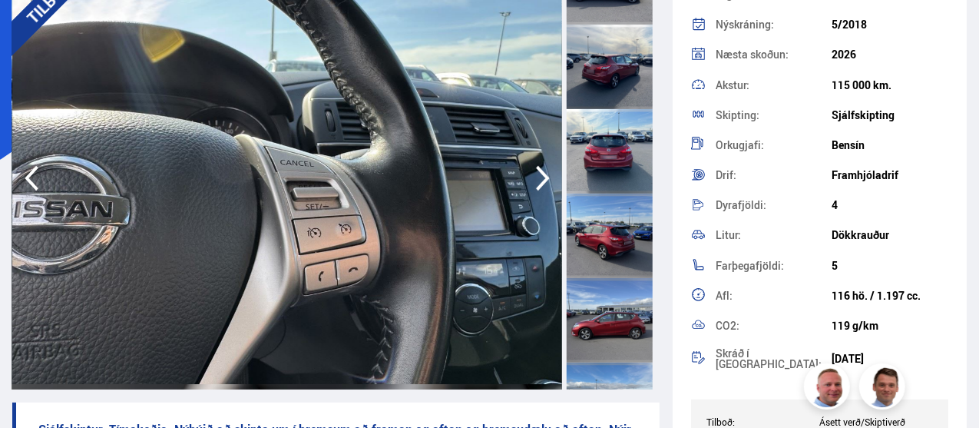
click at [542, 186] on icon "button" at bounding box center [543, 178] width 14 height 25
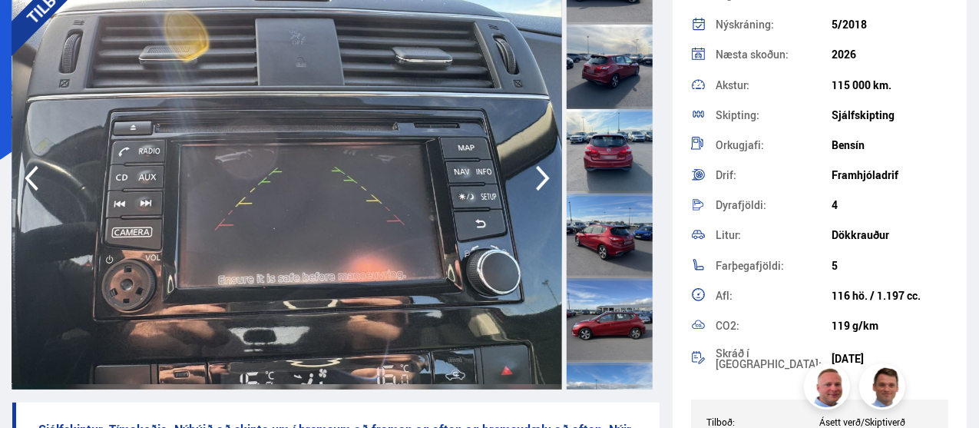
click at [542, 186] on icon "button" at bounding box center [543, 178] width 14 height 25
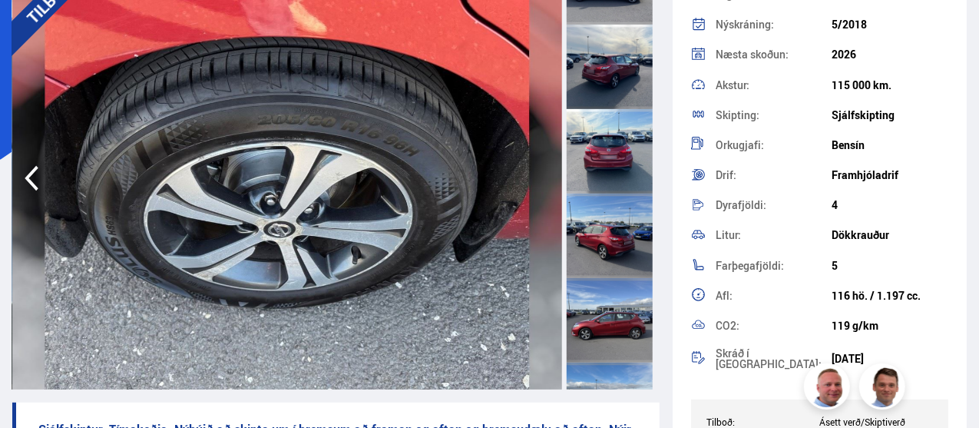
click at [542, 186] on img at bounding box center [287, 178] width 550 height 422
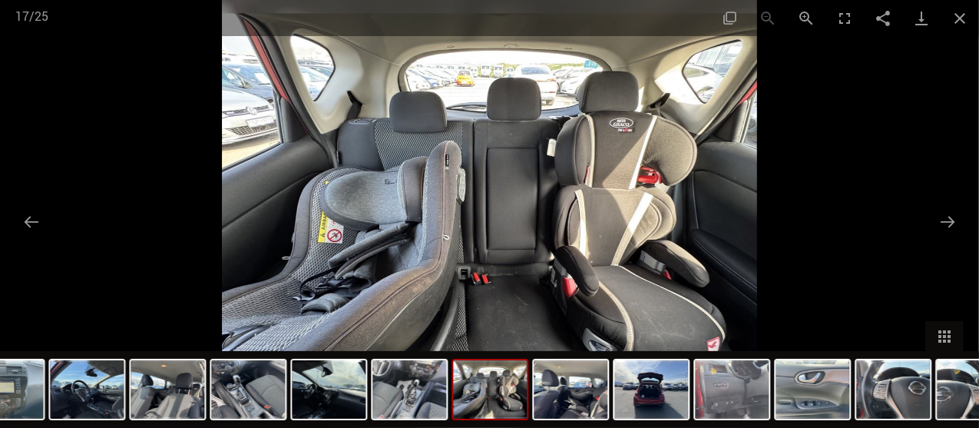
click at [951, 25] on button "Close gallery" at bounding box center [960, 18] width 38 height 36
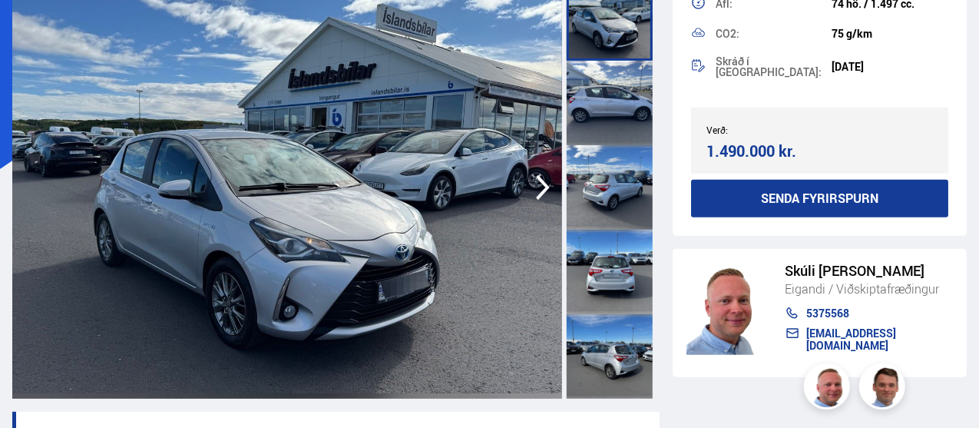
scroll to position [164, 0]
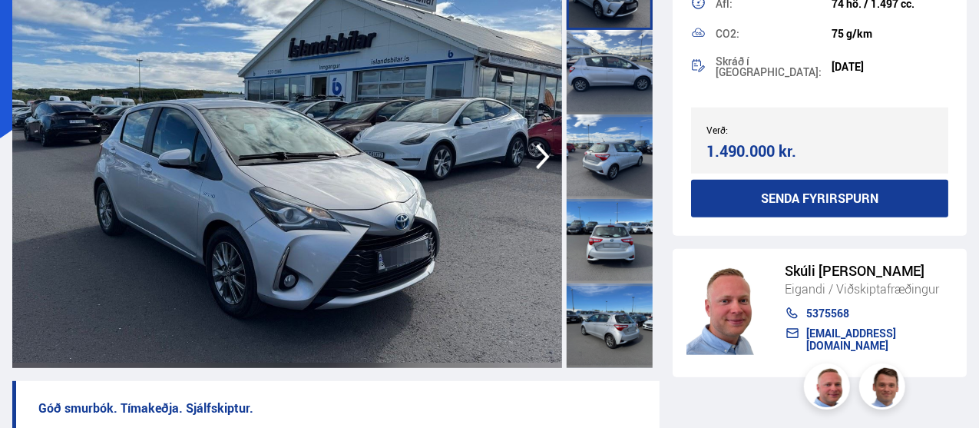
click at [547, 141] on icon "button" at bounding box center [543, 156] width 31 height 37
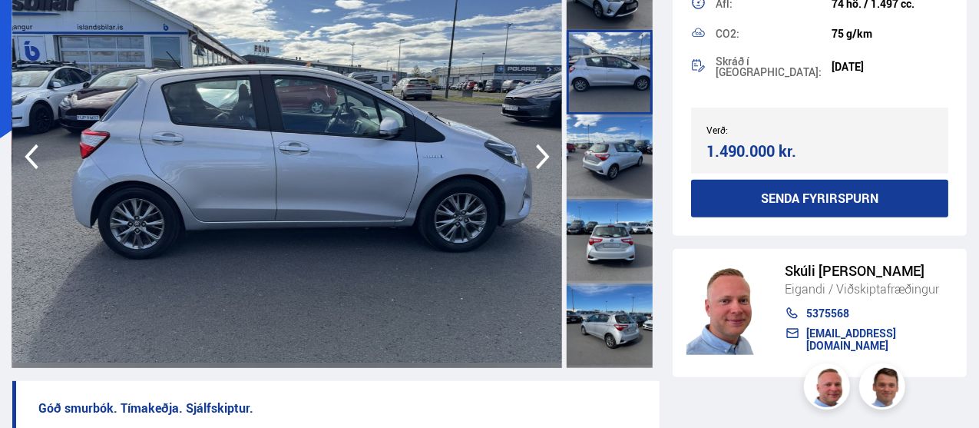
click at [547, 141] on icon "button" at bounding box center [543, 156] width 31 height 37
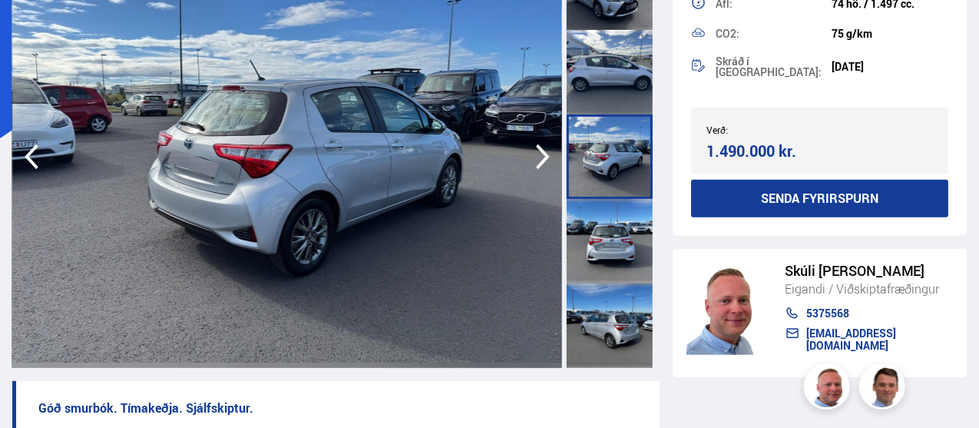
click at [547, 141] on icon "button" at bounding box center [543, 156] width 31 height 37
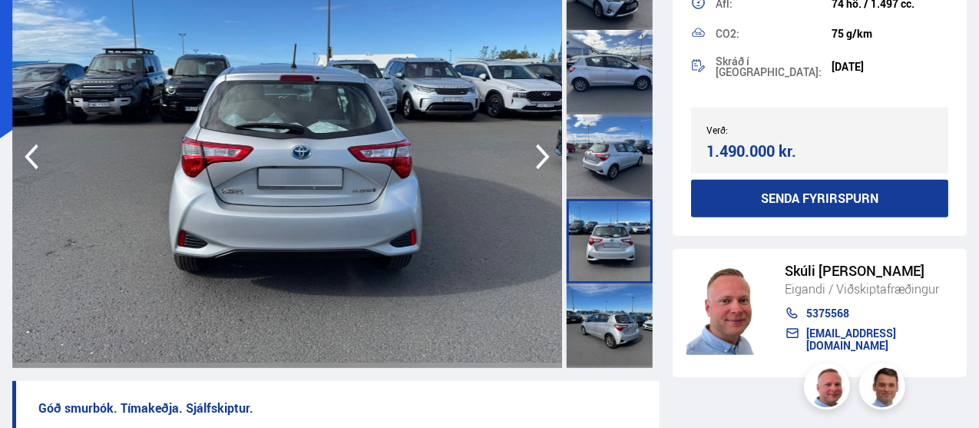
click at [547, 141] on icon "button" at bounding box center [543, 156] width 31 height 37
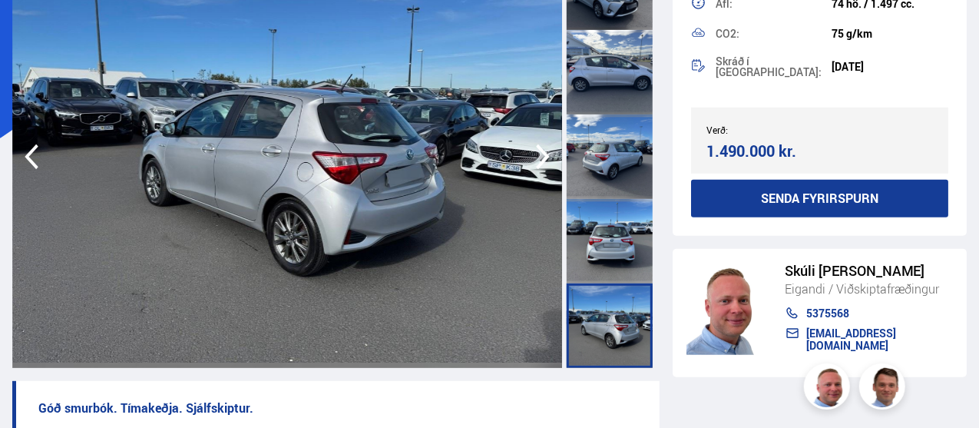
click at [547, 141] on icon "button" at bounding box center [543, 156] width 31 height 37
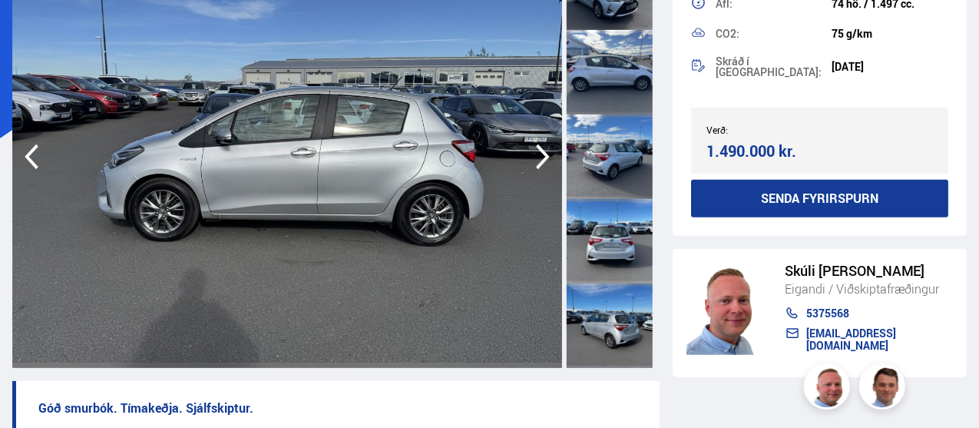
click at [547, 141] on icon "button" at bounding box center [543, 156] width 31 height 37
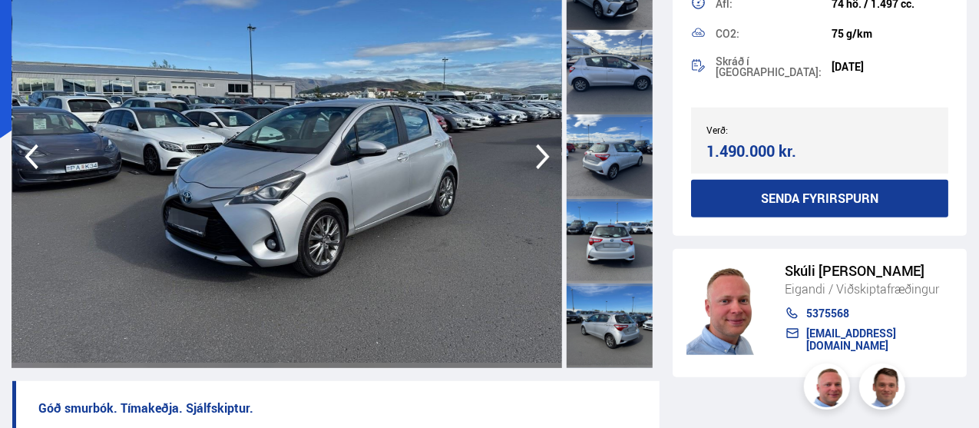
click at [547, 141] on icon "button" at bounding box center [543, 156] width 31 height 37
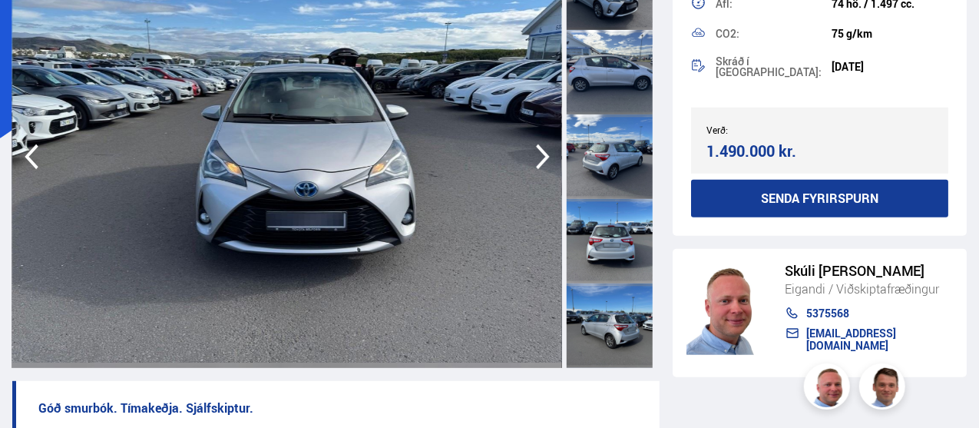
click at [547, 141] on icon "button" at bounding box center [543, 156] width 31 height 37
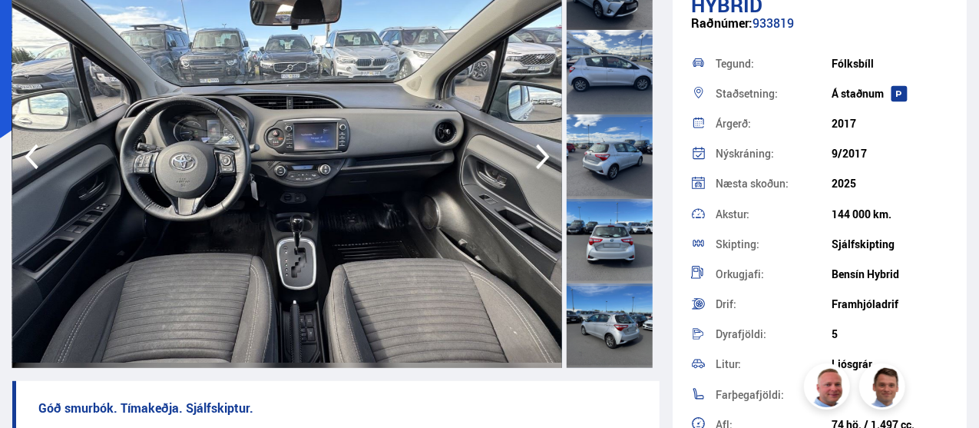
scroll to position [0, 0]
